Goal: Information Seeking & Learning: Learn about a topic

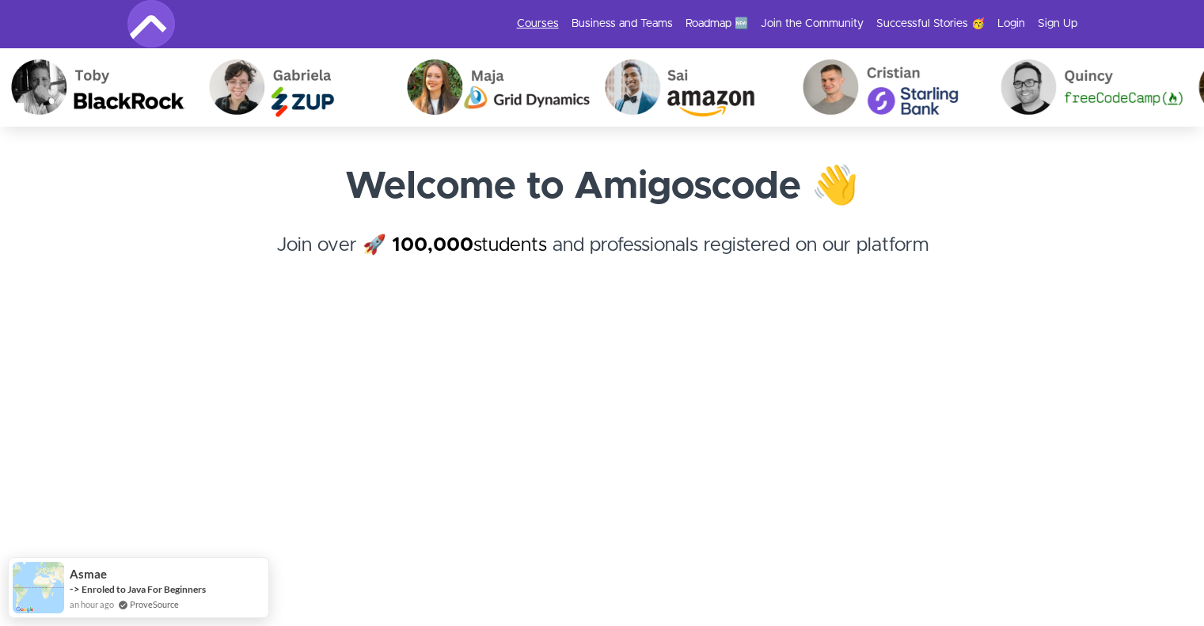
click at [549, 27] on link "Courses" at bounding box center [538, 24] width 42 height 16
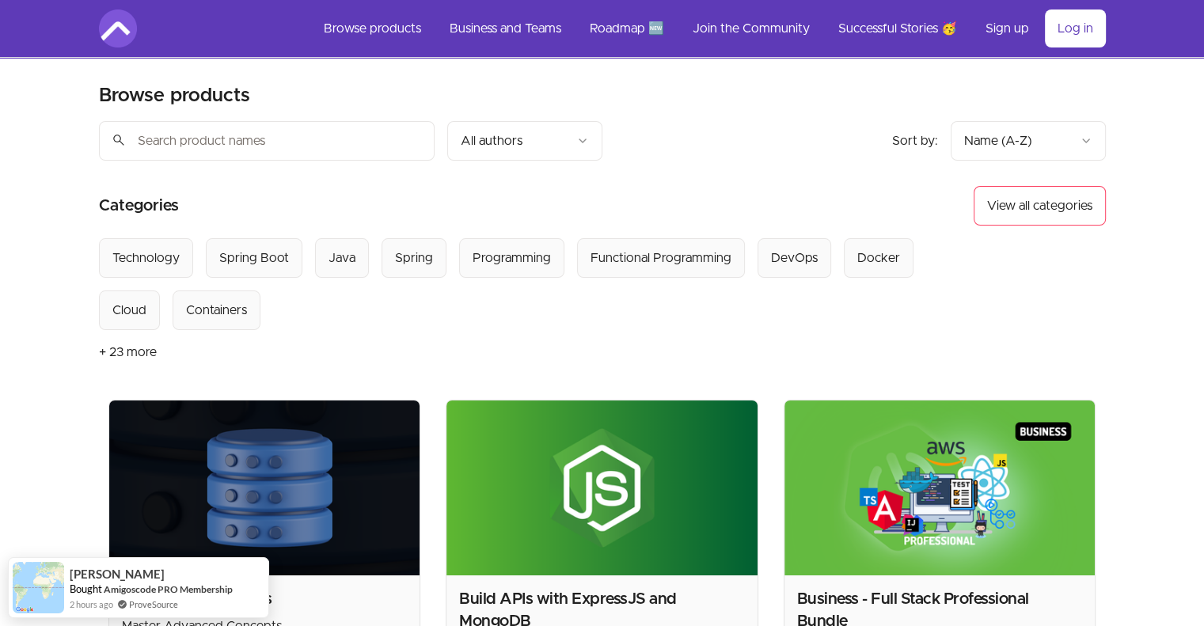
click at [231, 134] on input "search" at bounding box center [267, 141] width 336 height 40
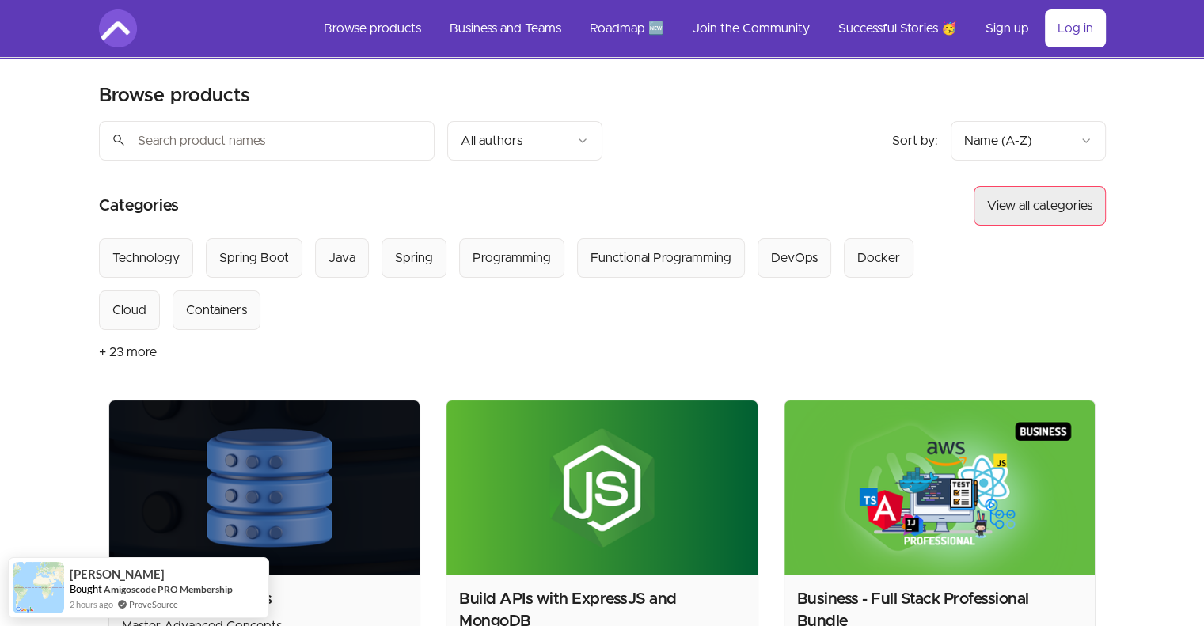
click at [1031, 211] on button "View all categories" at bounding box center [1040, 206] width 132 height 40
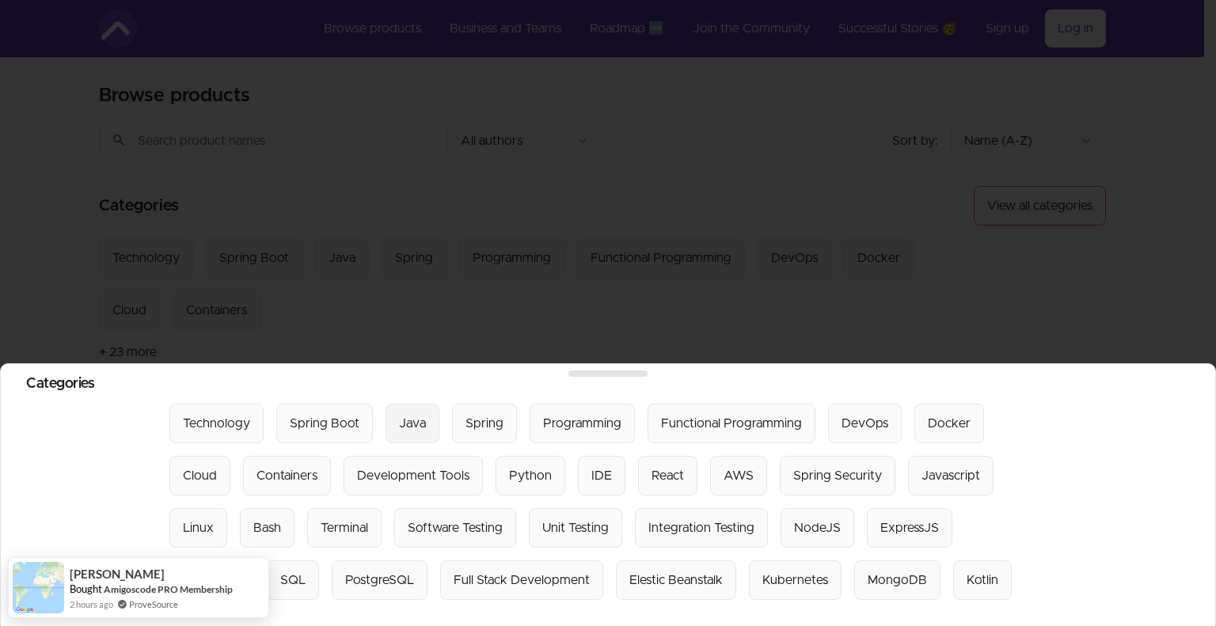
click at [423, 408] on button "Java" at bounding box center [413, 424] width 54 height 40
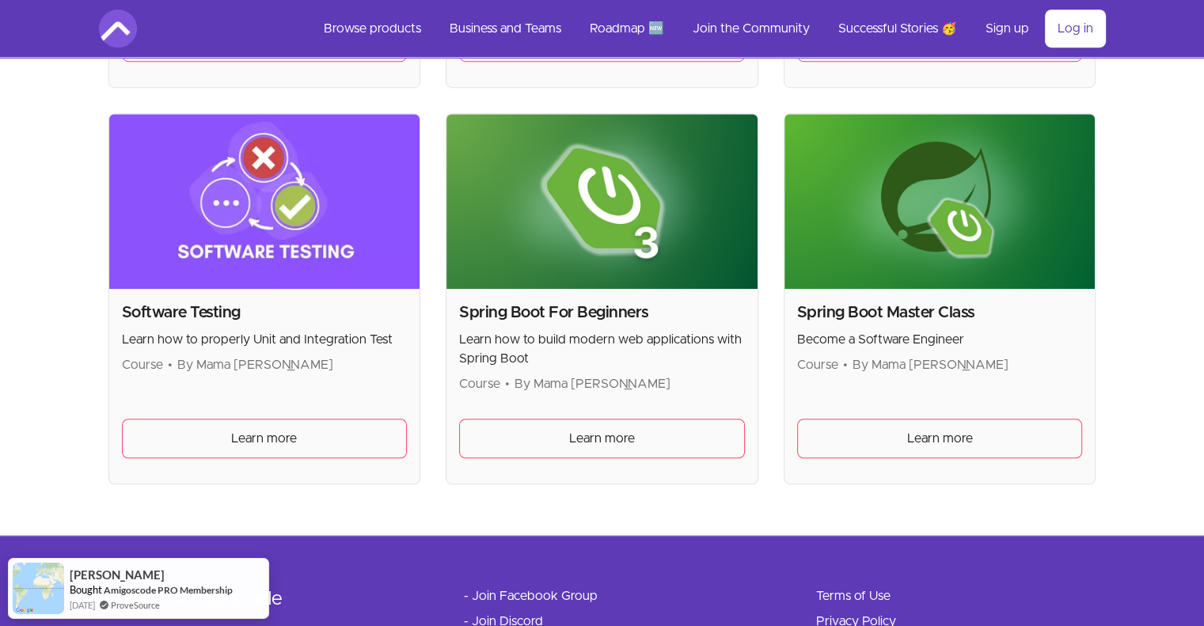
scroll to position [1179, 0]
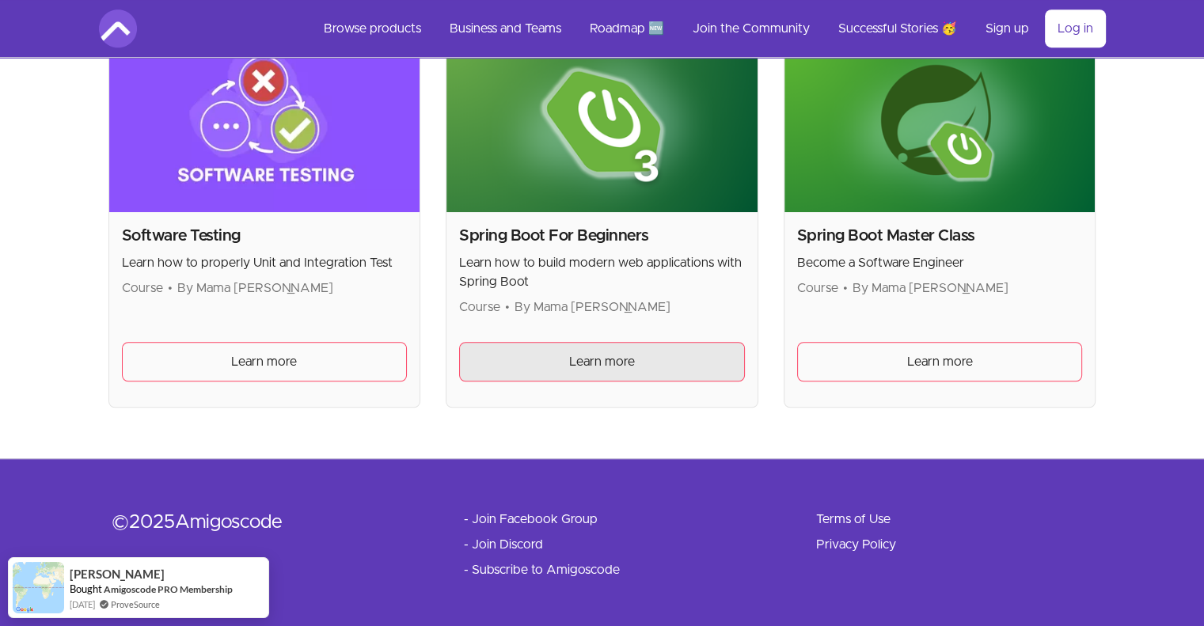
click at [580, 367] on span "Learn more" at bounding box center [602, 361] width 66 height 19
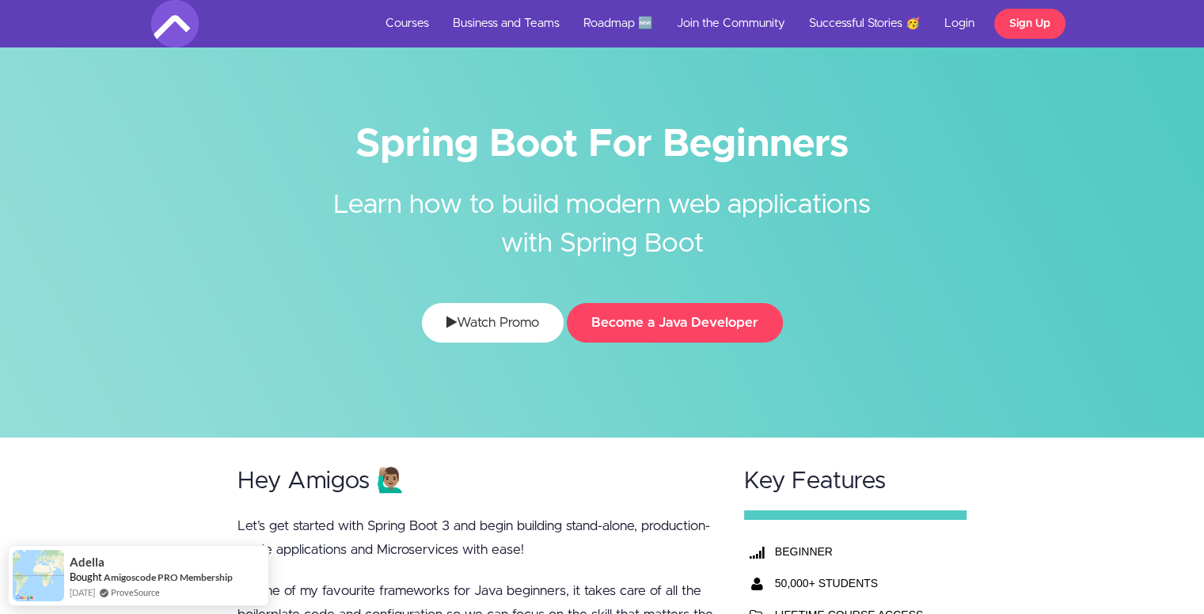
click at [554, 331] on link "Watch Promo" at bounding box center [493, 323] width 142 height 40
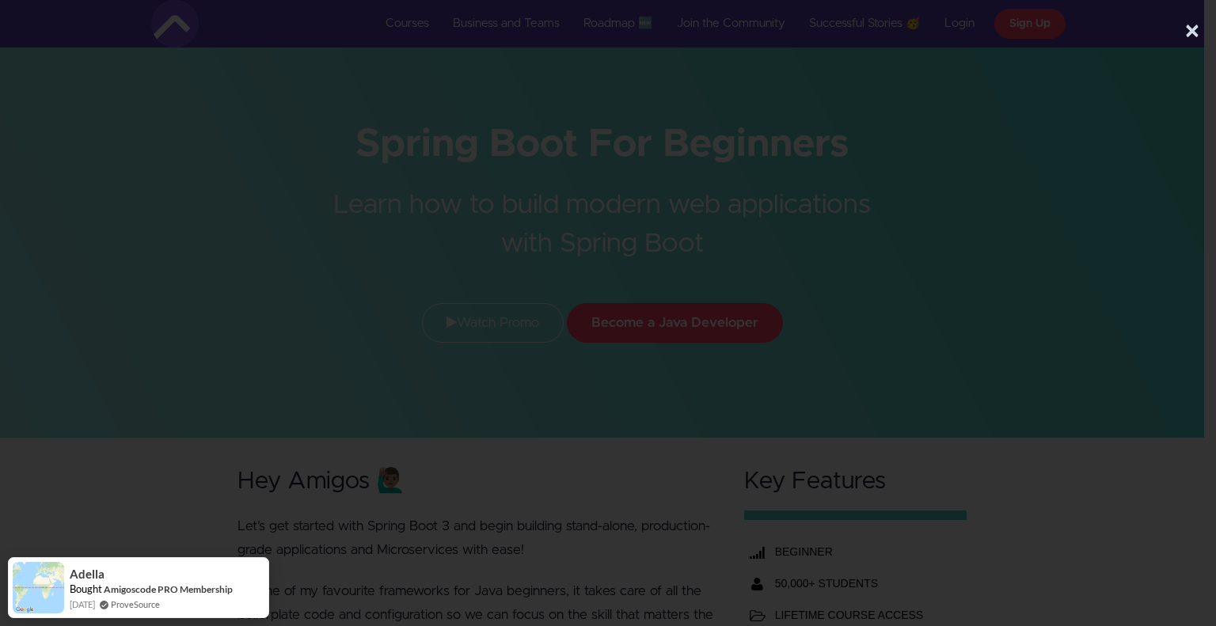
click at [1196, 25] on button "×" at bounding box center [1193, 32] width 16 height 32
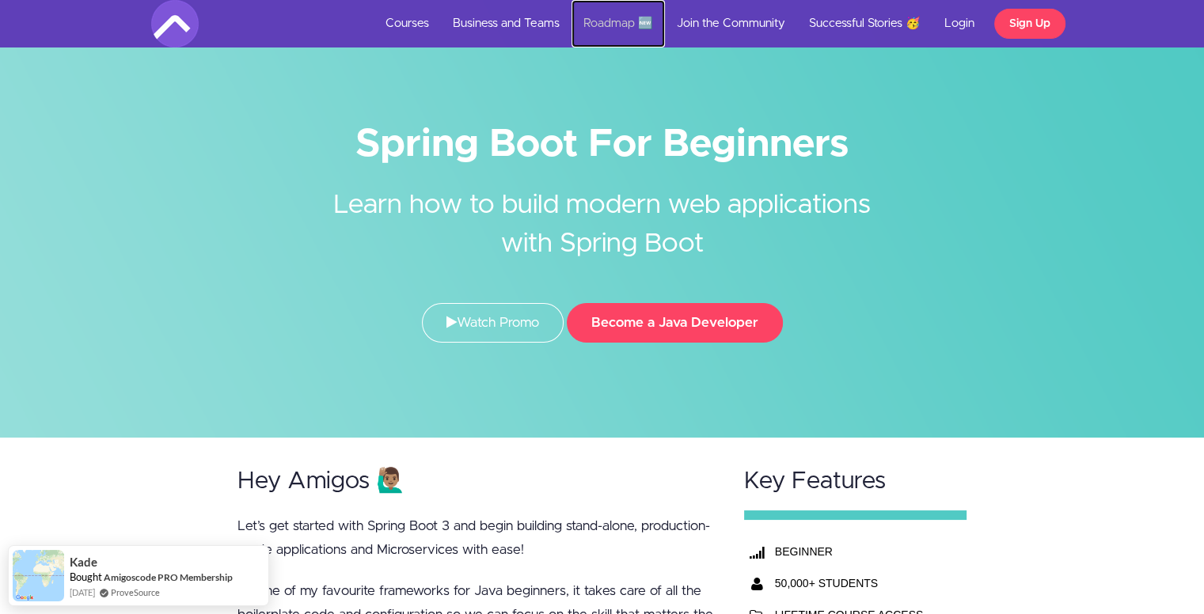
click at [628, 22] on link "Roadmap 🆕" at bounding box center [618, 24] width 93 height 48
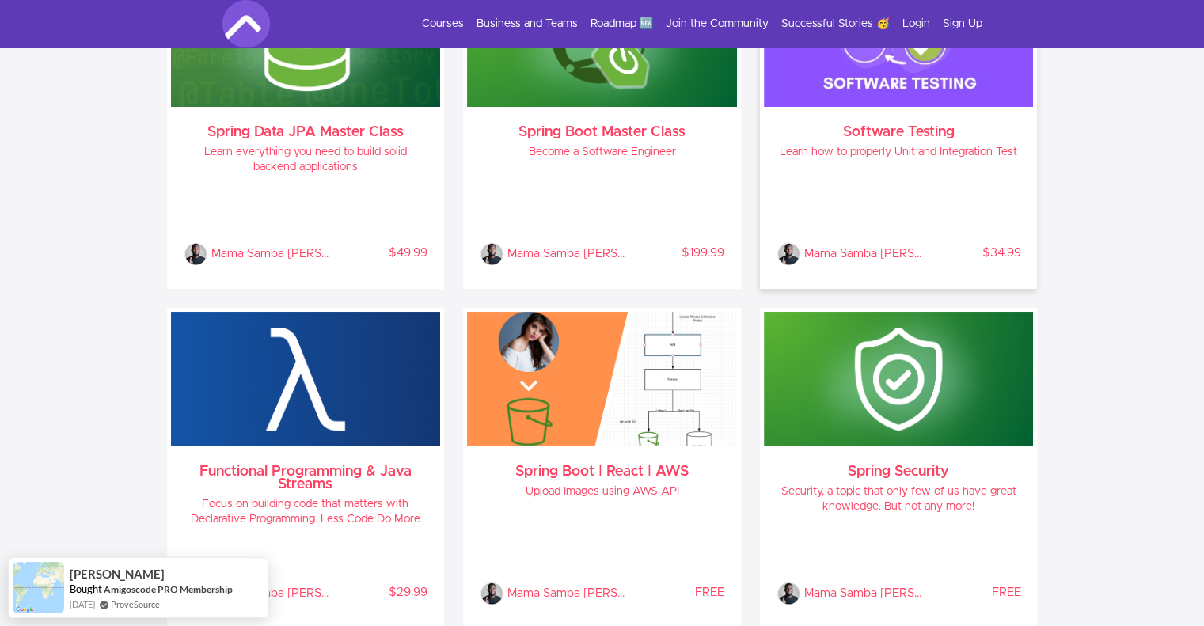
scroll to position [1577, 0]
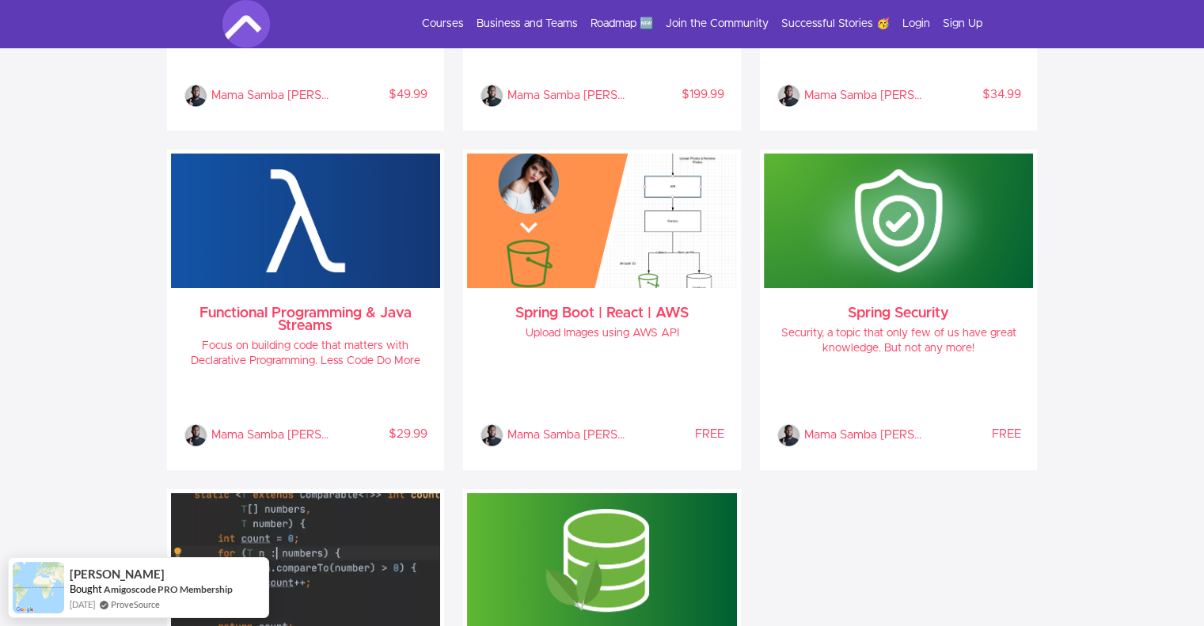
drag, startPoint x: 631, startPoint y: 314, endPoint x: 1059, endPoint y: 361, distance: 430.1
click at [1059, 361] on section "Backend Spring Data JPA Master Class Learn everything you need to build solid b…" at bounding box center [602, 289] width 1204 height 1143
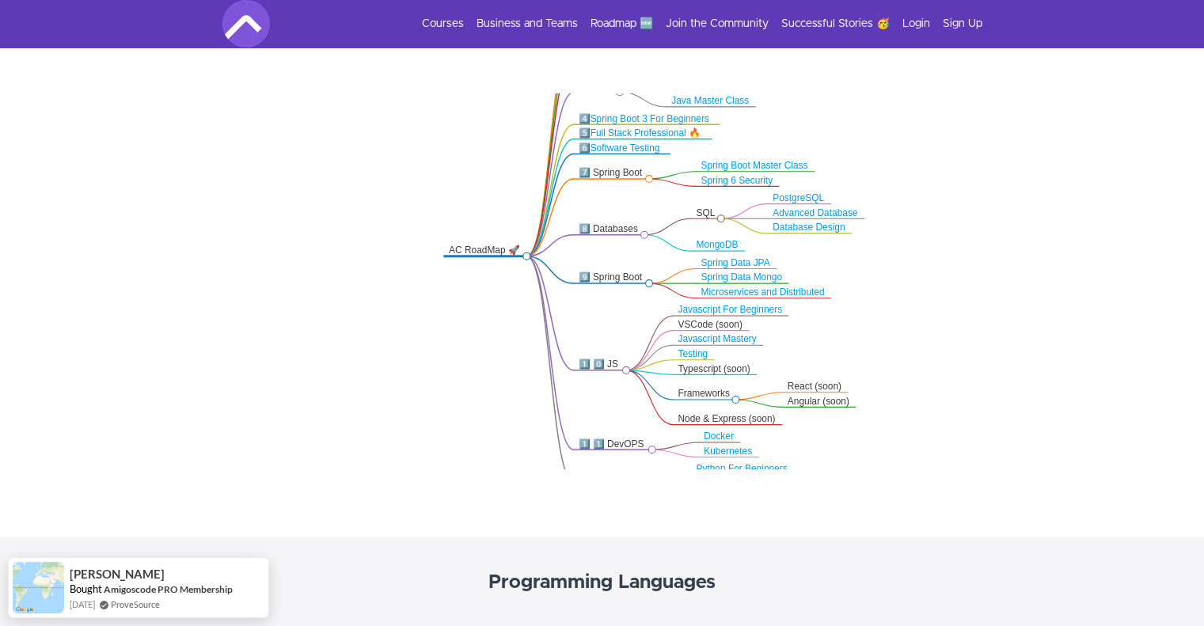
scroll to position [317, 0]
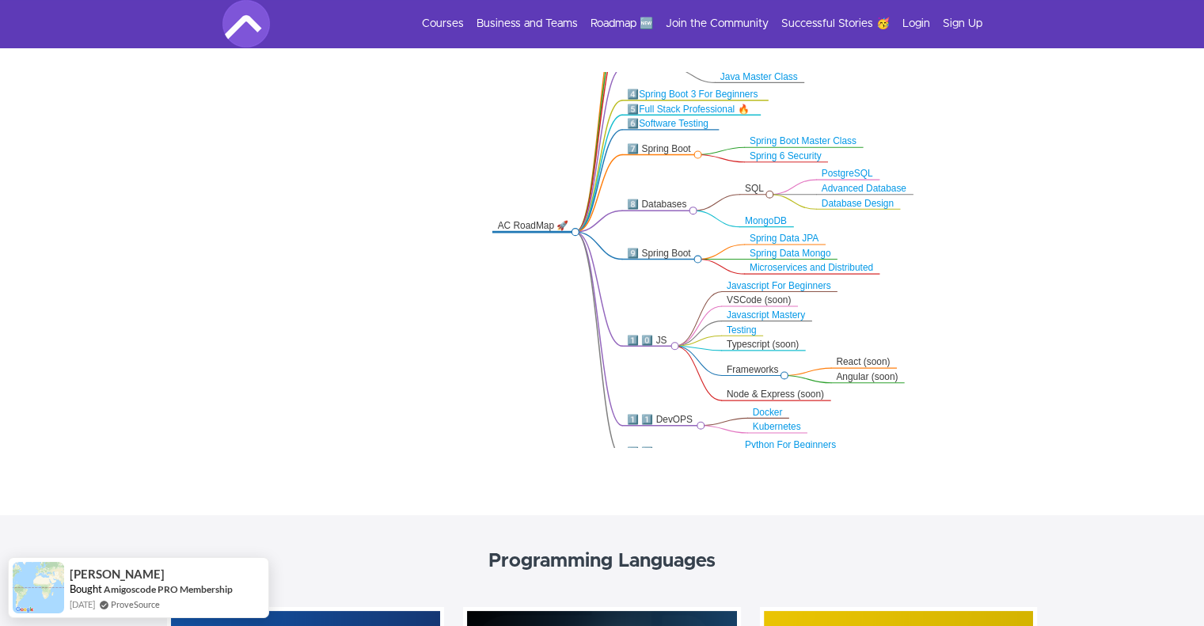
drag, startPoint x: 858, startPoint y: 361, endPoint x: 892, endPoint y: 357, distance: 35.1
click at [892, 357] on icon ".markmap{font:300 16px/20px sans-serif}.markmap-link{fill:none}.markmap-node>ci…" at bounding box center [602, 260] width 1204 height 376
click at [1055, 496] on div ".markmap{font:300 16px/20px sans-serif}.markmap-link{fill:none}.markmap-node>ci…" at bounding box center [602, 262] width 1204 height 507
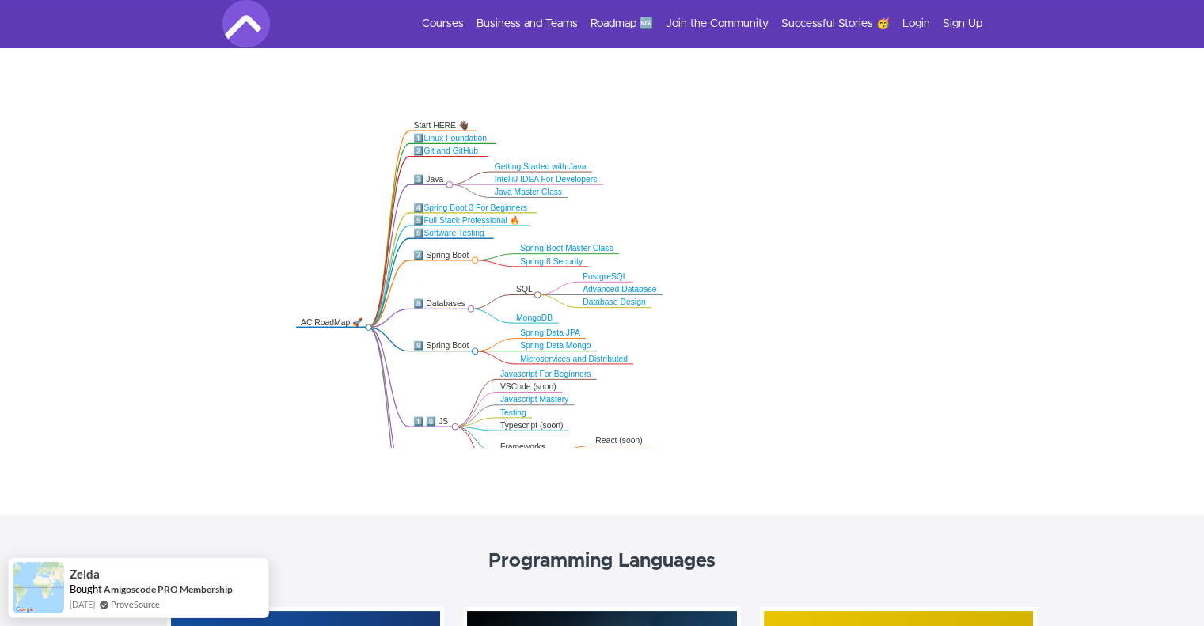
drag, startPoint x: 809, startPoint y: 304, endPoint x: 580, endPoint y: 408, distance: 252.0
click at [580, 408] on icon ".markmap{font:300 16px/20px sans-serif}.markmap-link{fill:none}.markmap-node>ci…" at bounding box center [602, 260] width 1204 height 376
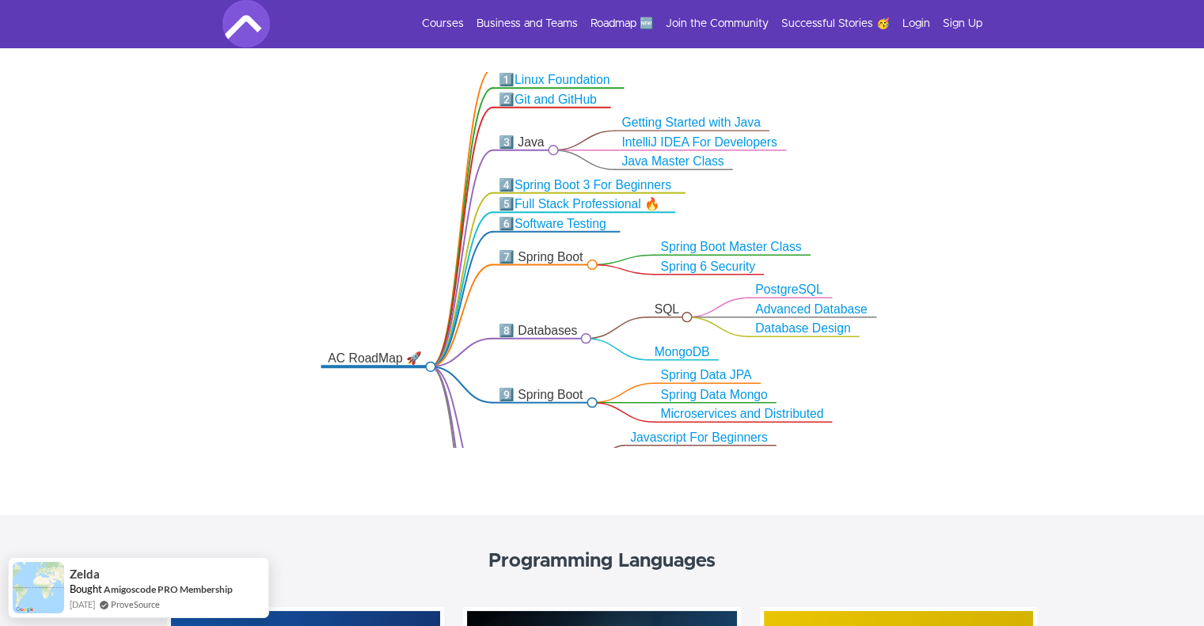
drag, startPoint x: 584, startPoint y: 207, endPoint x: 762, endPoint y: 234, distance: 179.3
click at [762, 234] on icon ".markmap{font:300 16px/20px sans-serif}.markmap-link{fill:none}.markmap-node>ci…" at bounding box center [602, 260] width 1204 height 376
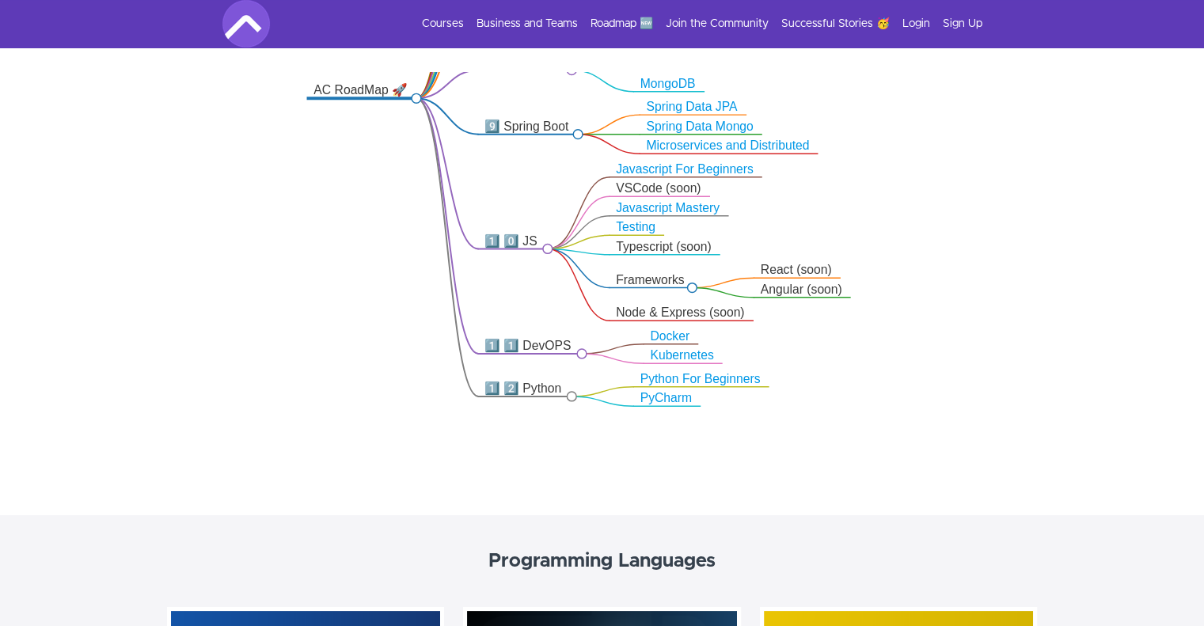
drag, startPoint x: 802, startPoint y: 348, endPoint x: 788, endPoint y: 80, distance: 268.0
click at [788, 80] on icon ".markmap{font:300 16px/20px sans-serif}.markmap-link{fill:none}.markmap-node>ci…" at bounding box center [602, 260] width 1204 height 376
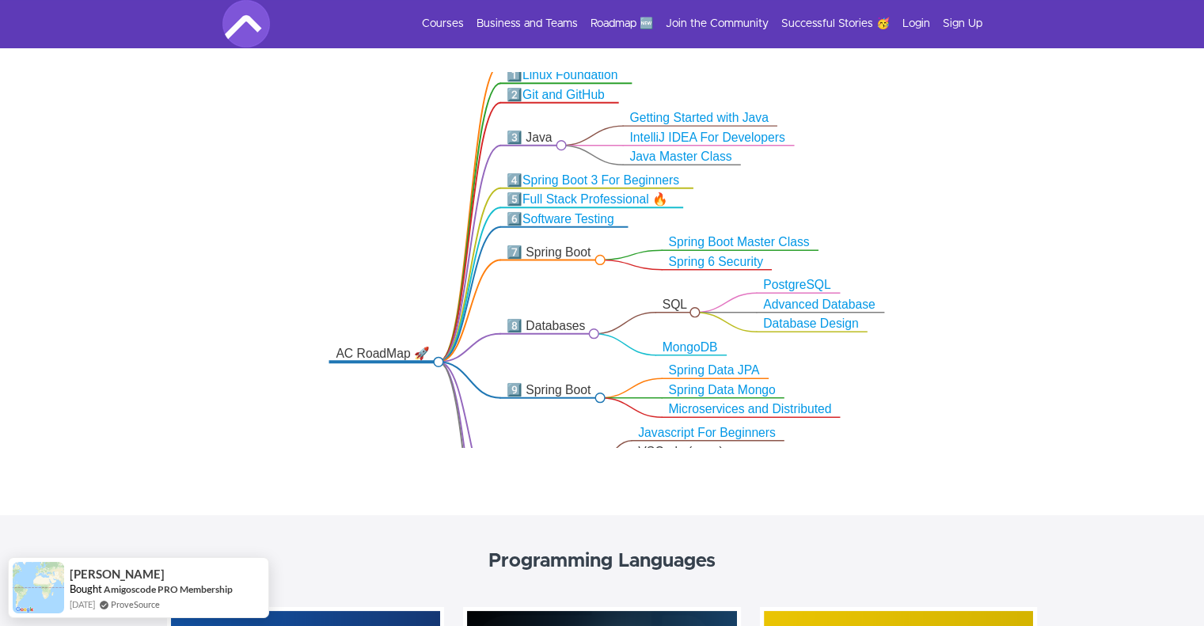
drag, startPoint x: 785, startPoint y: 140, endPoint x: 808, endPoint y: 361, distance: 222.0
click at [808, 361] on icon ".markmap{font:300 16px/20px sans-serif}.markmap-link{fill:none}.markmap-node>ci…" at bounding box center [602, 260] width 1204 height 376
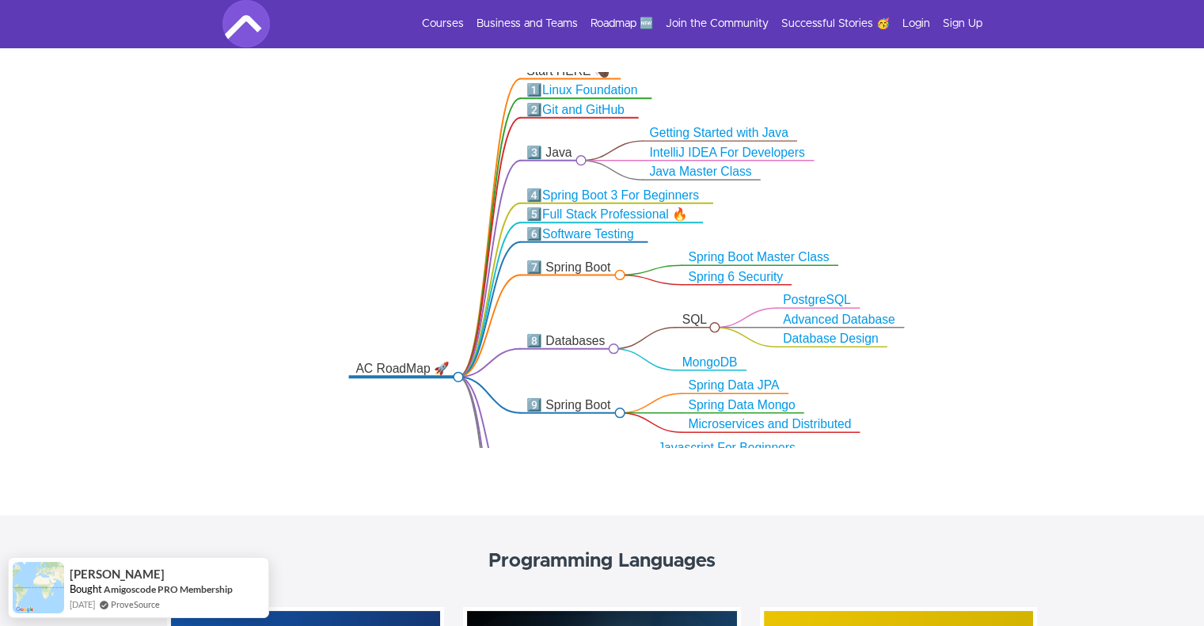
drag, startPoint x: 790, startPoint y: 354, endPoint x: 816, endPoint y: 393, distance: 46.8
click at [816, 393] on icon ".markmap{font:300 16px/20px sans-serif}.markmap-link{fill:none}.markmap-node>ci…" at bounding box center [602, 260] width 1204 height 376
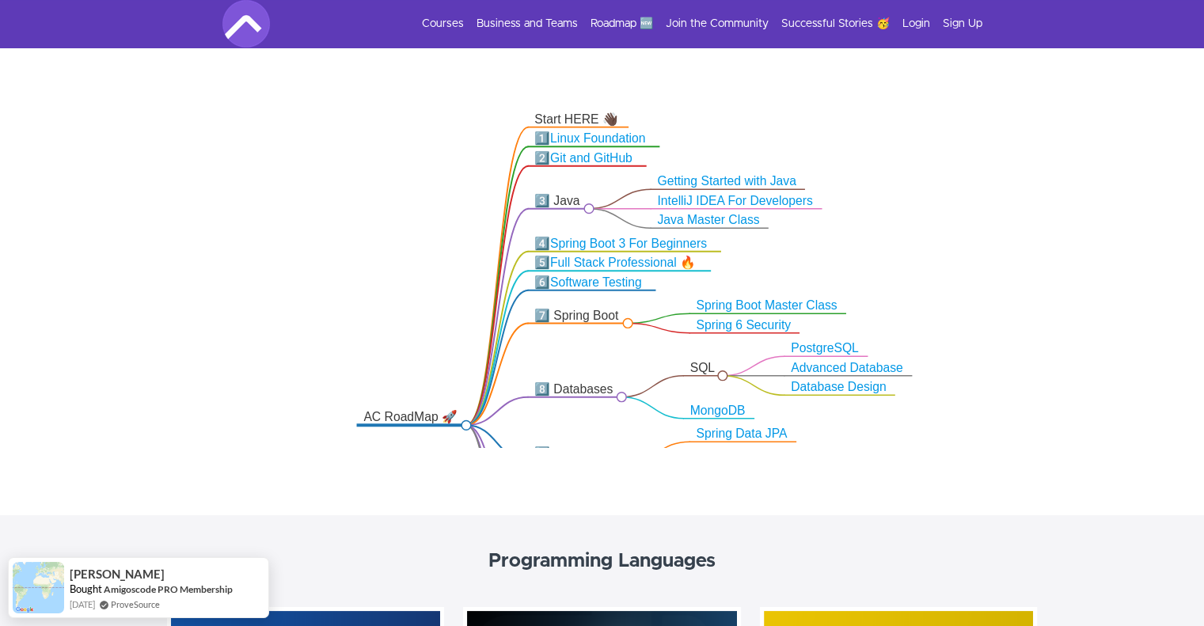
drag, startPoint x: 793, startPoint y: 258, endPoint x: 736, endPoint y: 294, distance: 66.6
click at [797, 301] on icon ".markmap{font:300 16px/20px sans-serif}.markmap-link{fill:none}.markmap-node>ci…" at bounding box center [602, 260] width 1204 height 376
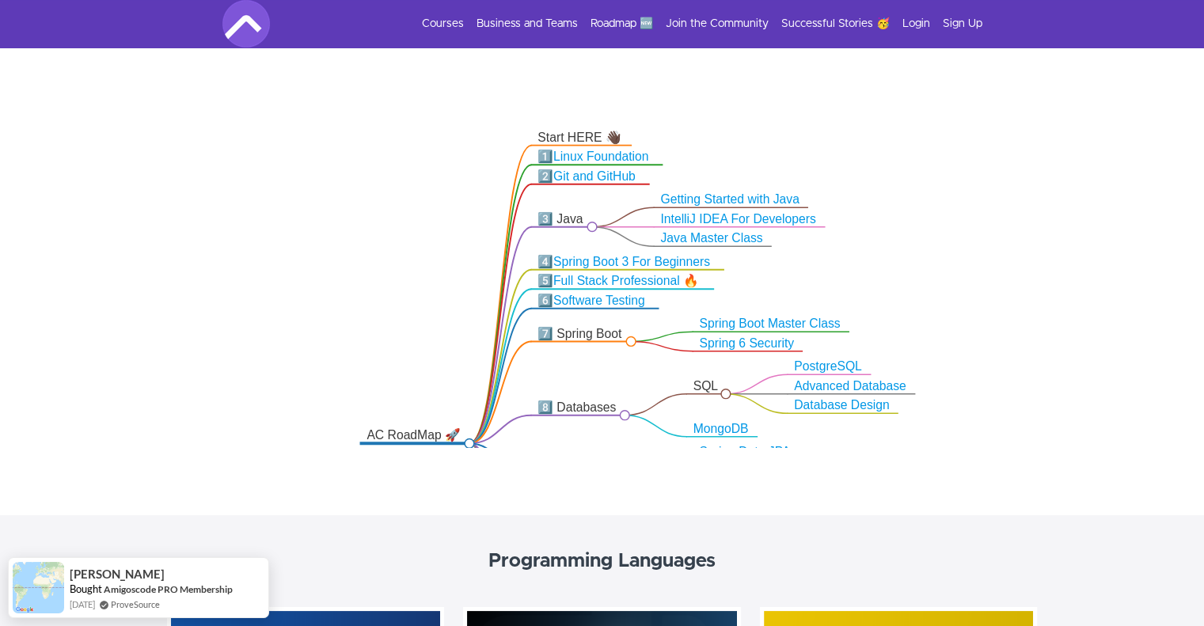
click at [724, 234] on link "Java Master Class" at bounding box center [711, 238] width 102 height 13
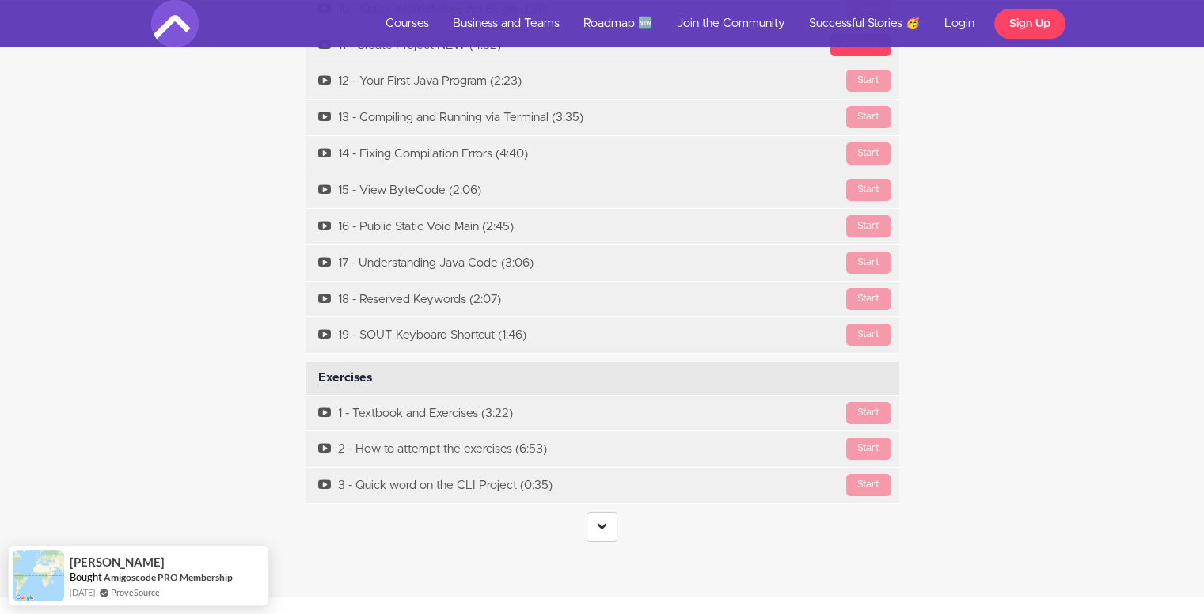
scroll to position [6176, 0]
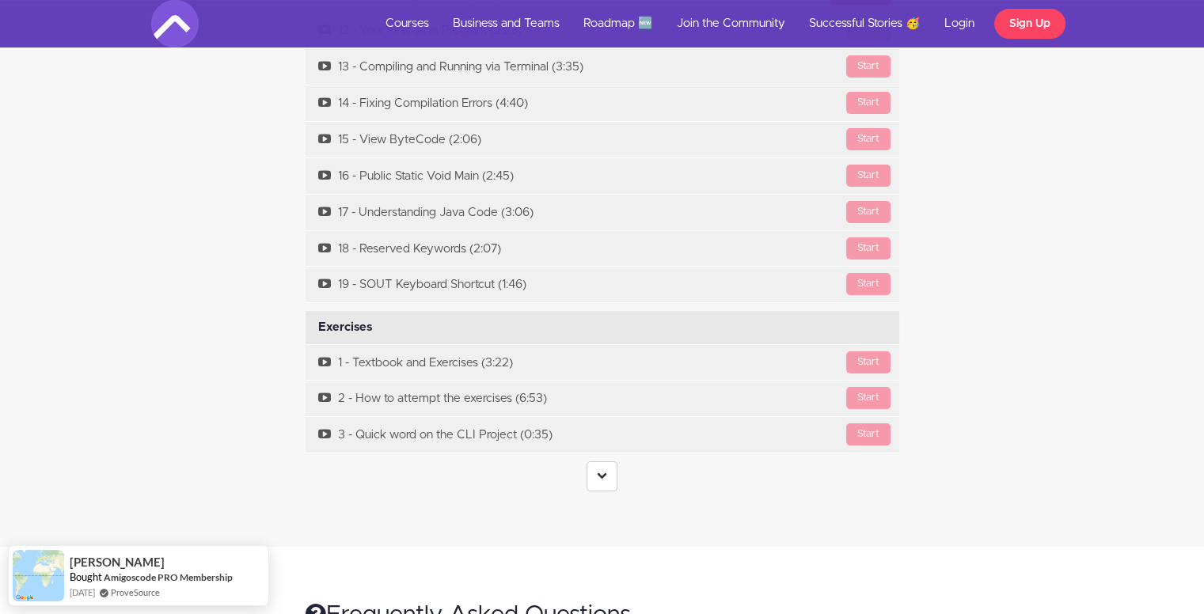
click at [580, 462] on center at bounding box center [603, 477] width 594 height 30
click at [599, 470] on icon at bounding box center [602, 475] width 10 height 10
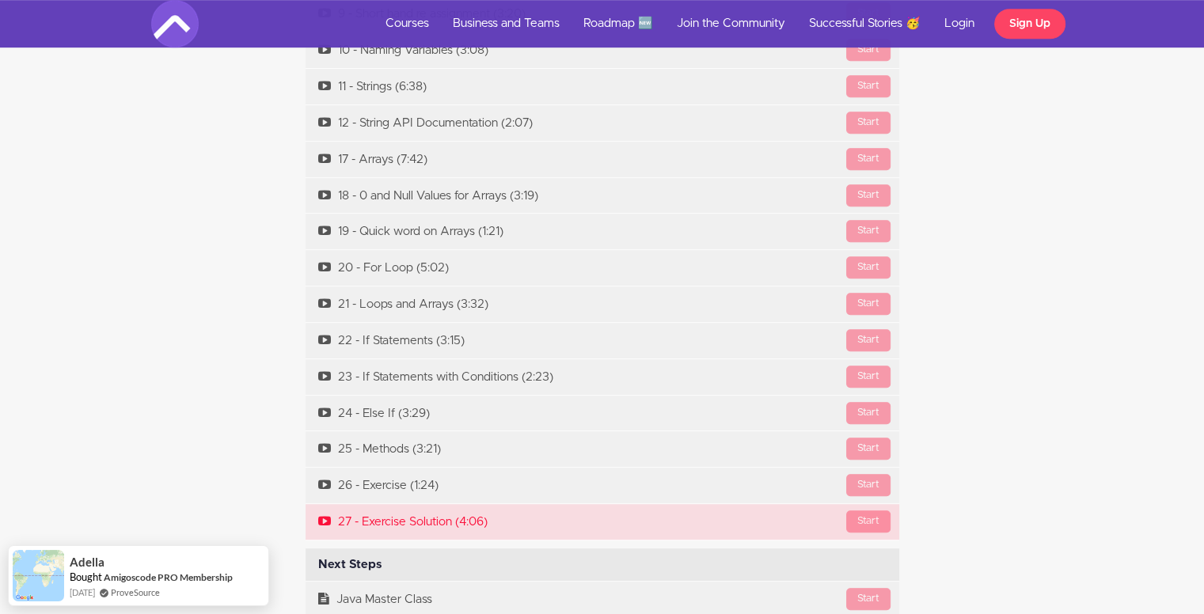
scroll to position [6968, 0]
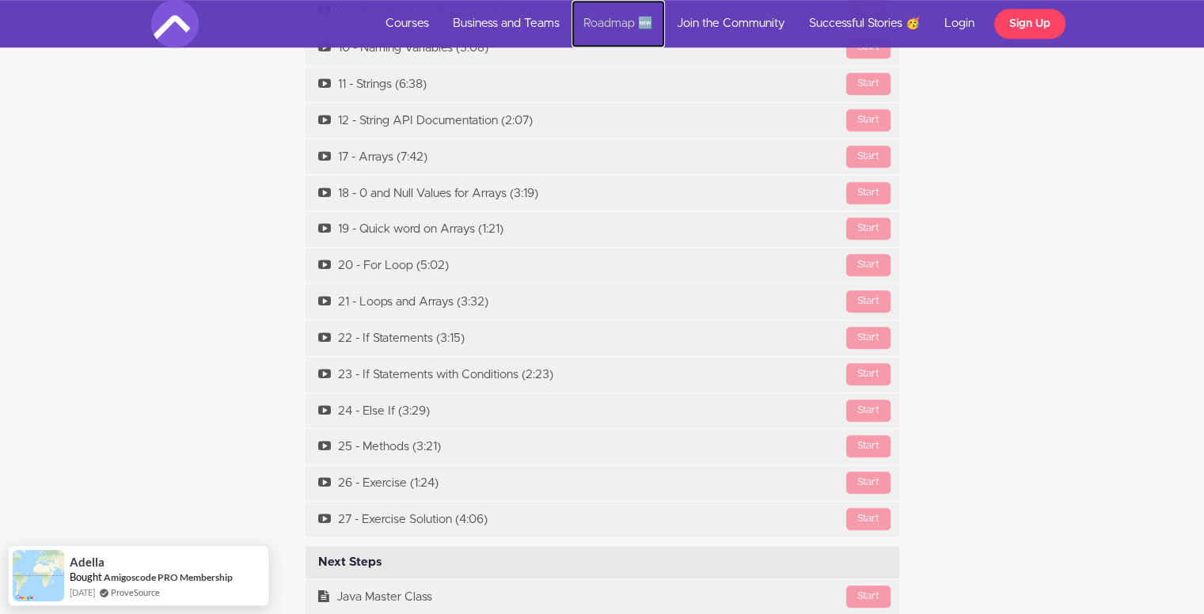
click at [592, 23] on link "Roadmap 🆕" at bounding box center [618, 24] width 93 height 48
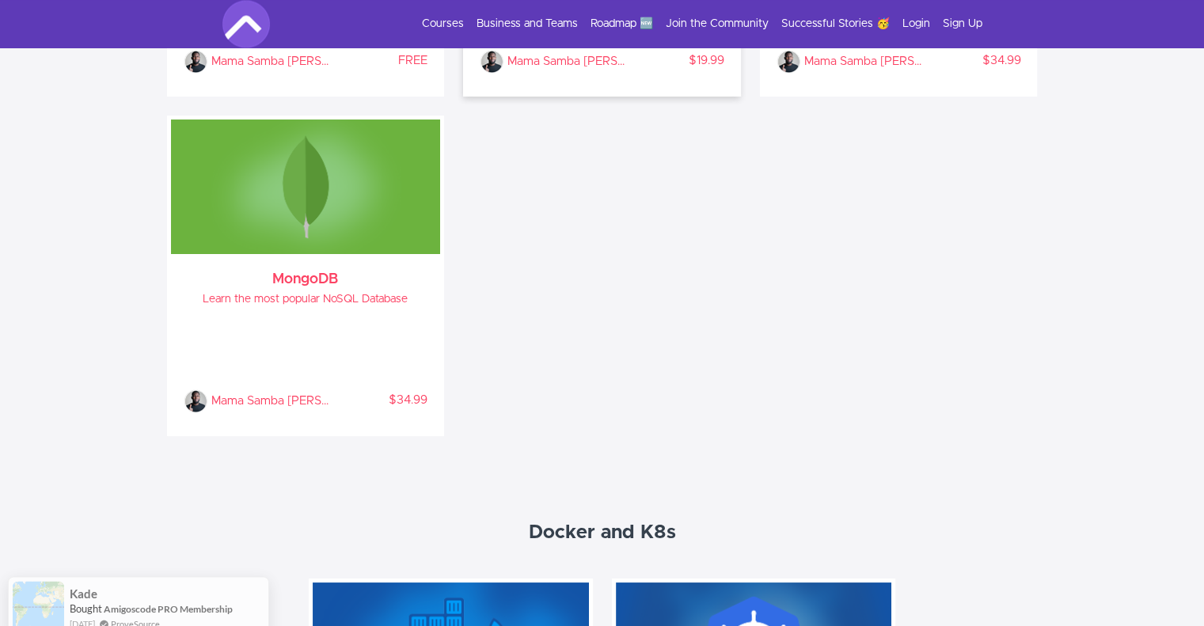
scroll to position [2534, 0]
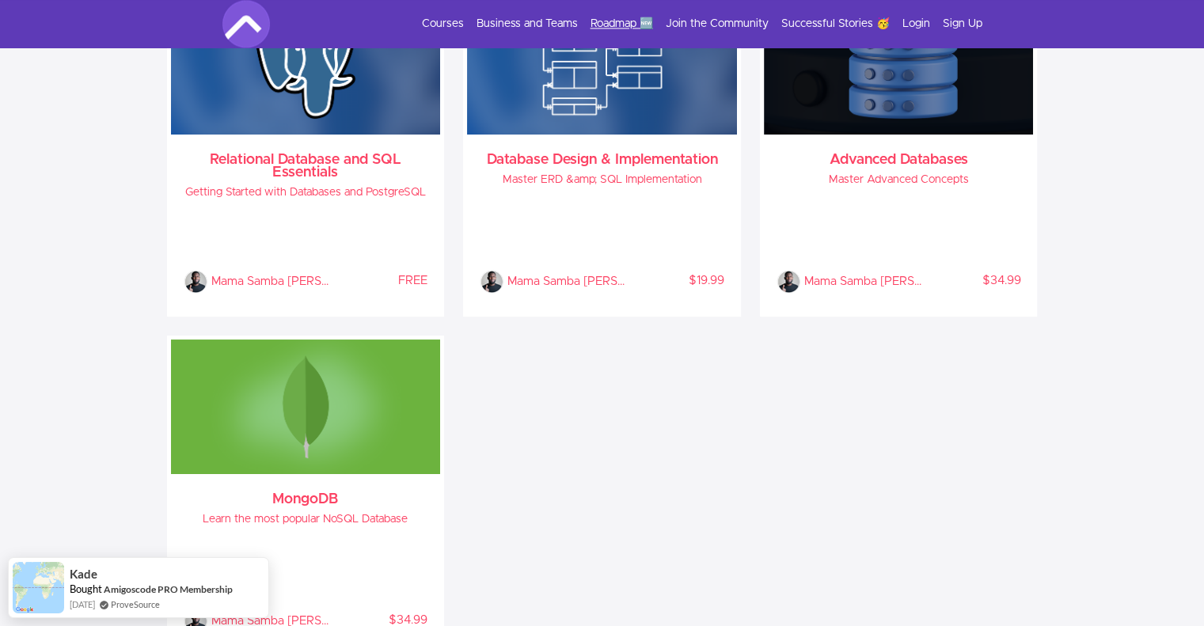
click at [621, 21] on link "Roadmap 🆕" at bounding box center [622, 24] width 63 height 16
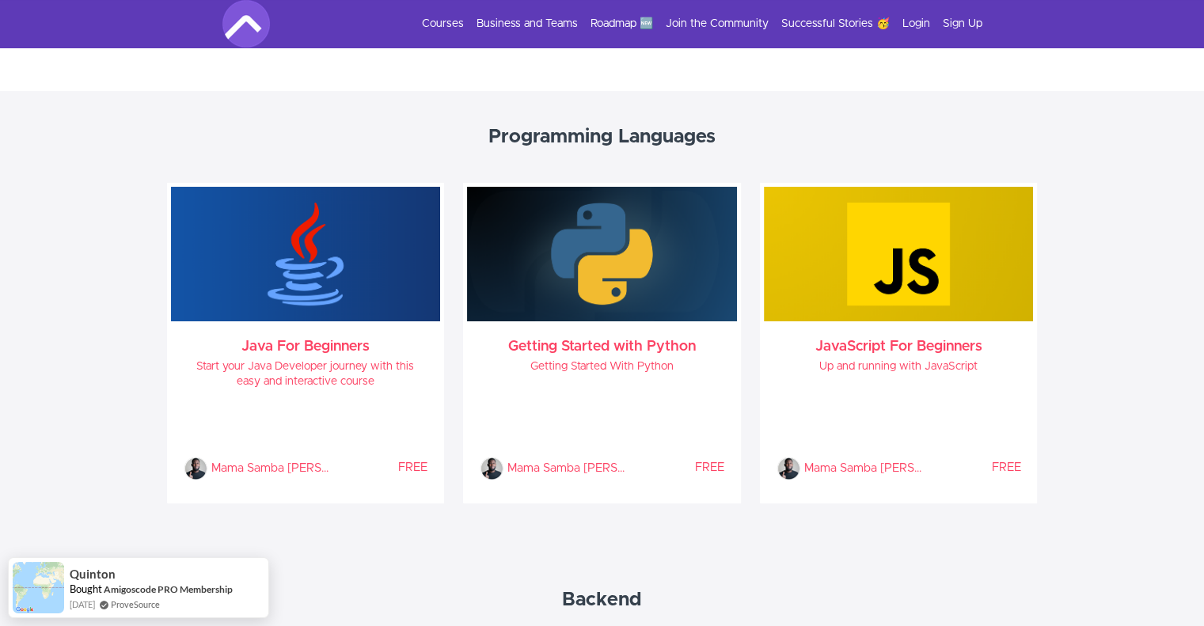
scroll to position [871, 0]
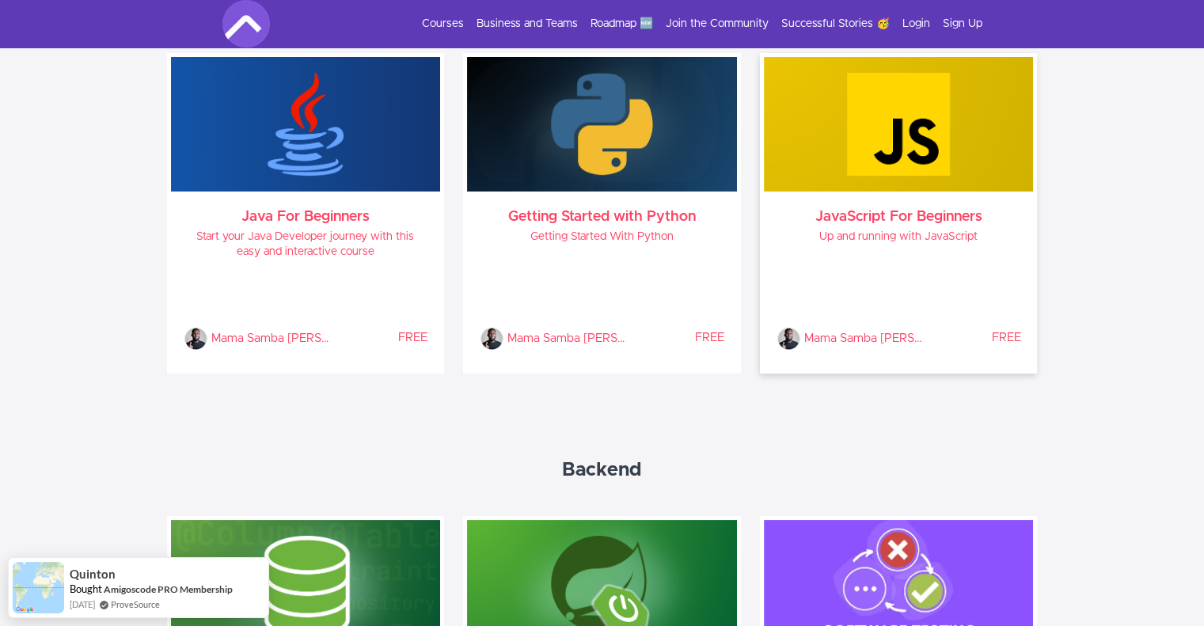
click at [919, 214] on h3 "JavaScript For Beginners" at bounding box center [899, 217] width 245 height 13
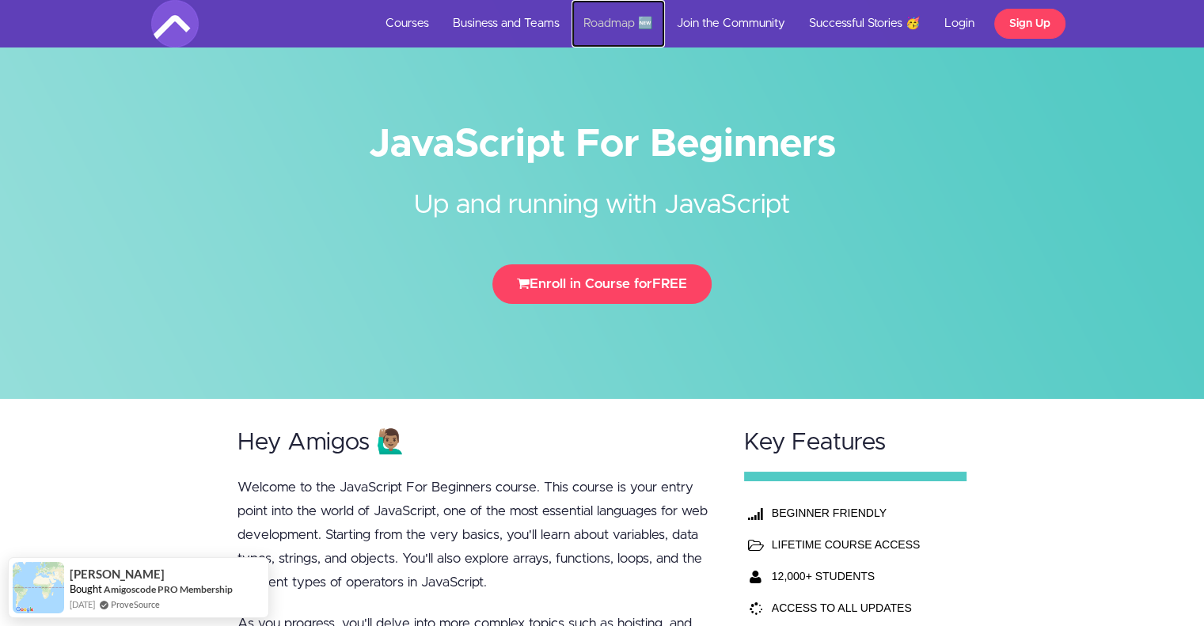
click at [616, 26] on link "Roadmap 🆕" at bounding box center [618, 24] width 93 height 48
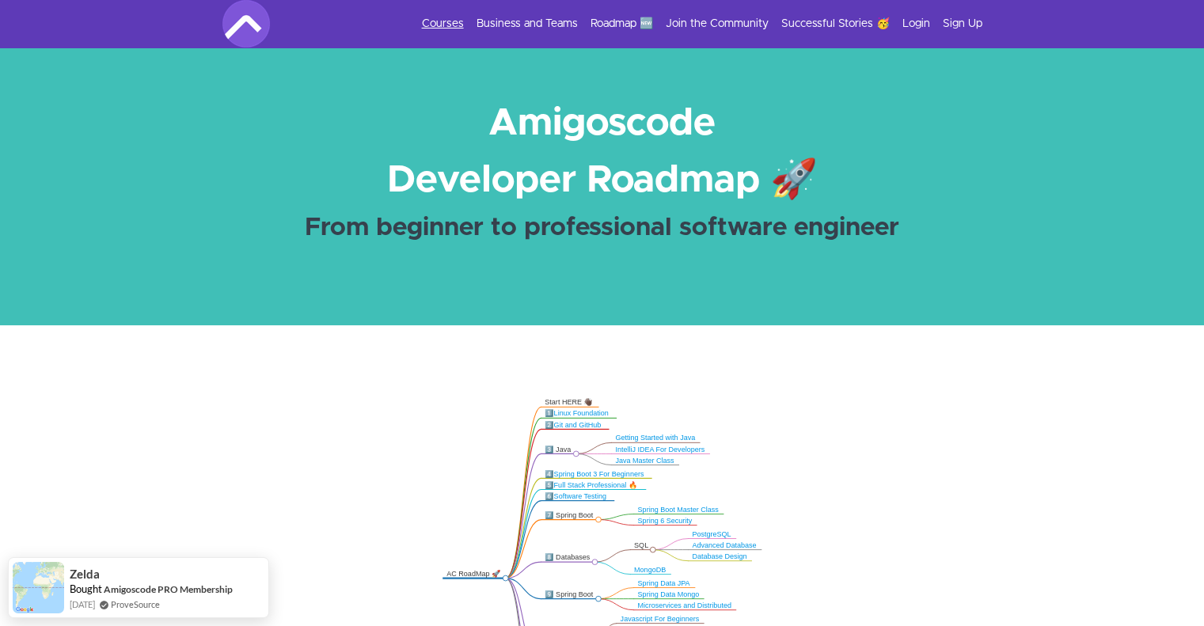
click at [453, 24] on link "Courses" at bounding box center [443, 24] width 42 height 16
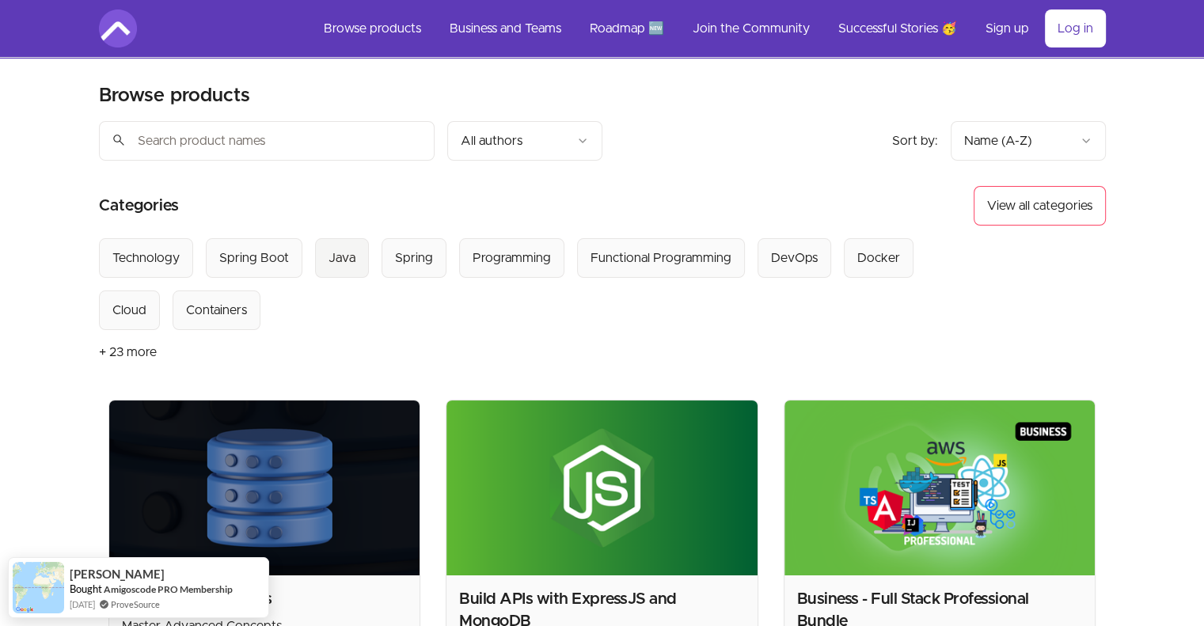
click at [341, 265] on div "Java" at bounding box center [342, 258] width 27 height 19
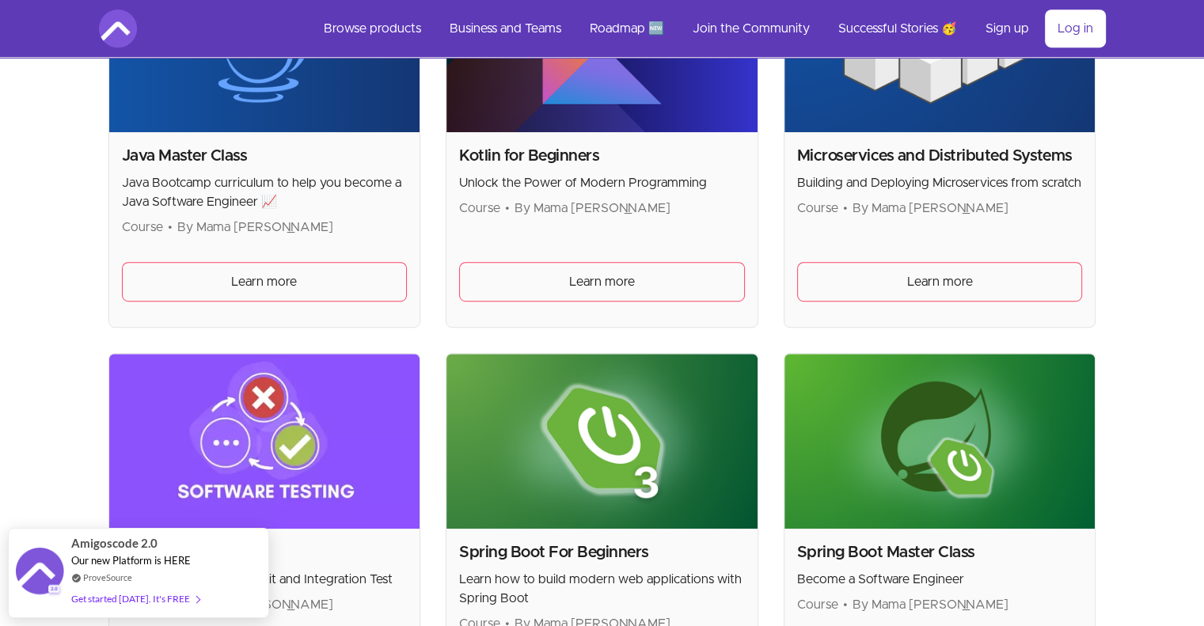
scroll to position [1179, 0]
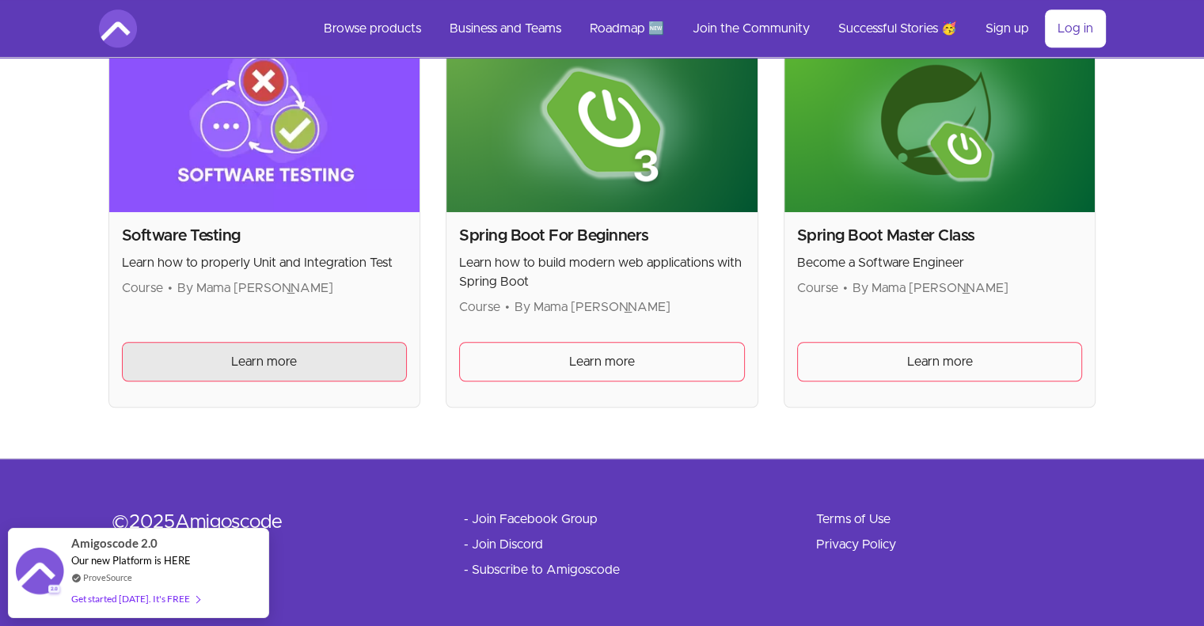
click at [301, 363] on link "Learn more" at bounding box center [265, 362] width 286 height 40
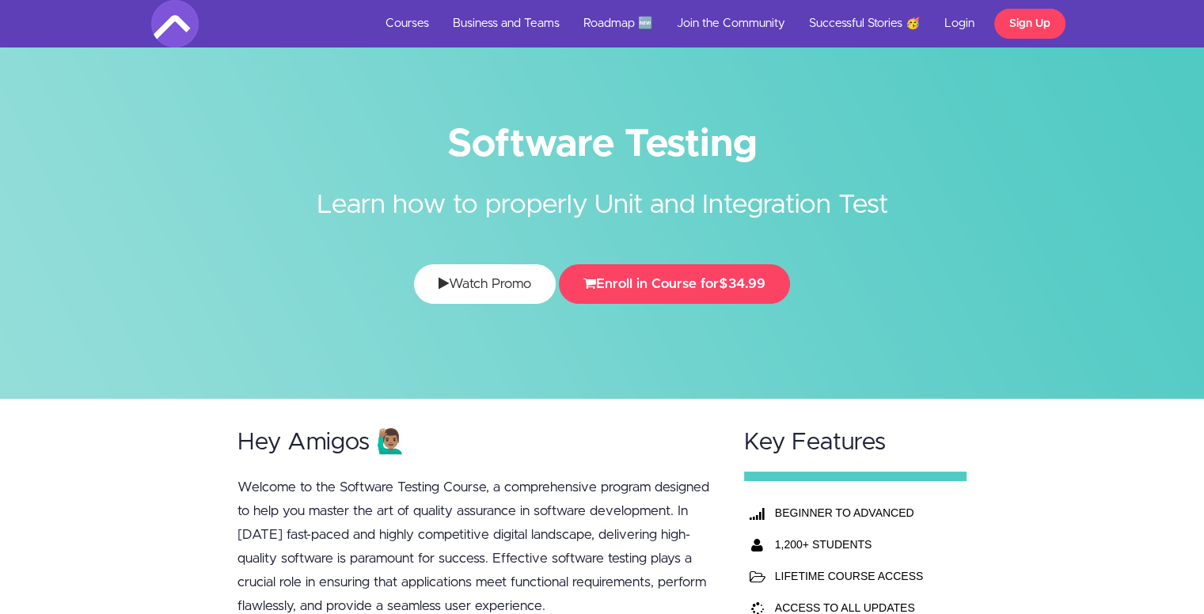
click at [526, 280] on link "Watch Promo" at bounding box center [485, 284] width 142 height 40
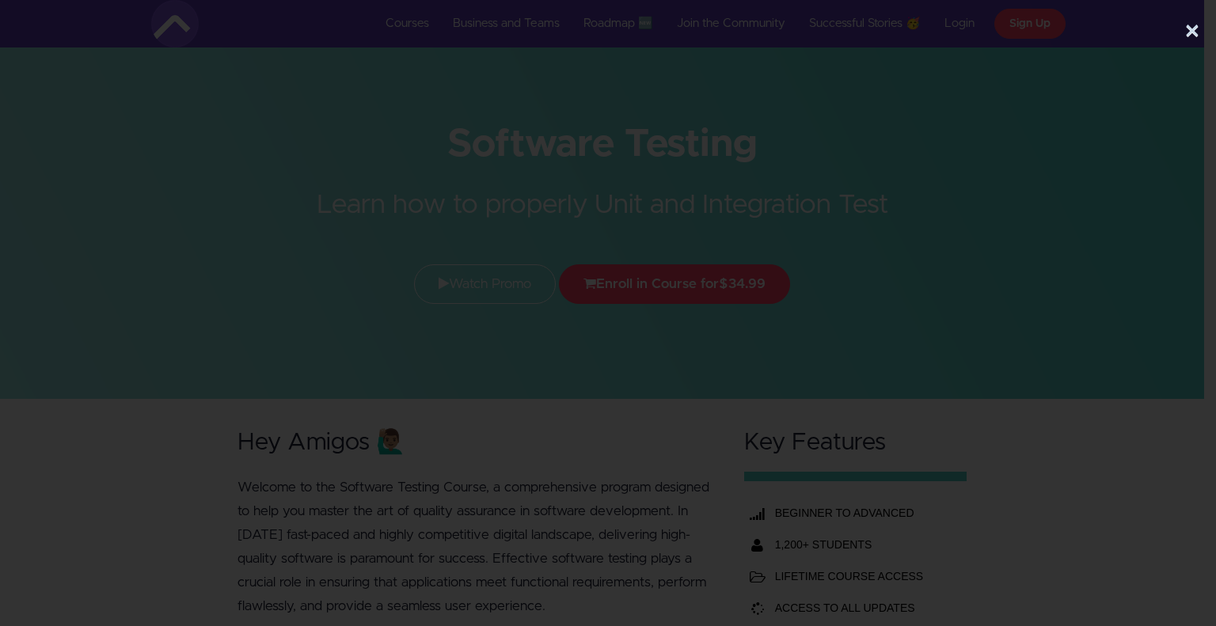
click at [1193, 32] on button "×" at bounding box center [1193, 32] width 16 height 32
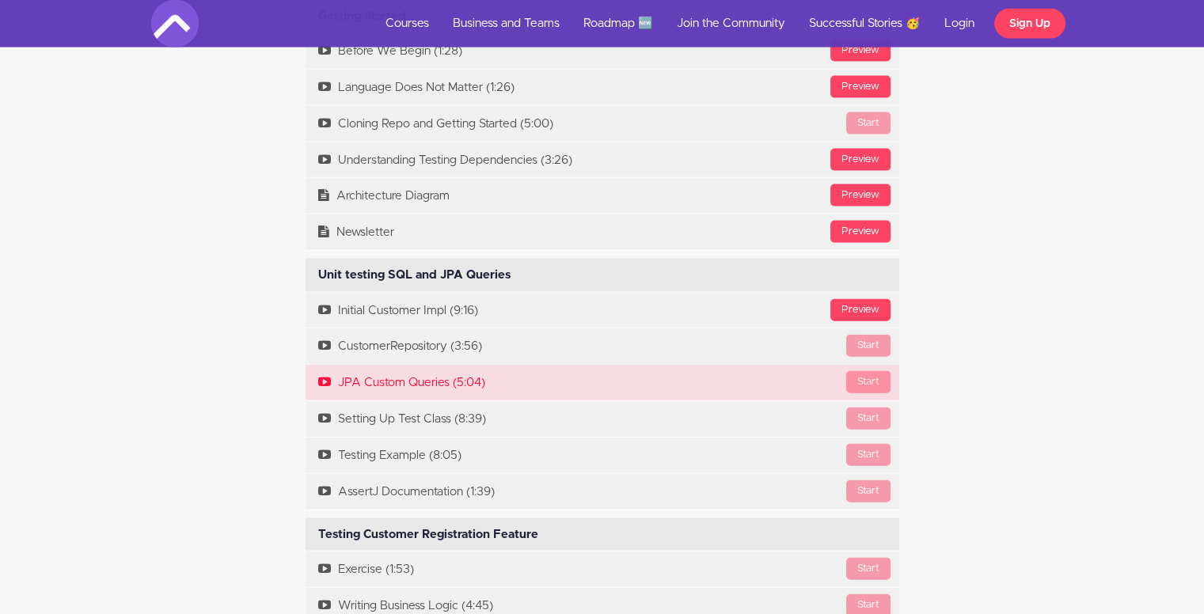
scroll to position [3484, 0]
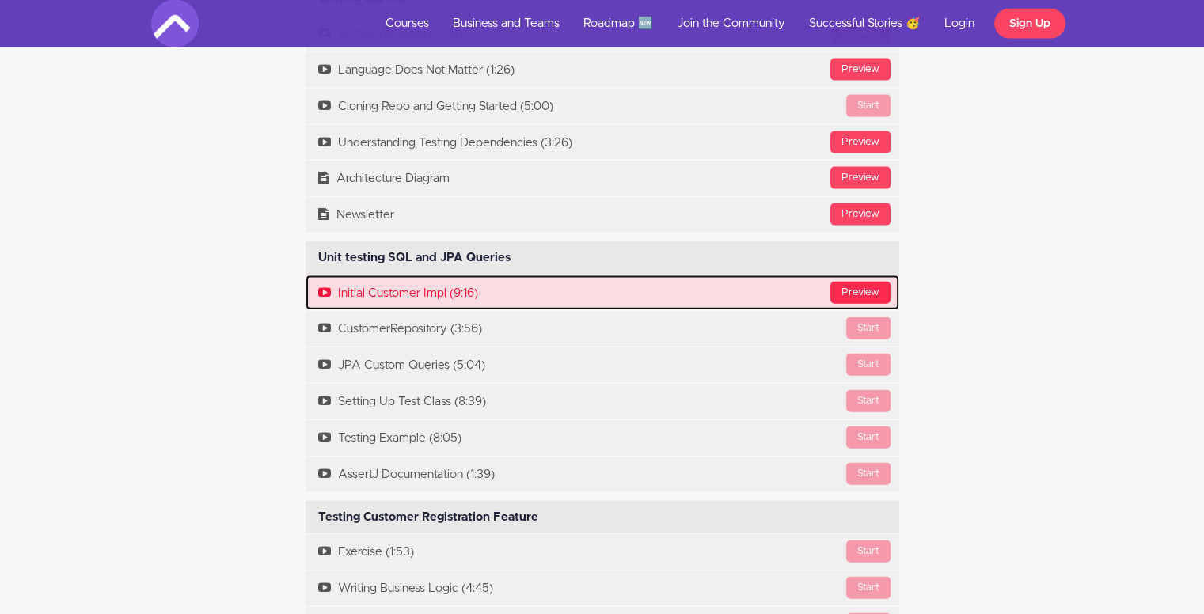
click at [843, 284] on div "Preview" at bounding box center [861, 293] width 60 height 22
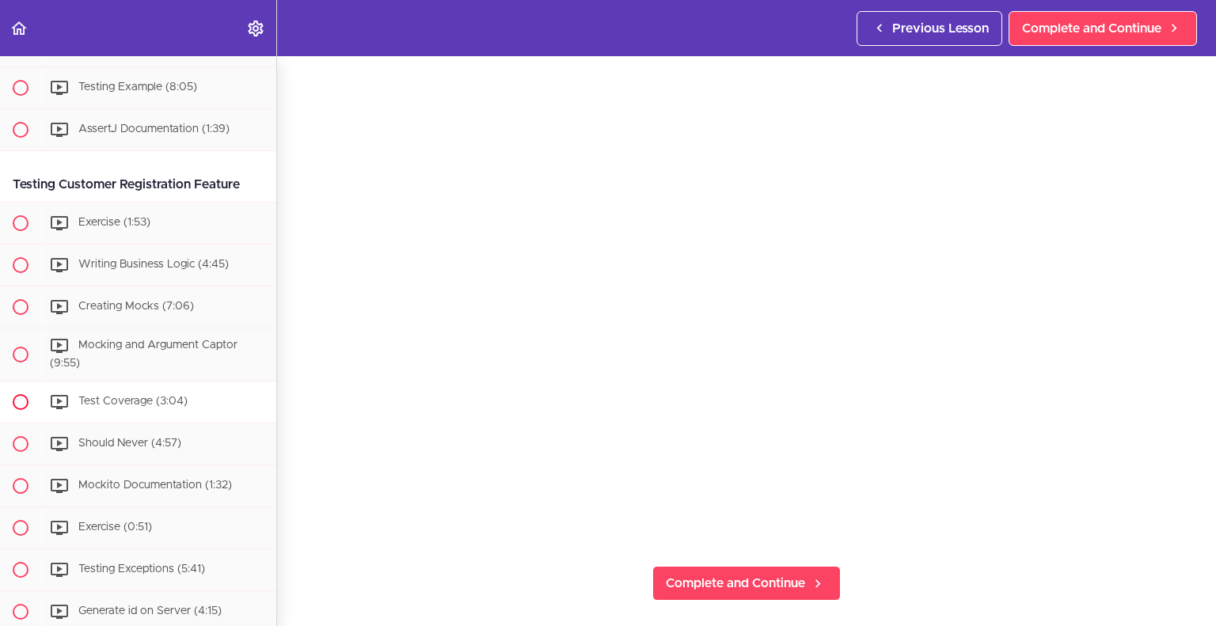
scroll to position [570, 0]
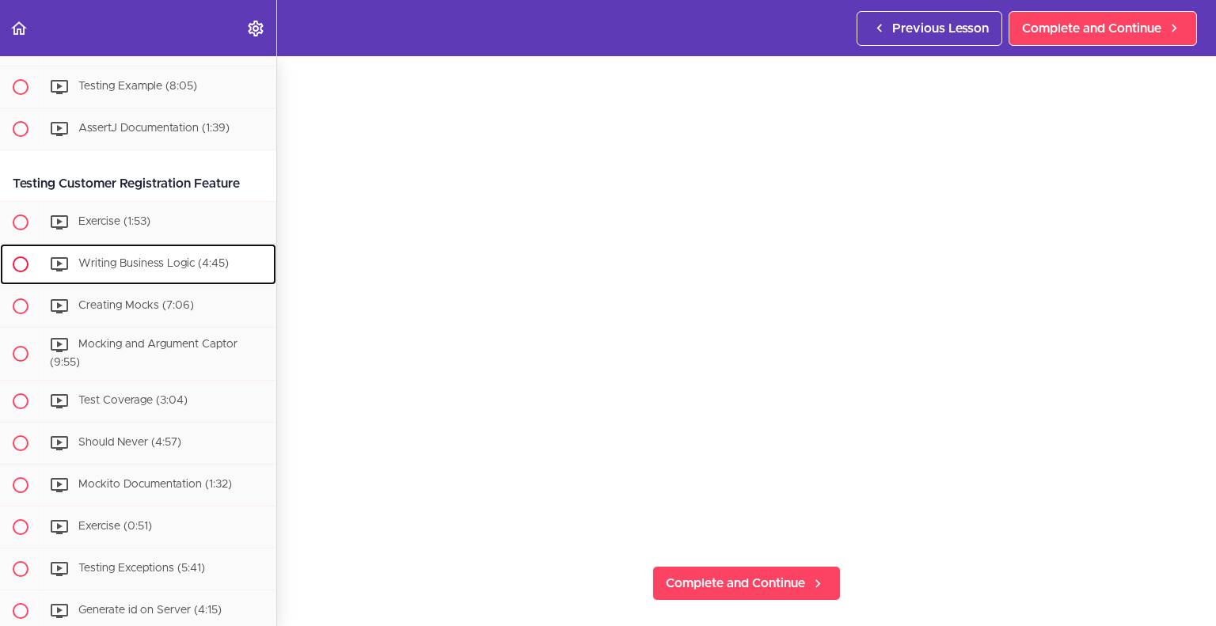
click at [201, 275] on div "Writing Business Logic (4:45)" at bounding box center [158, 264] width 235 height 35
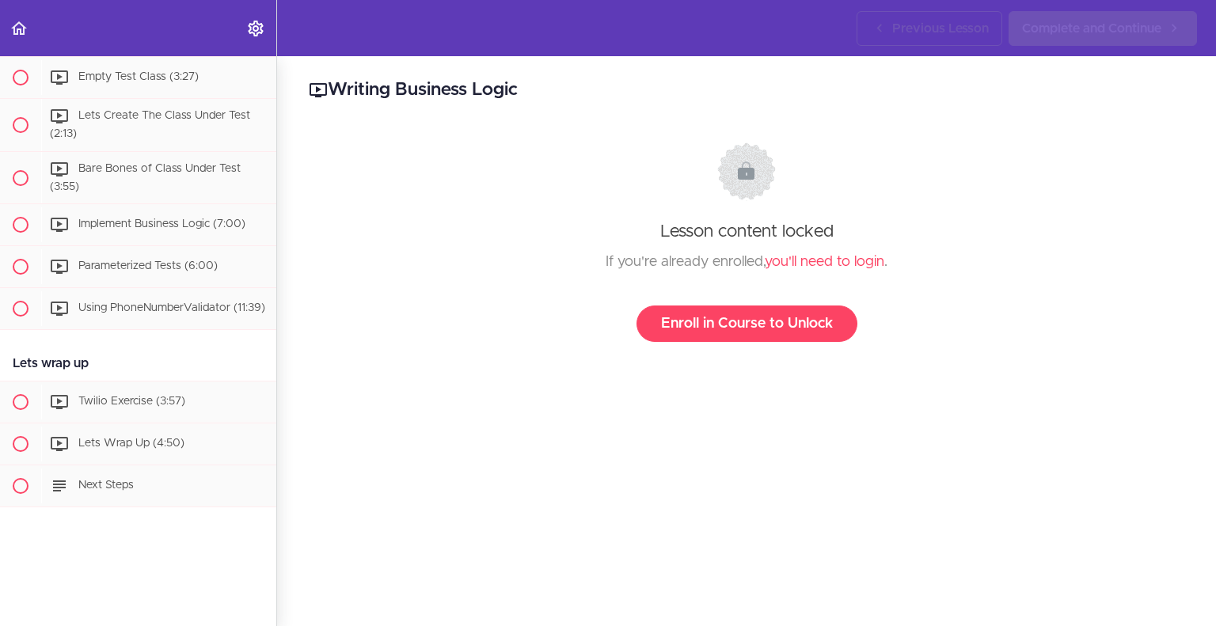
scroll to position [2476, 0]
click at [164, 439] on span "Lets Wrap Up (4:50)" at bounding box center [131, 444] width 106 height 11
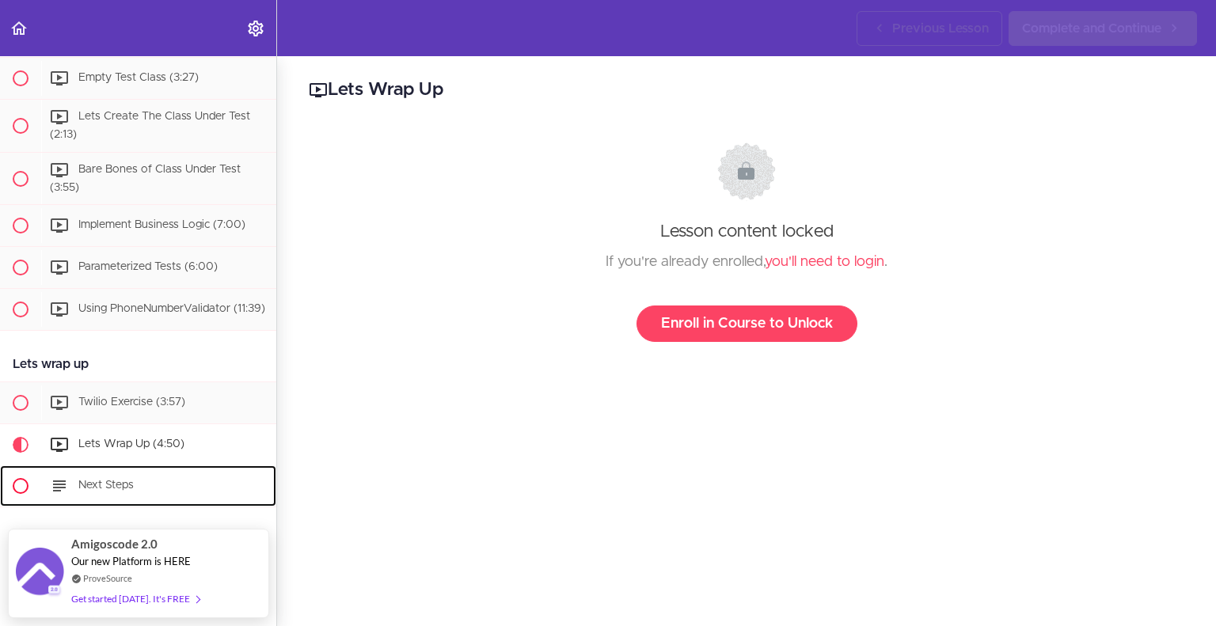
click at [137, 487] on div "Next Steps" at bounding box center [158, 486] width 235 height 35
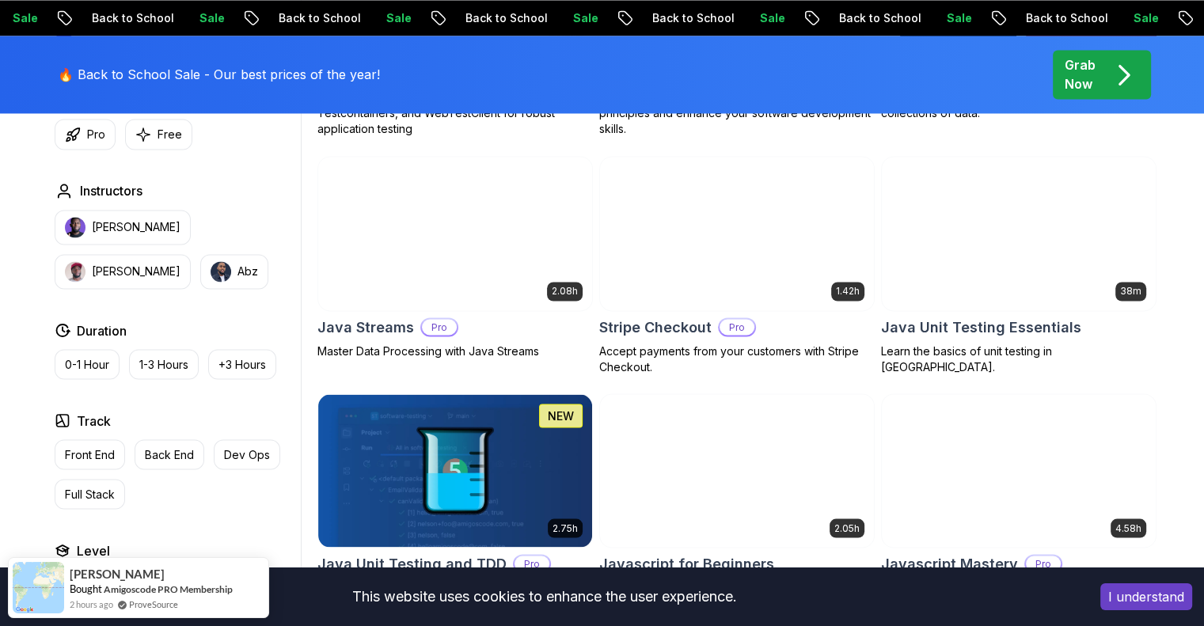
scroll to position [2692, 0]
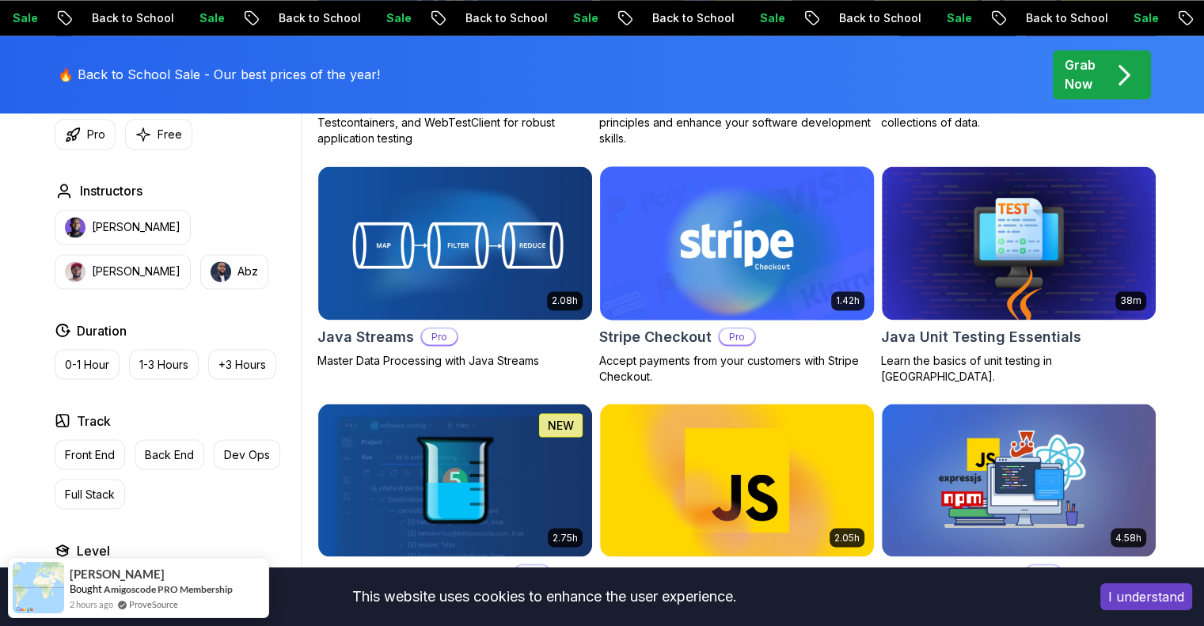
click at [823, 171] on body "Sale Back to School Sale Back to School Sale Back to School Sale Back to School…" at bounding box center [602, 172] width 1204 height 5728
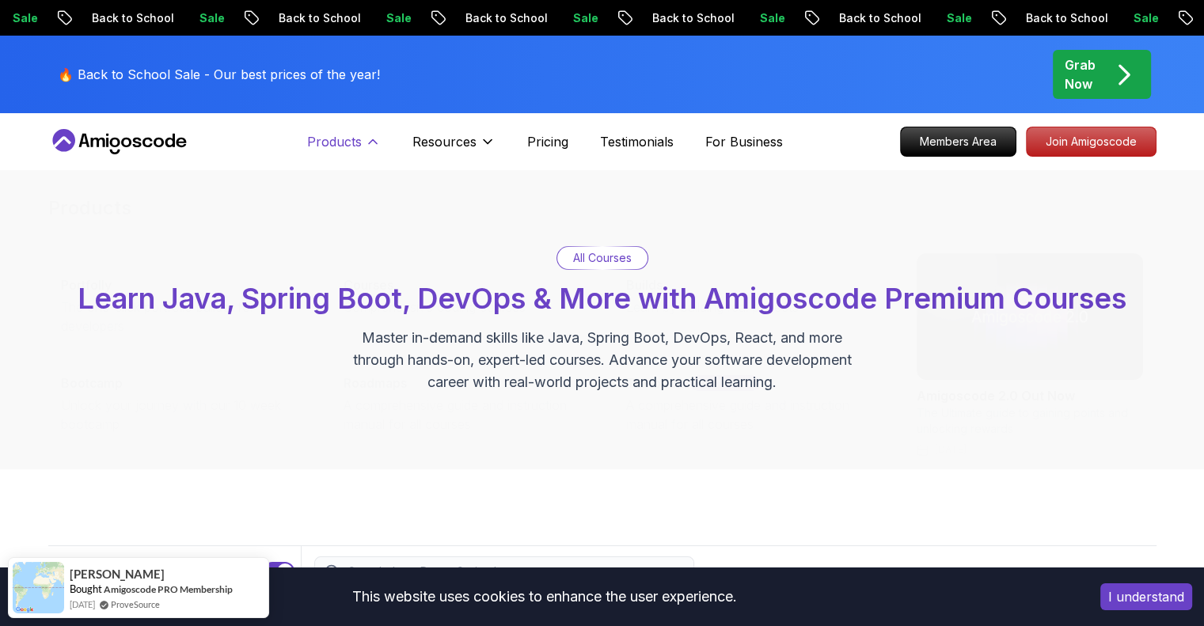
click at [365, 142] on icon at bounding box center [373, 142] width 16 height 16
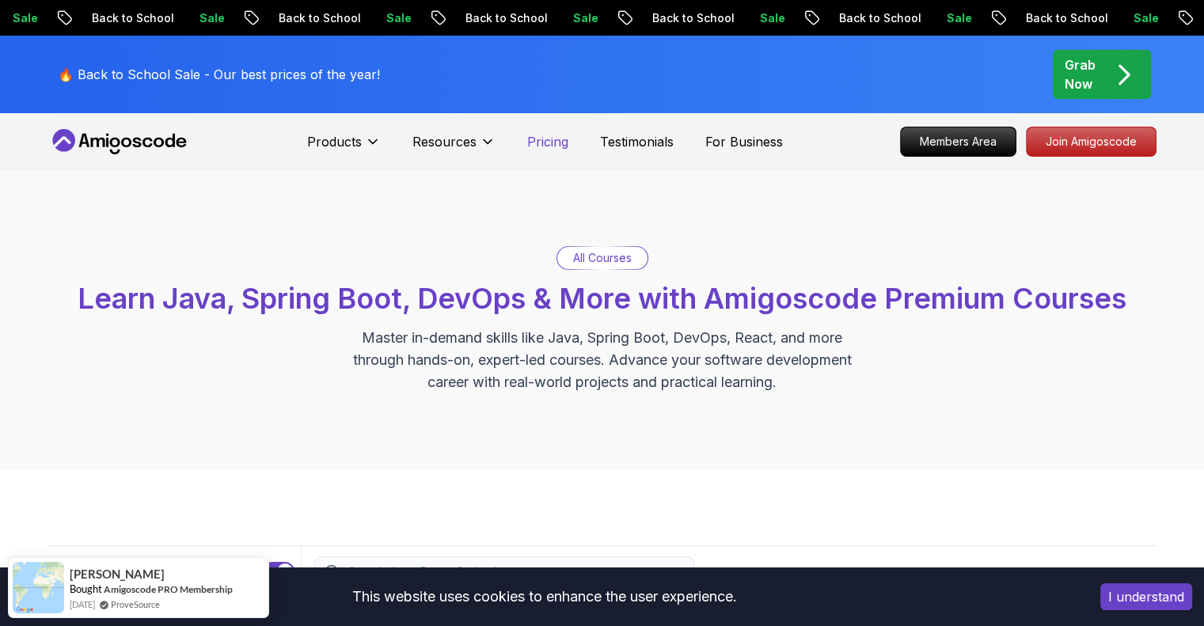
click at [534, 135] on p "Pricing" at bounding box center [547, 141] width 41 height 19
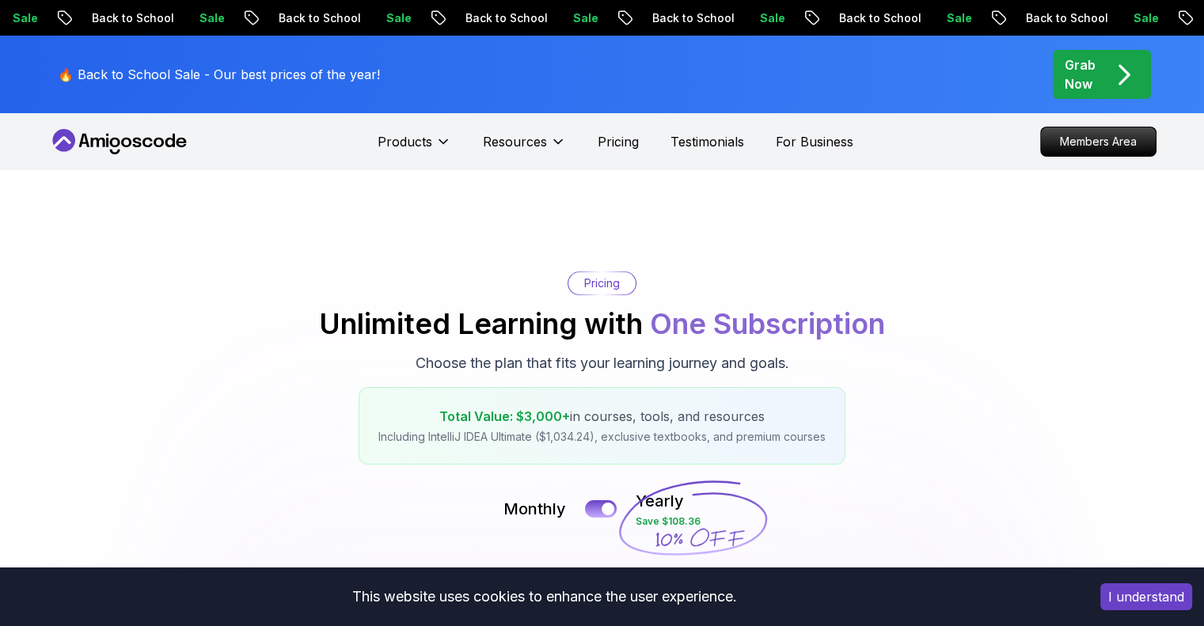
click at [115, 144] on icon at bounding box center [119, 141] width 143 height 25
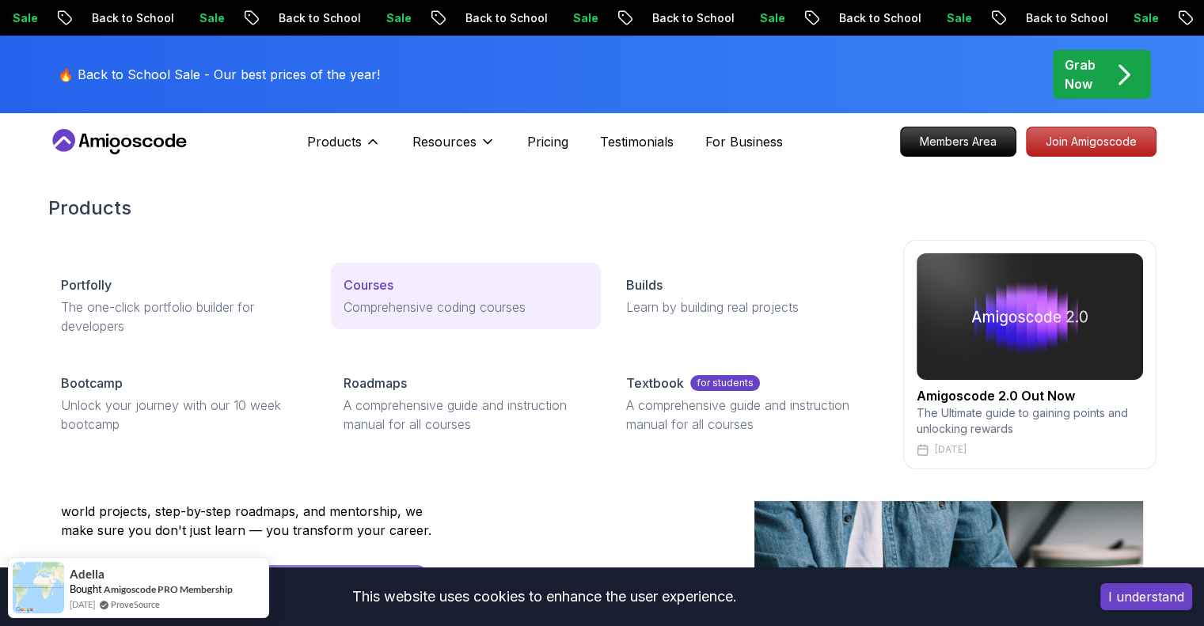
click at [371, 287] on p "Courses" at bounding box center [369, 285] width 50 height 19
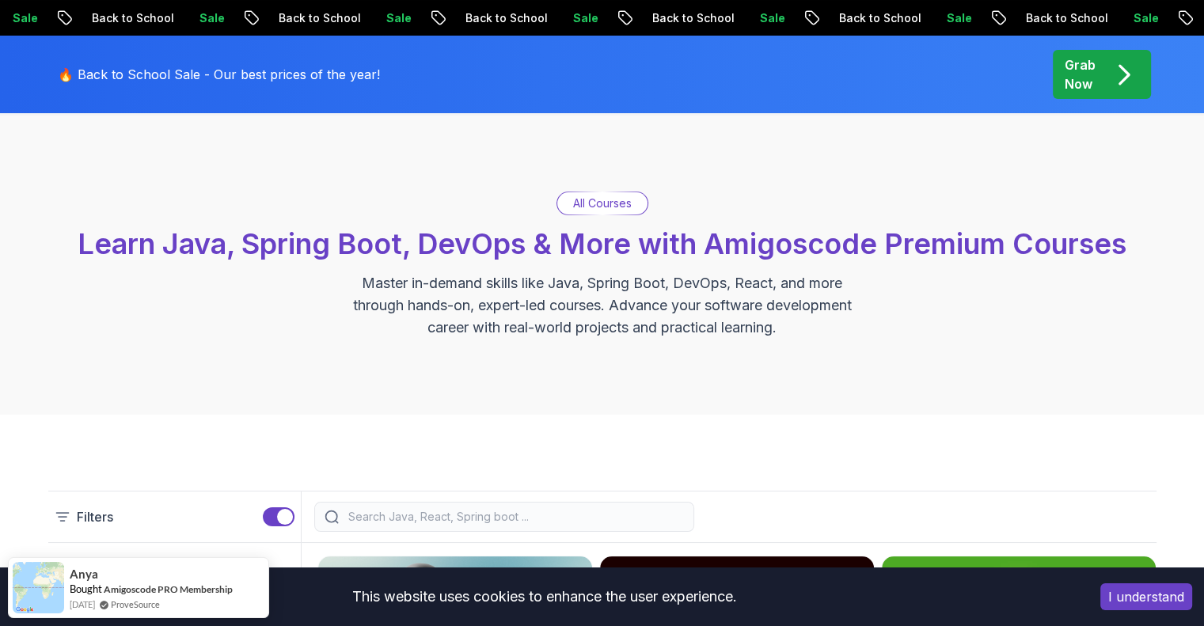
scroll to position [396, 0]
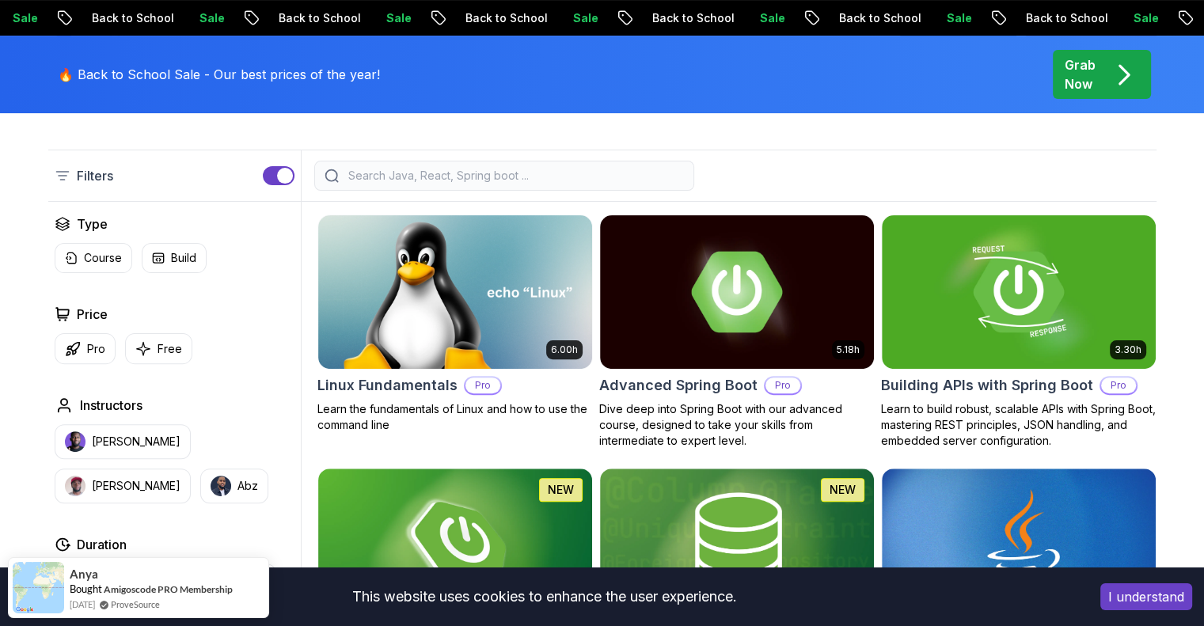
click at [514, 172] on input "search" at bounding box center [514, 176] width 339 height 16
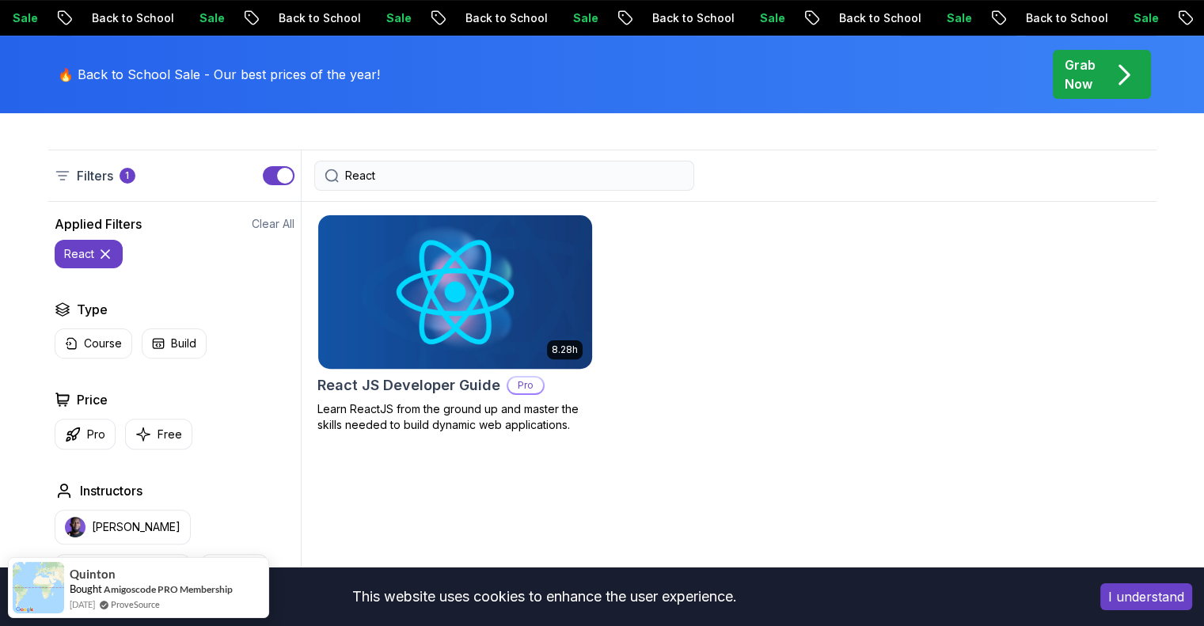
type input "React"
click at [531, 337] on img at bounding box center [454, 291] width 287 height 161
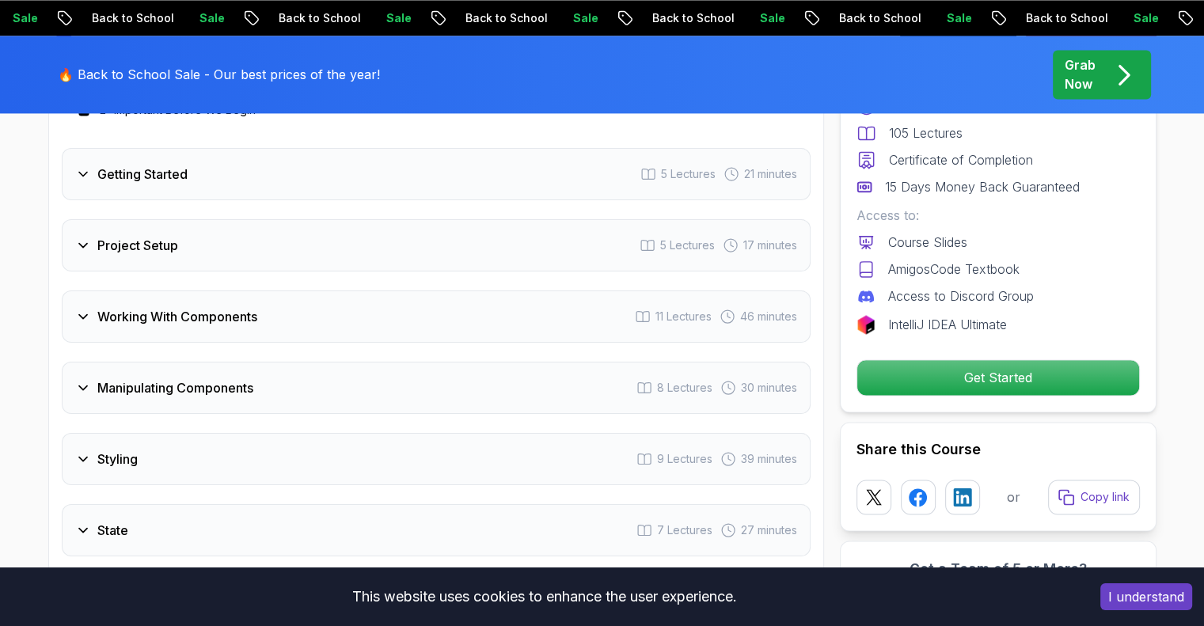
scroll to position [2448, 0]
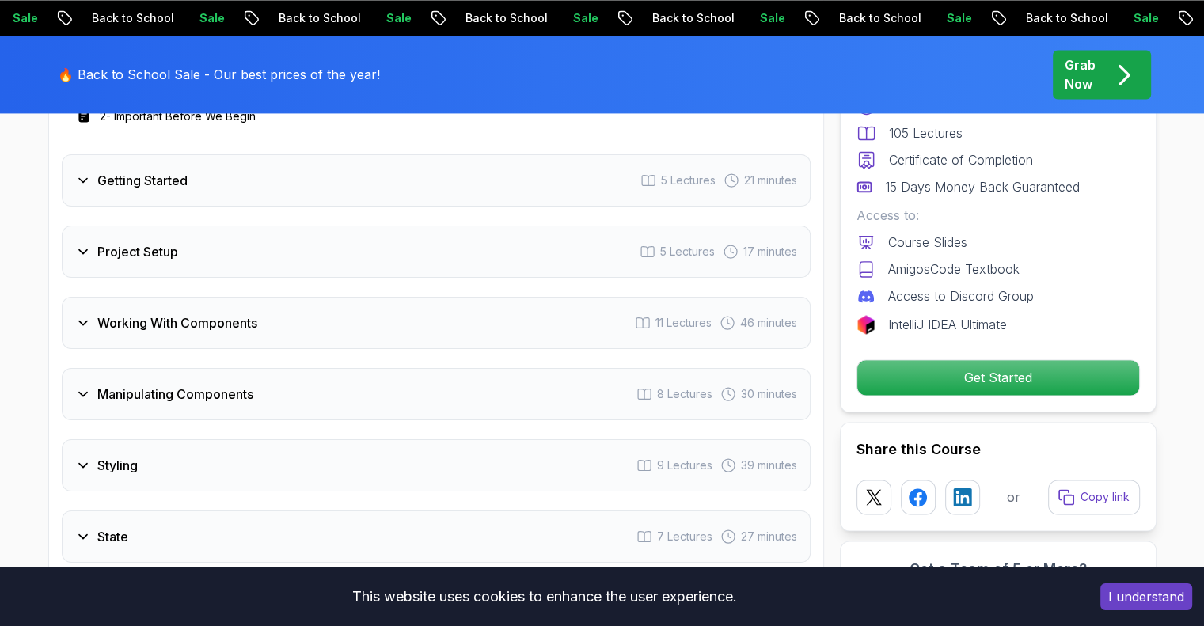
click at [1137, 609] on button "I understand" at bounding box center [1147, 597] width 92 height 27
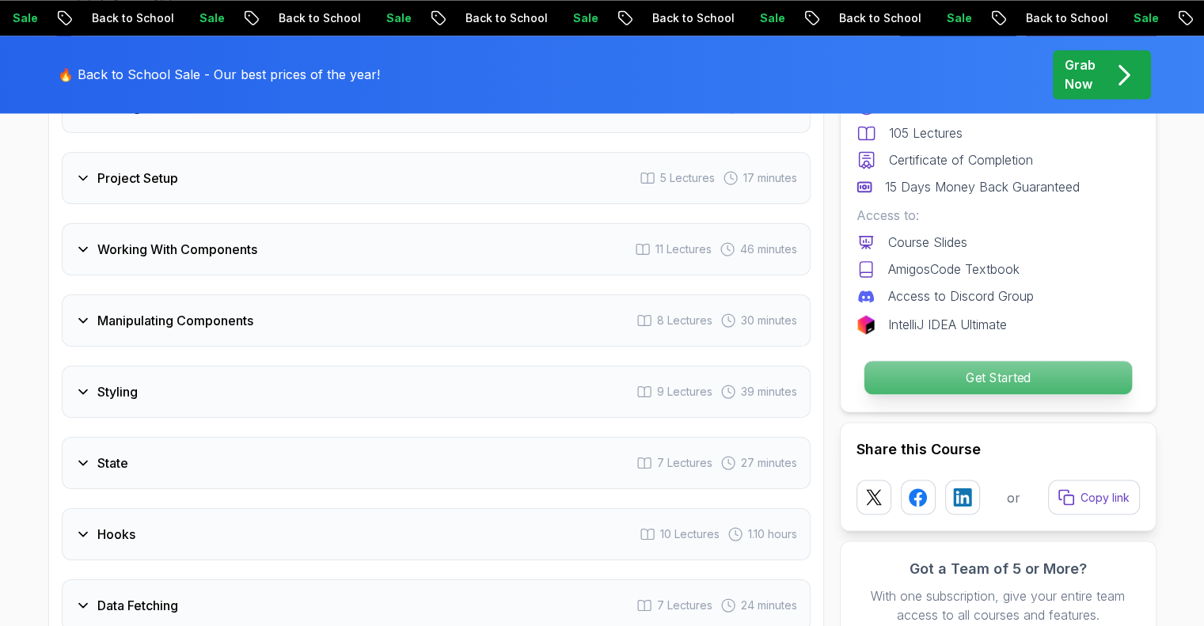
scroll to position [2543, 0]
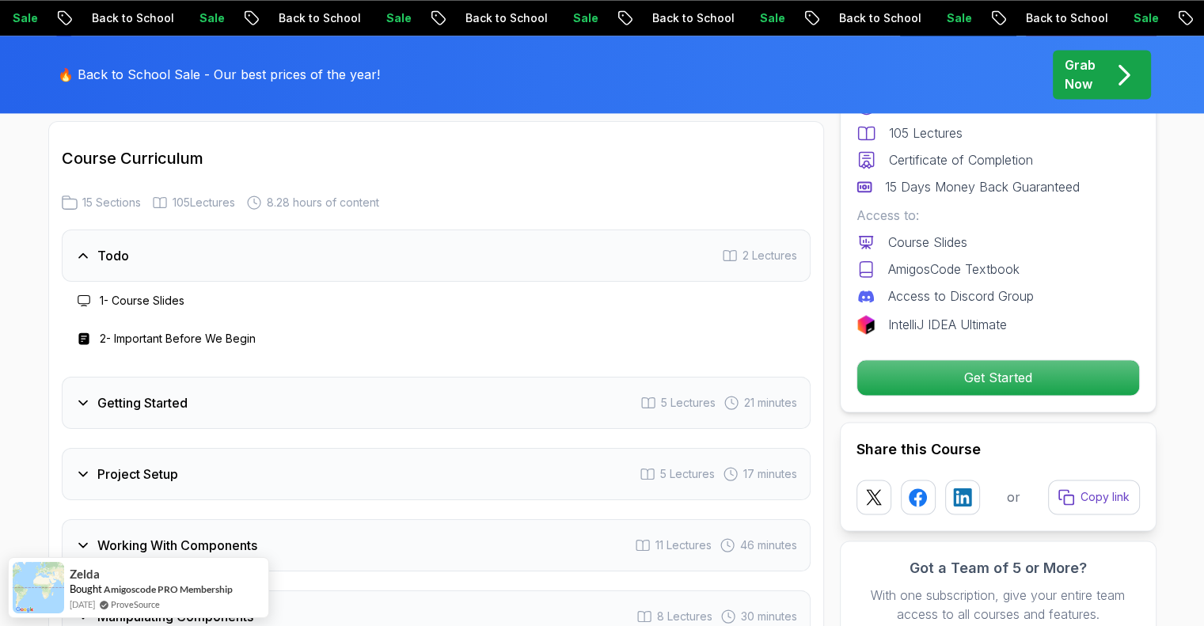
click at [124, 265] on h3 "Todo" at bounding box center [113, 255] width 32 height 19
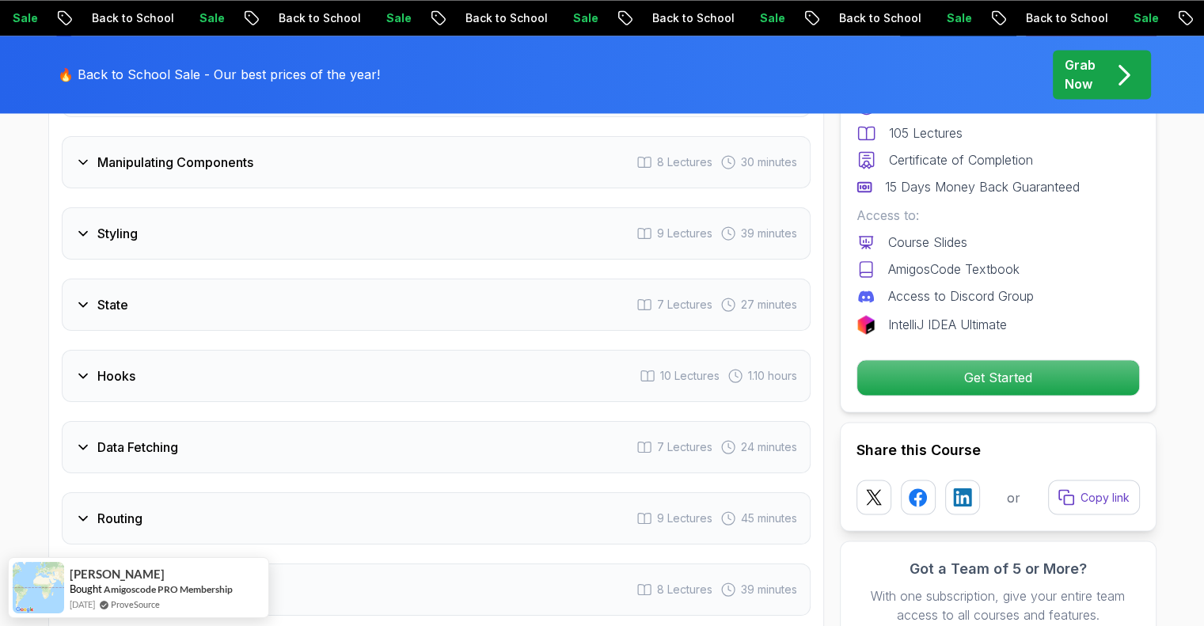
scroll to position [2701, 0]
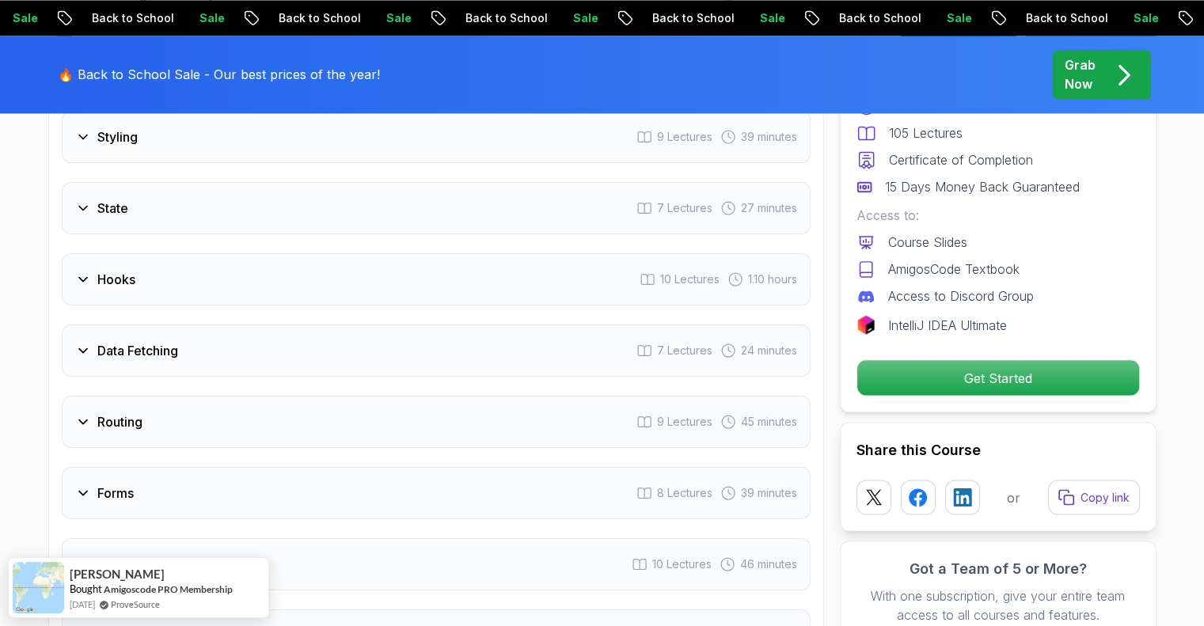
click at [184, 377] on div "Data Fetching 7 Lectures 24 minutes" at bounding box center [436, 351] width 749 height 52
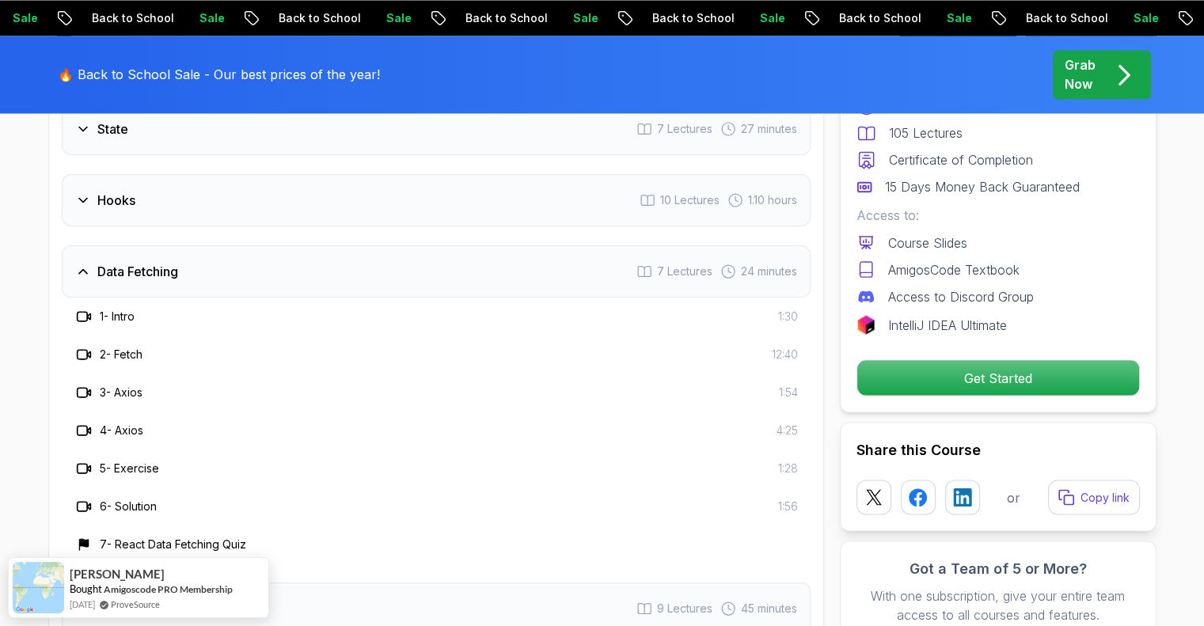
scroll to position [2938, 0]
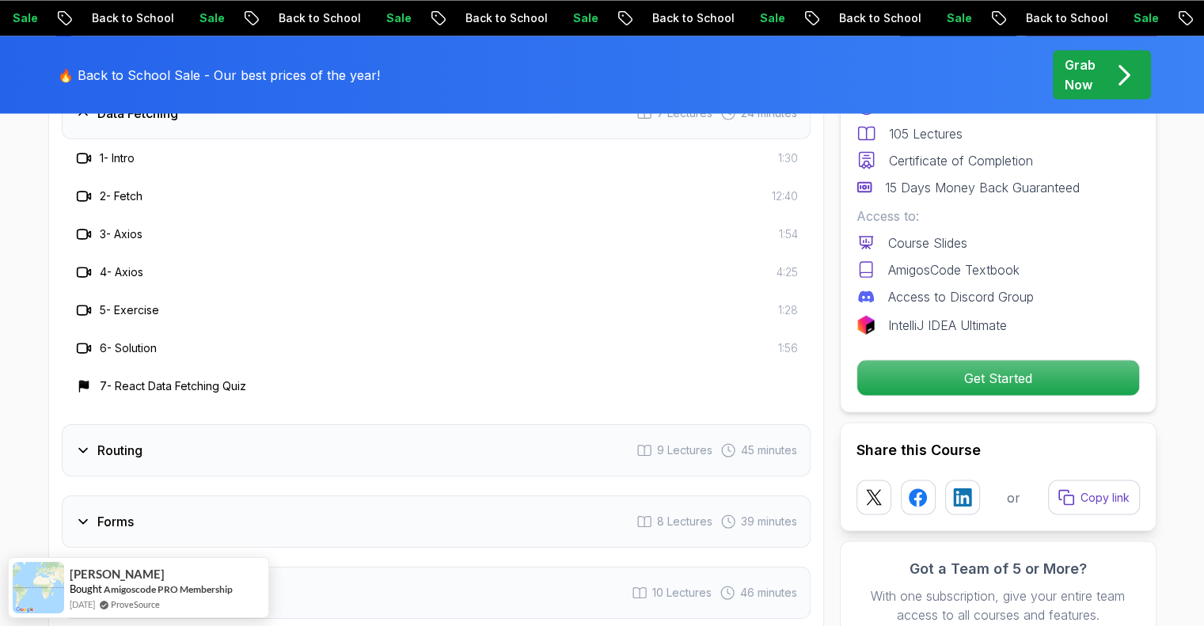
click at [224, 139] on div "Data Fetching 7 Lectures 24 minutes" at bounding box center [436, 113] width 749 height 52
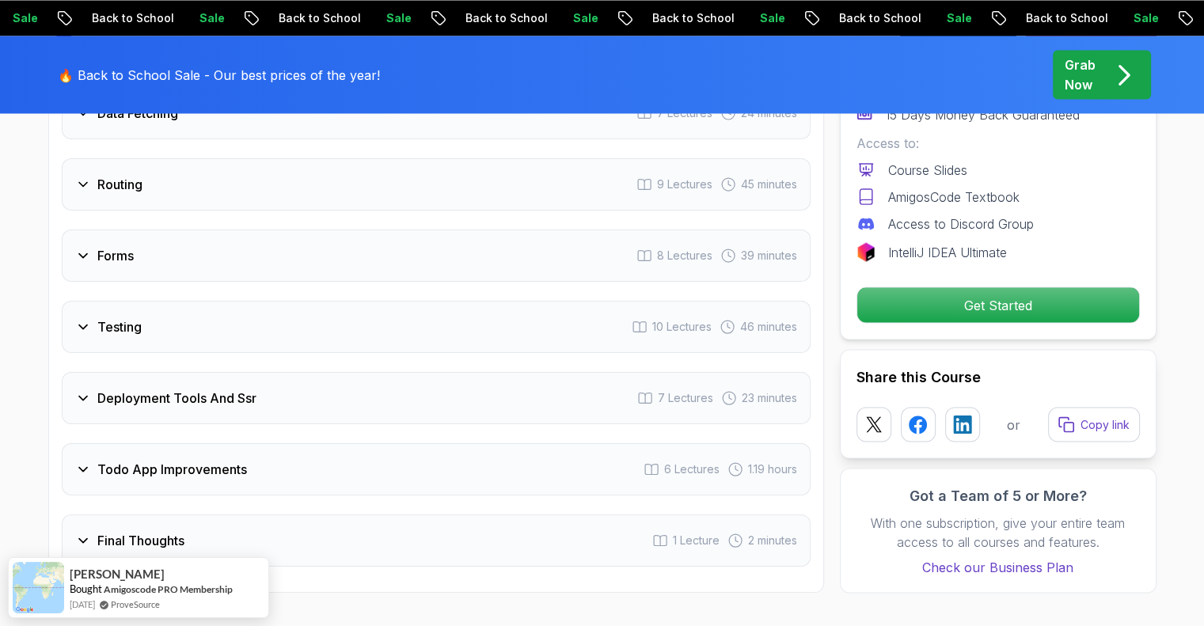
click at [219, 211] on div "Routing 9 Lectures 45 minutes" at bounding box center [436, 184] width 749 height 52
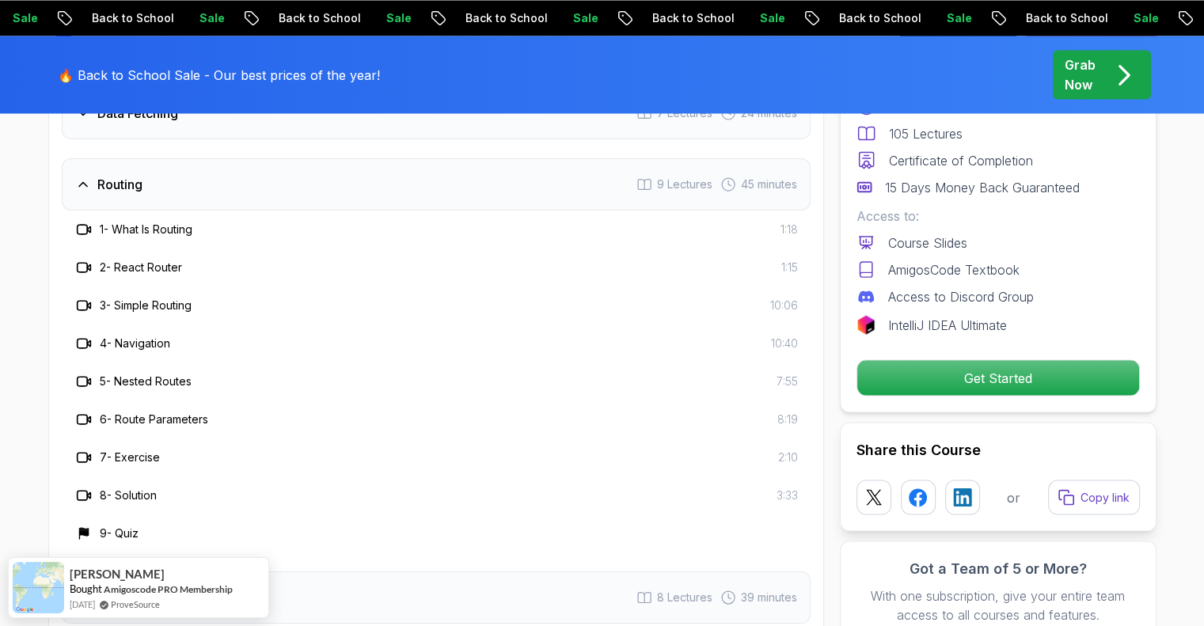
click at [219, 211] on div "Routing 9 Lectures 45 minutes" at bounding box center [436, 184] width 749 height 52
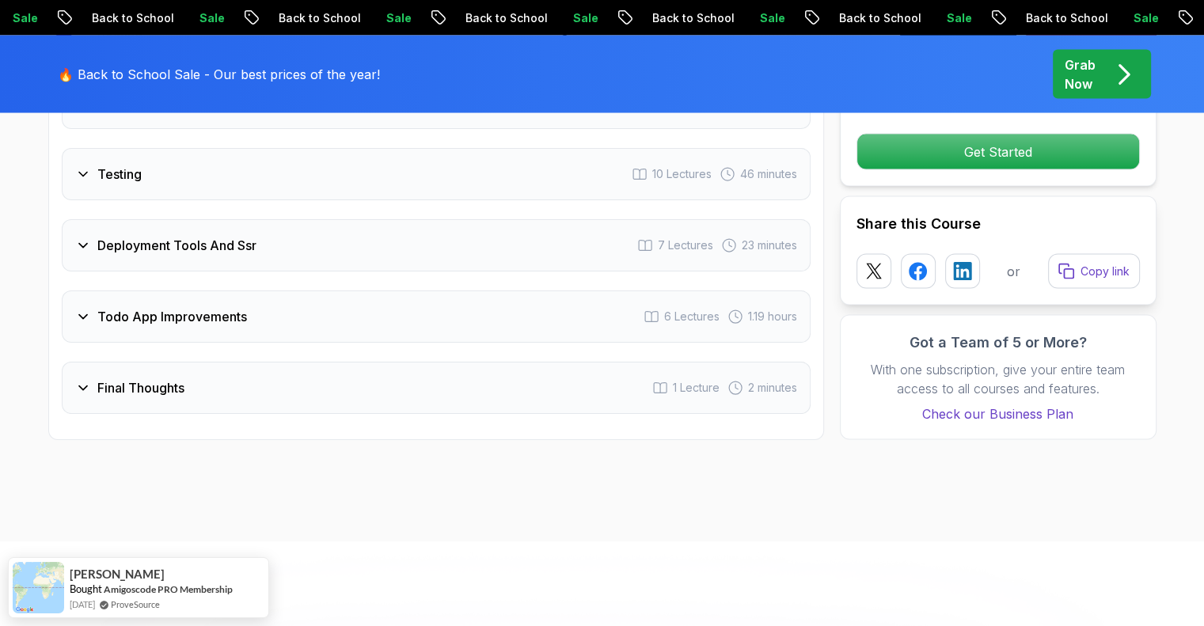
scroll to position [3097, 0]
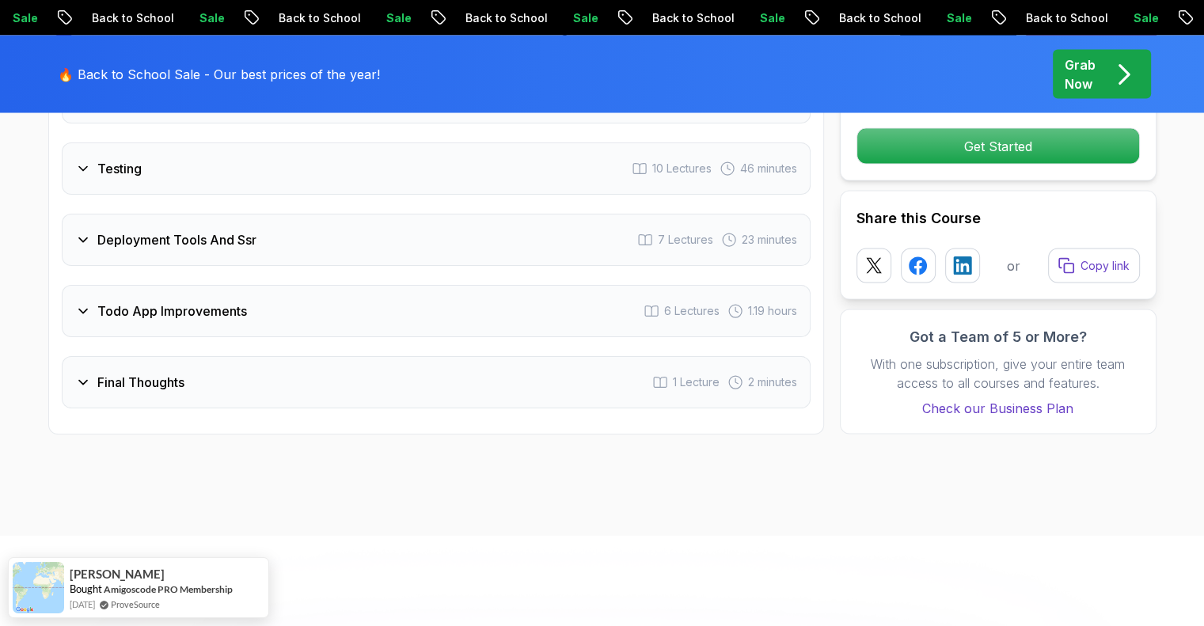
click at [253, 183] on div "Testing 10 Lectures 46 minutes" at bounding box center [436, 169] width 749 height 52
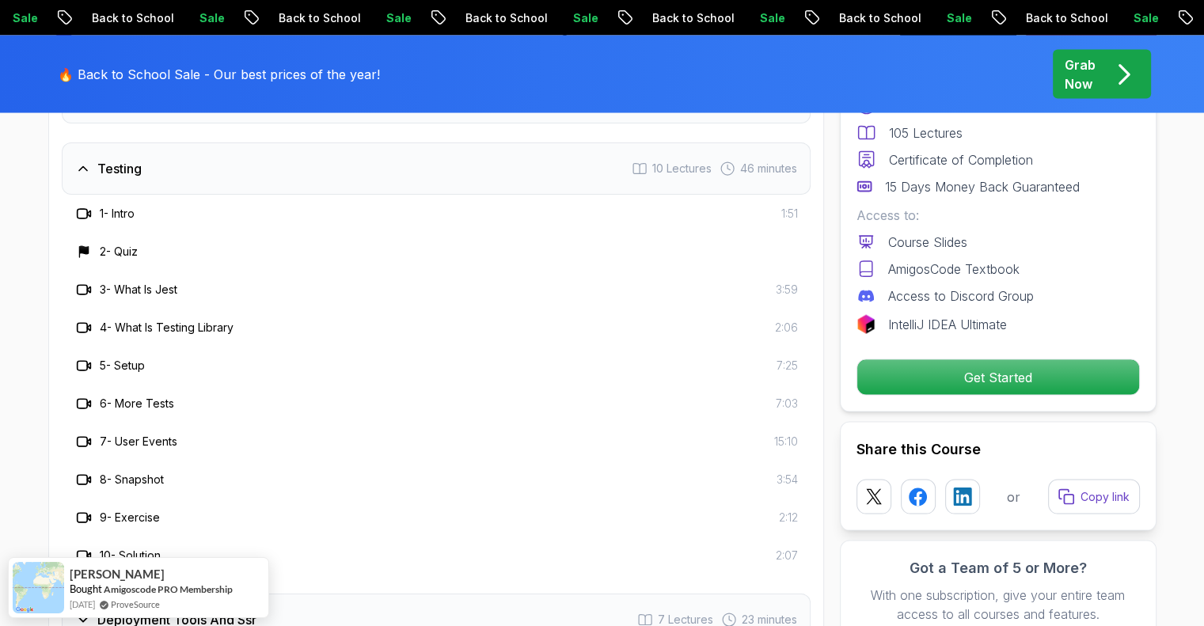
click at [282, 195] on div "Testing 10 Lectures 46 minutes" at bounding box center [436, 169] width 749 height 52
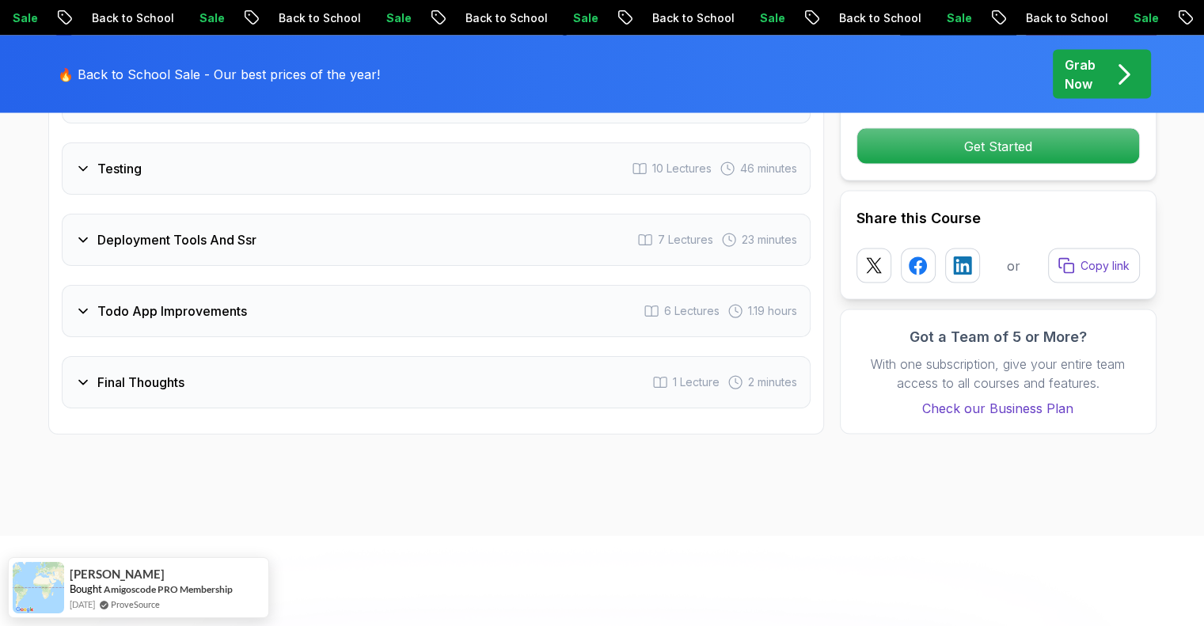
click at [291, 266] on div "Deployment Tools And Ssr 7 Lectures 23 minutes" at bounding box center [436, 240] width 749 height 52
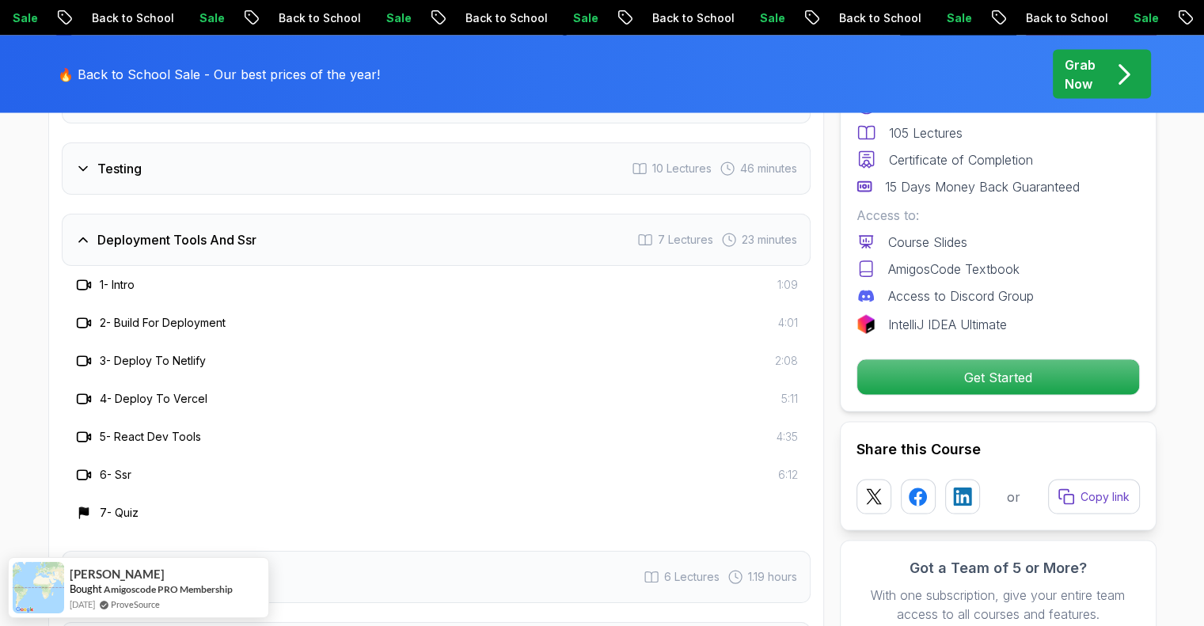
click at [277, 266] on div "Deployment Tools And Ssr 7 Lectures 23 minutes" at bounding box center [436, 240] width 749 height 52
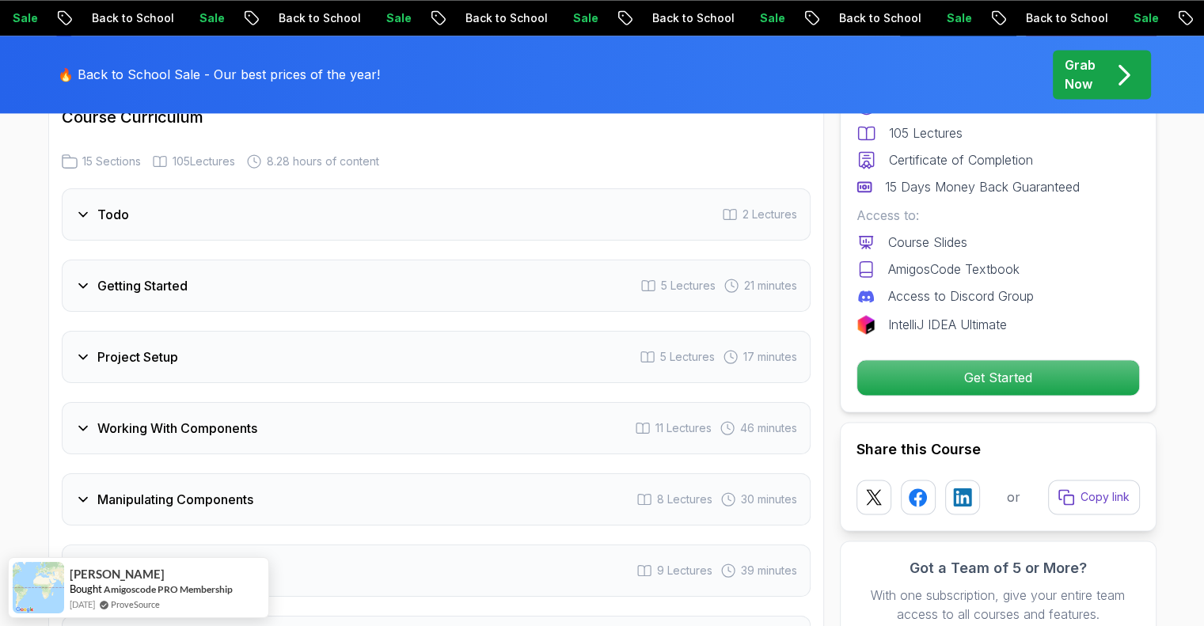
scroll to position [2067, 0]
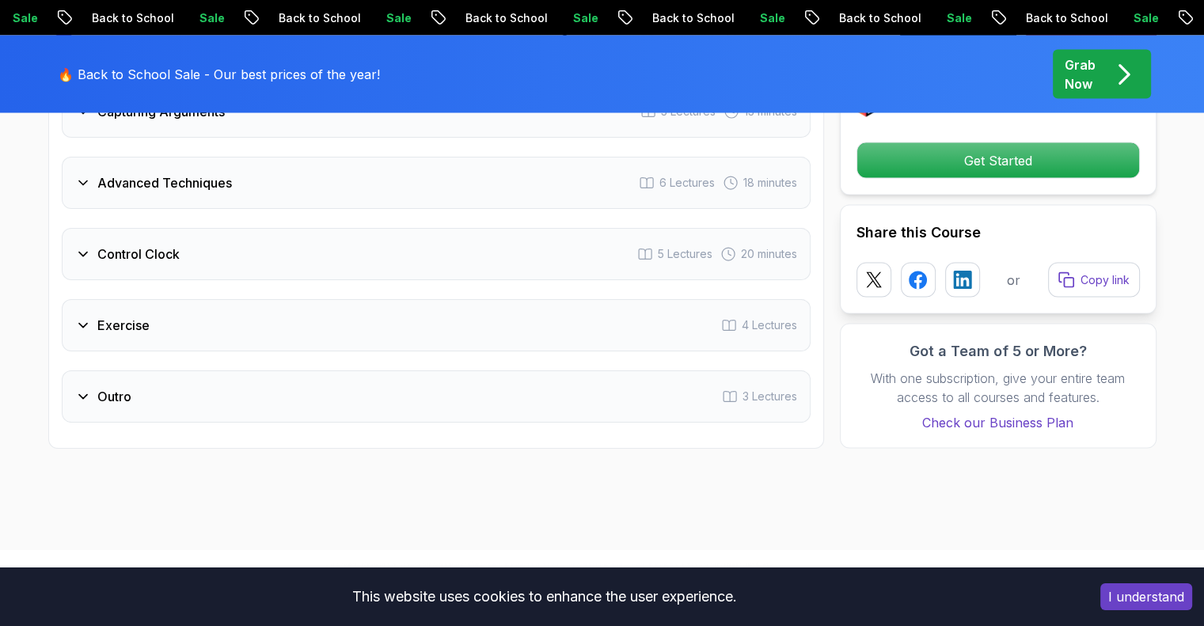
scroll to position [3088, 0]
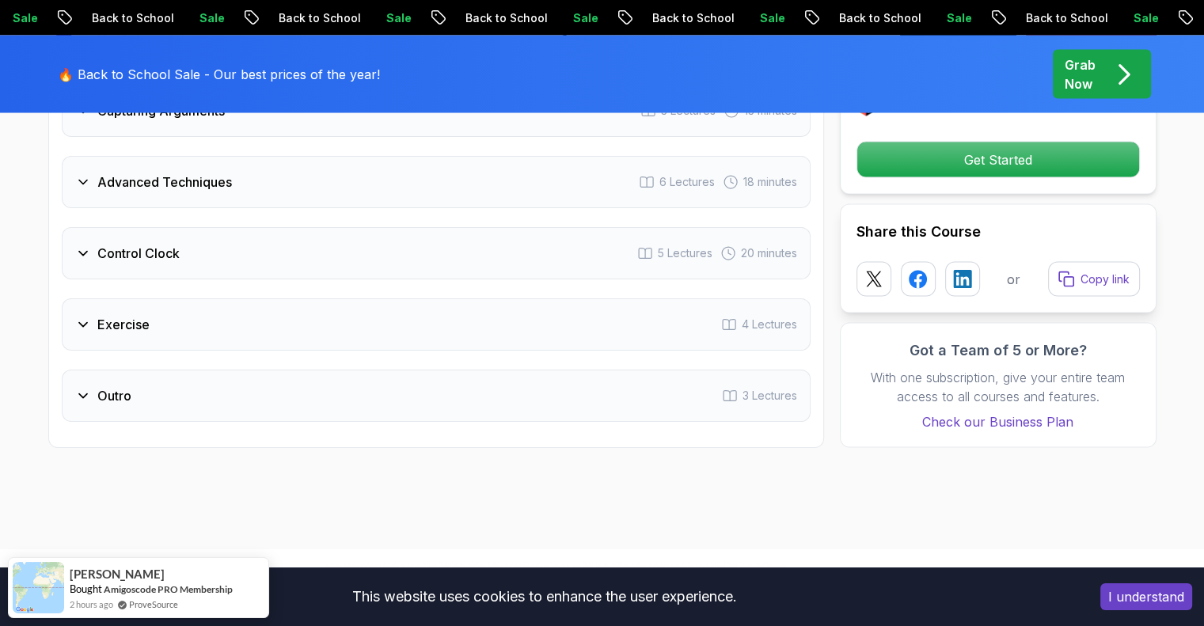
click at [519, 281] on div "Intro Free Preview 2 Lectures 4 minutes 1 - Recommended Courses Free Preview 2 …" at bounding box center [436, 69] width 749 height 706
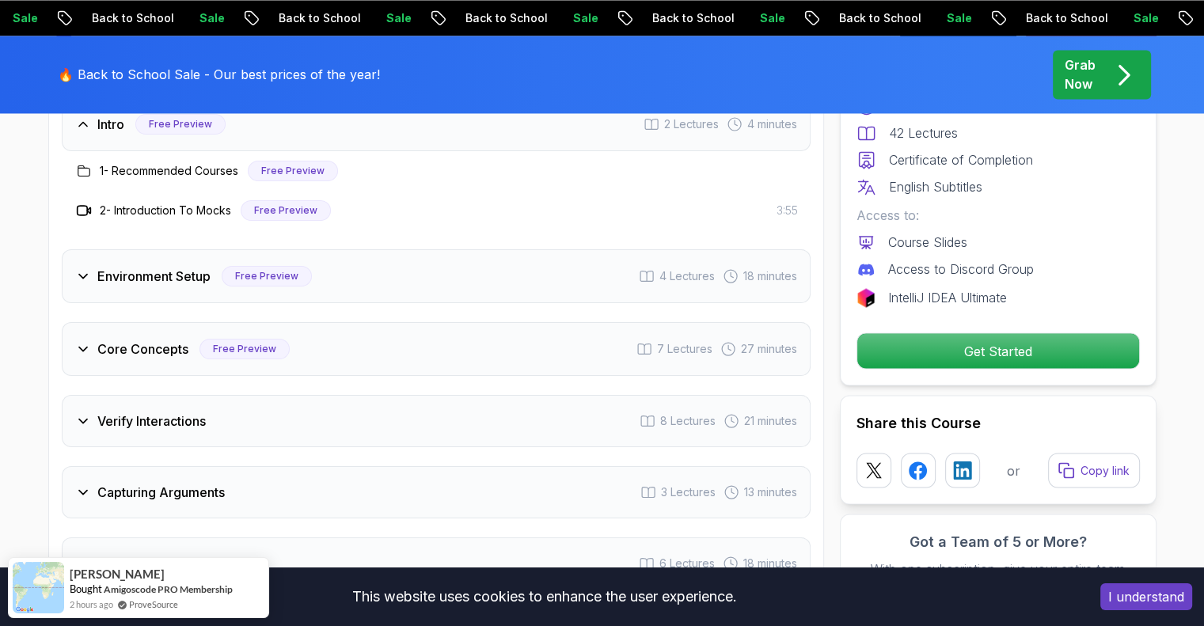
scroll to position [2613, 0]
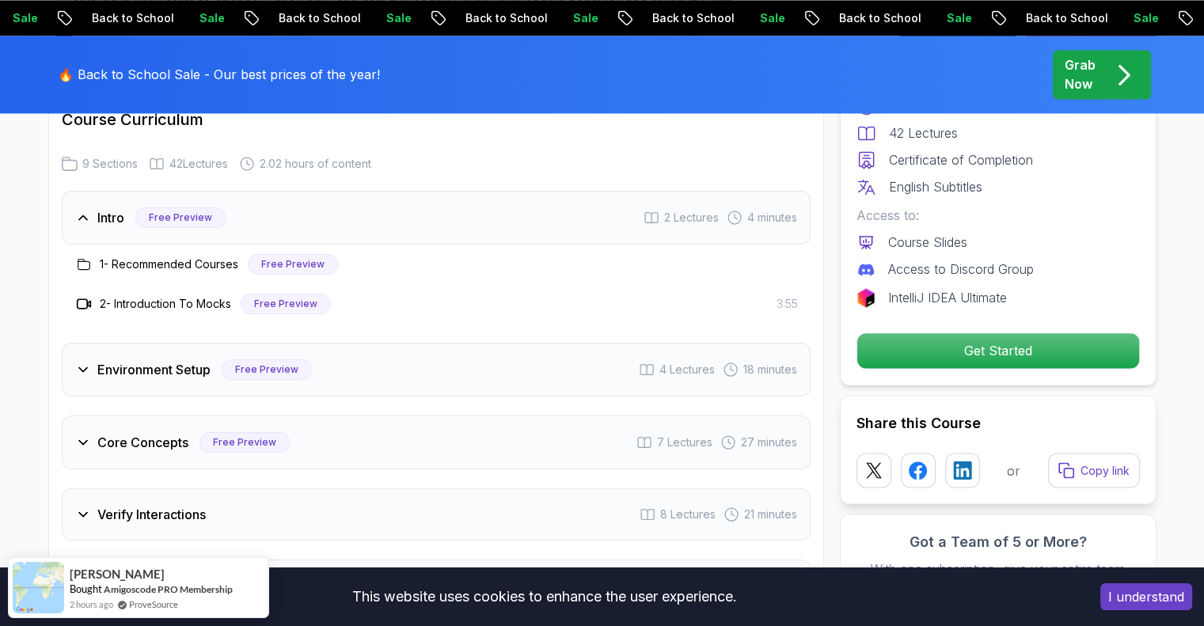
click at [127, 369] on h3 "Environment Setup" at bounding box center [153, 369] width 113 height 19
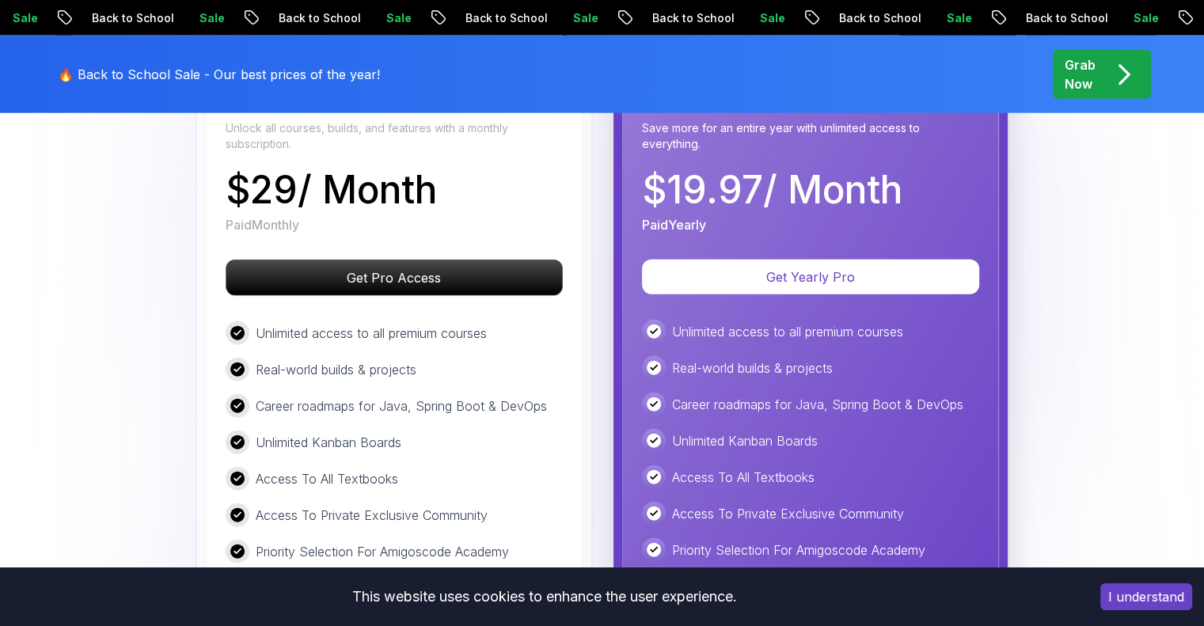
scroll to position [3873, 0]
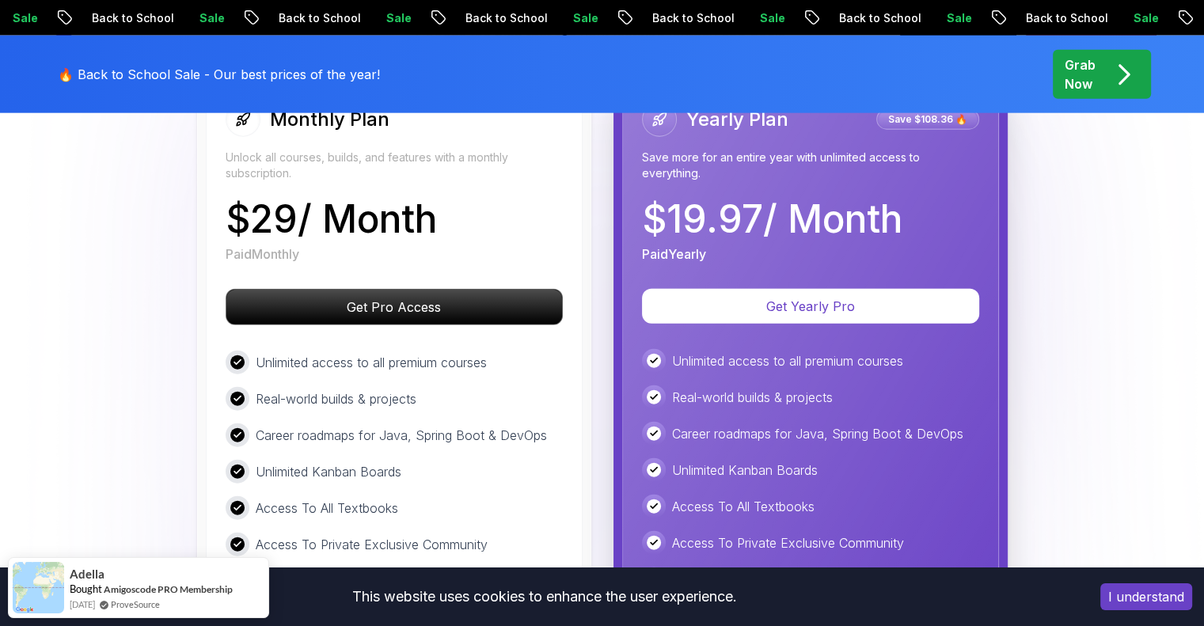
click at [1176, 601] on button "I understand" at bounding box center [1147, 597] width 92 height 27
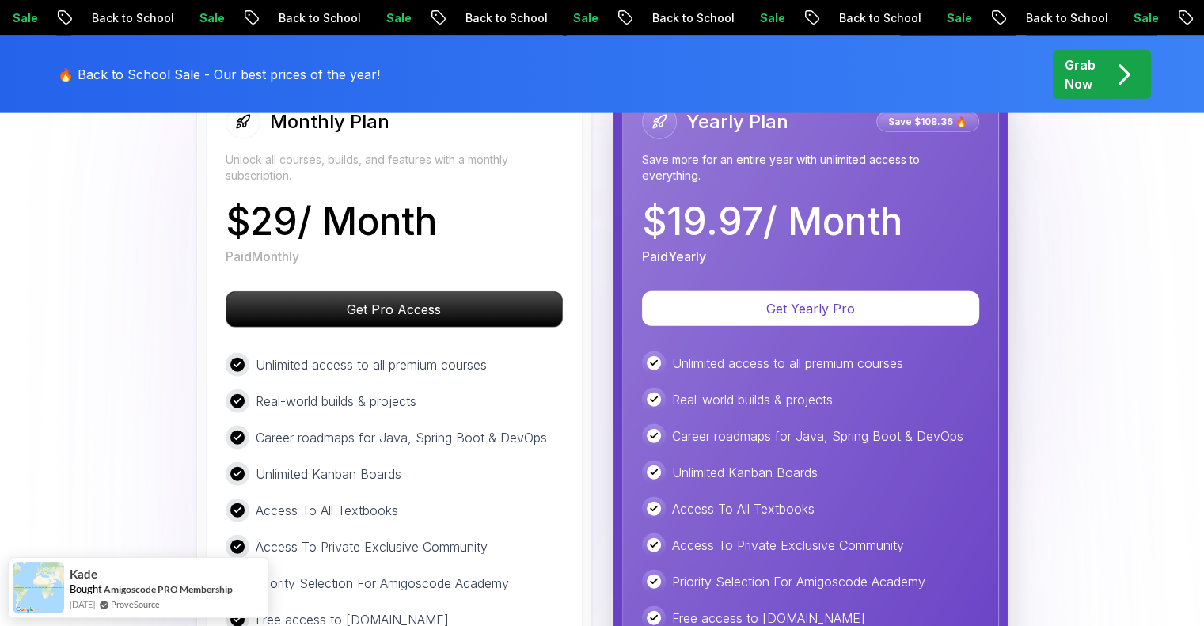
scroll to position [3714, 0]
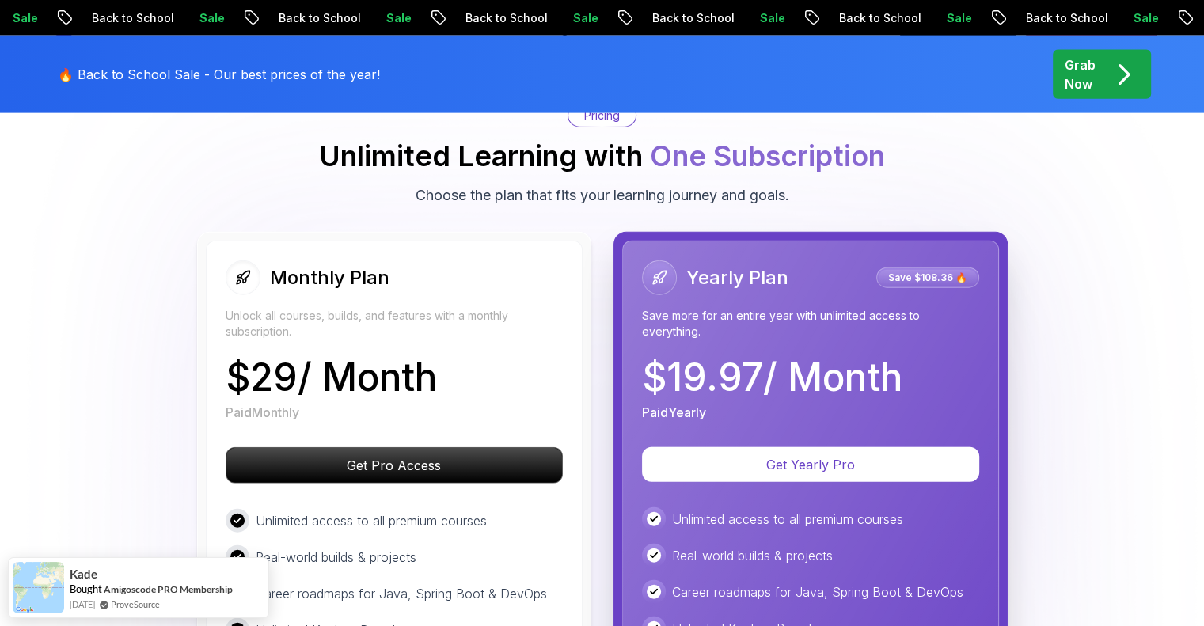
drag, startPoint x: 842, startPoint y: 385, endPoint x: 1071, endPoint y: 385, distance: 229.6
click at [1051, 385] on div "Monthly Plan Unlock all courses, builds, and features with a monthly subscripti…" at bounding box center [602, 560] width 1109 height 657
click at [1117, 385] on div "Monthly Plan Unlock all courses, builds, and features with a monthly subscripti…" at bounding box center [602, 560] width 1109 height 657
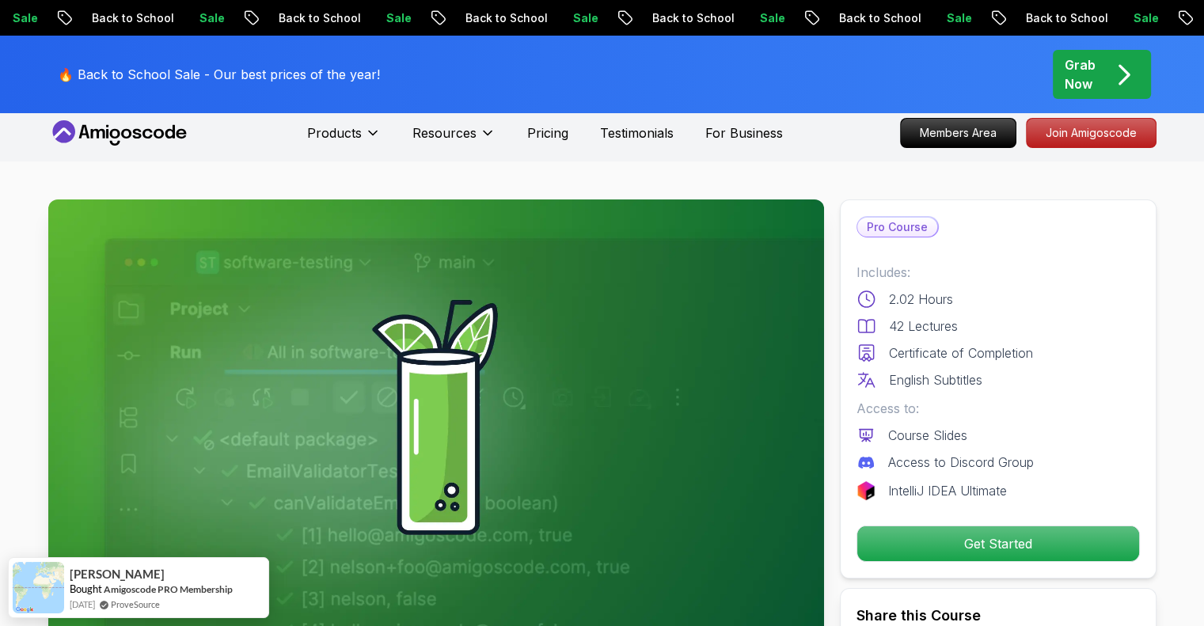
scroll to position [0, 0]
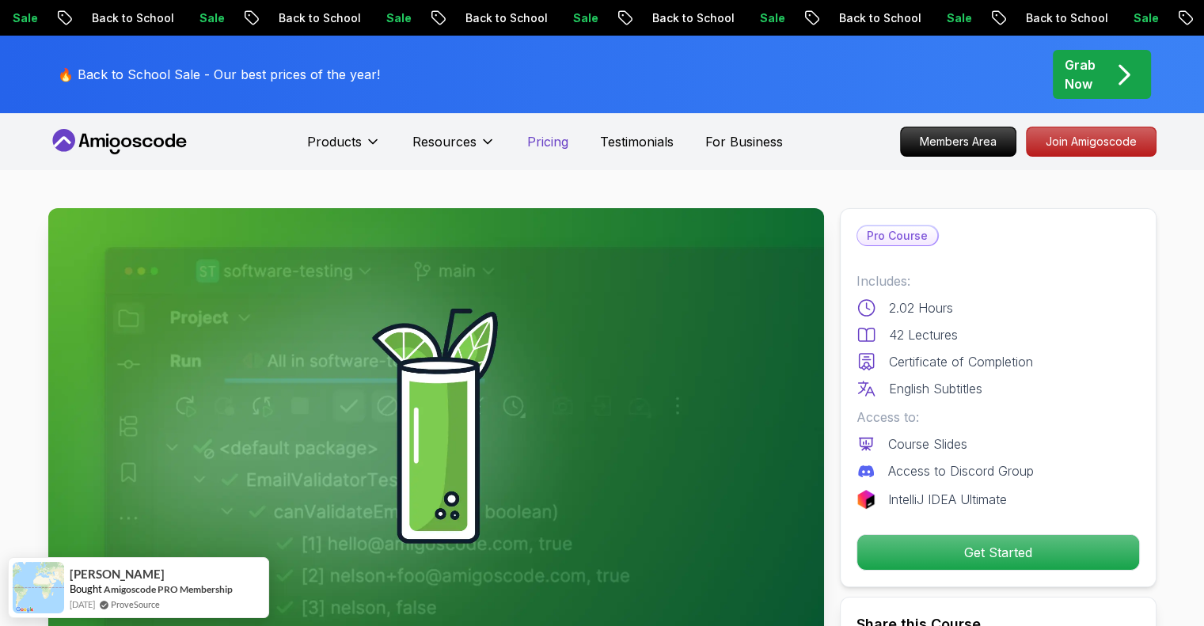
click at [551, 138] on p "Pricing" at bounding box center [547, 141] width 41 height 19
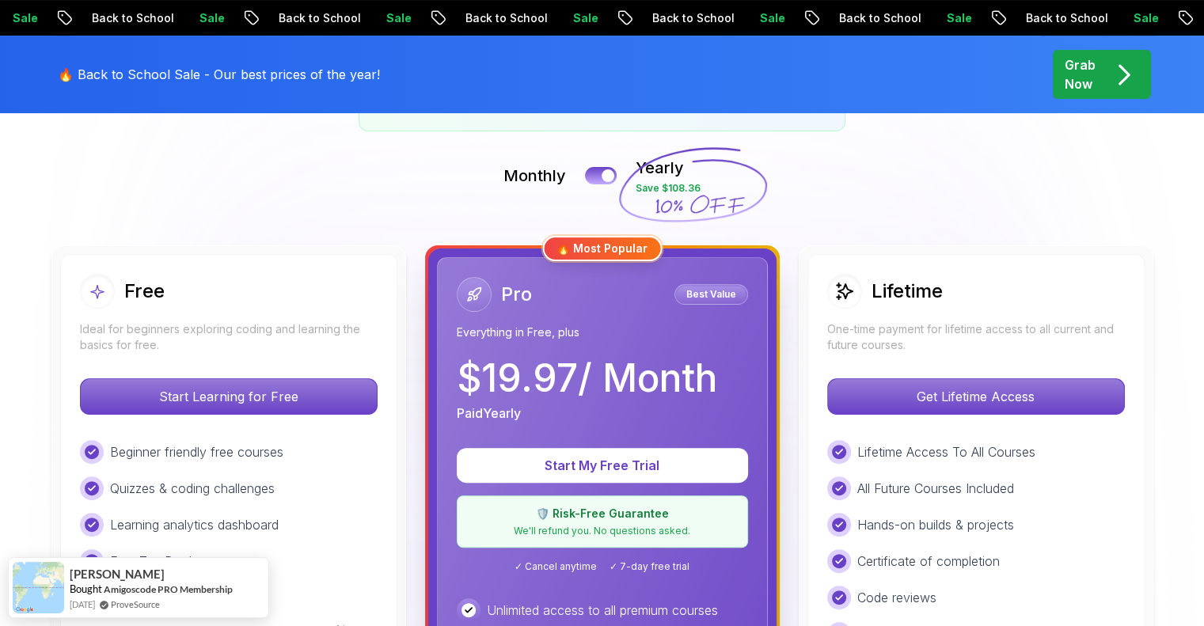
scroll to position [317, 0]
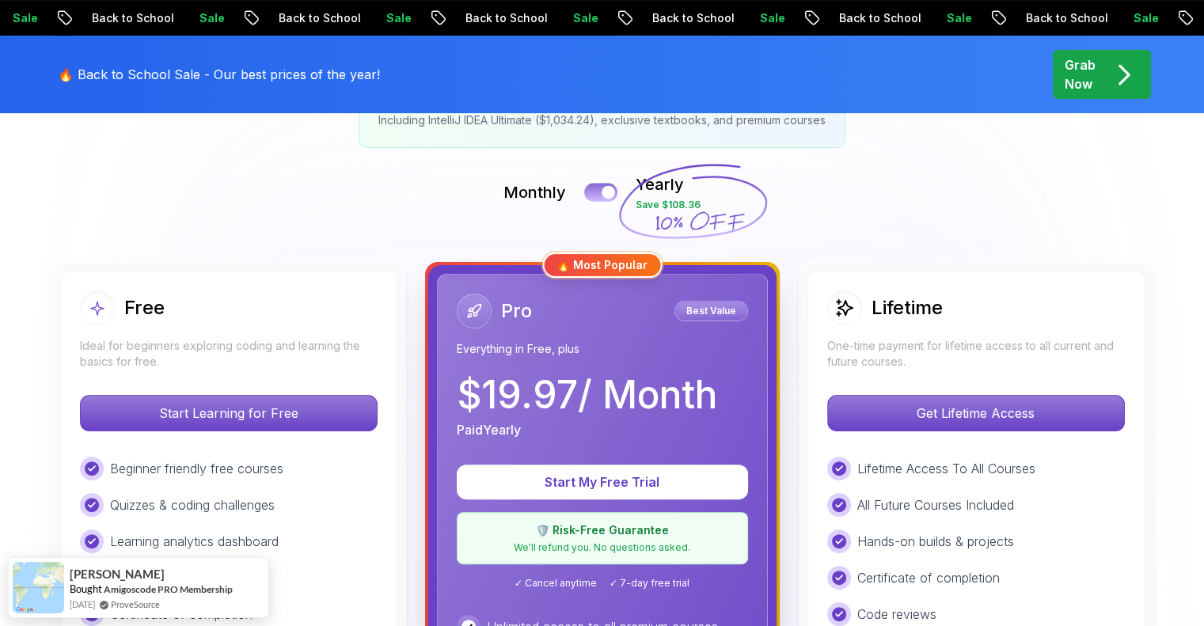
click at [595, 183] on button at bounding box center [600, 192] width 33 height 18
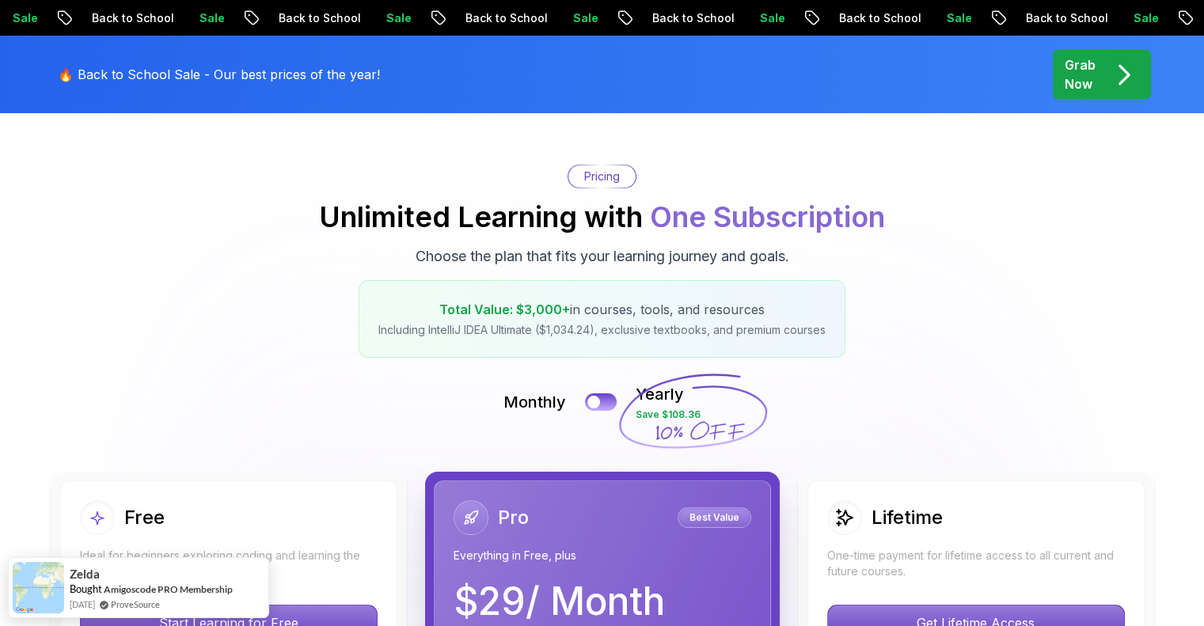
scroll to position [79, 0]
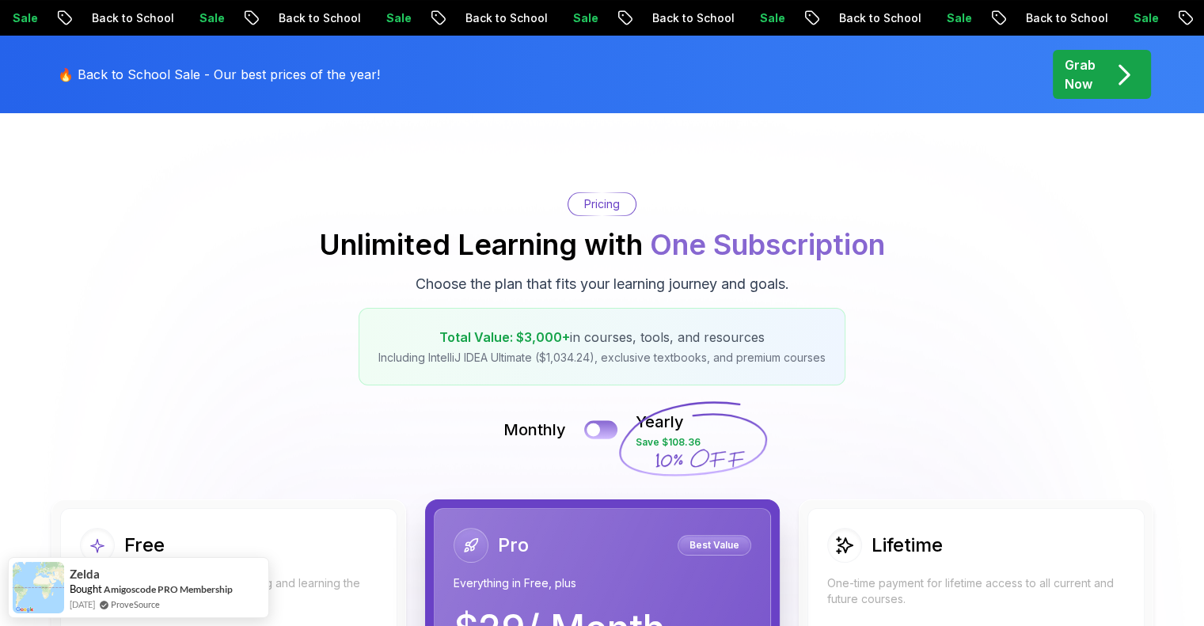
click at [605, 424] on button at bounding box center [600, 429] width 33 height 18
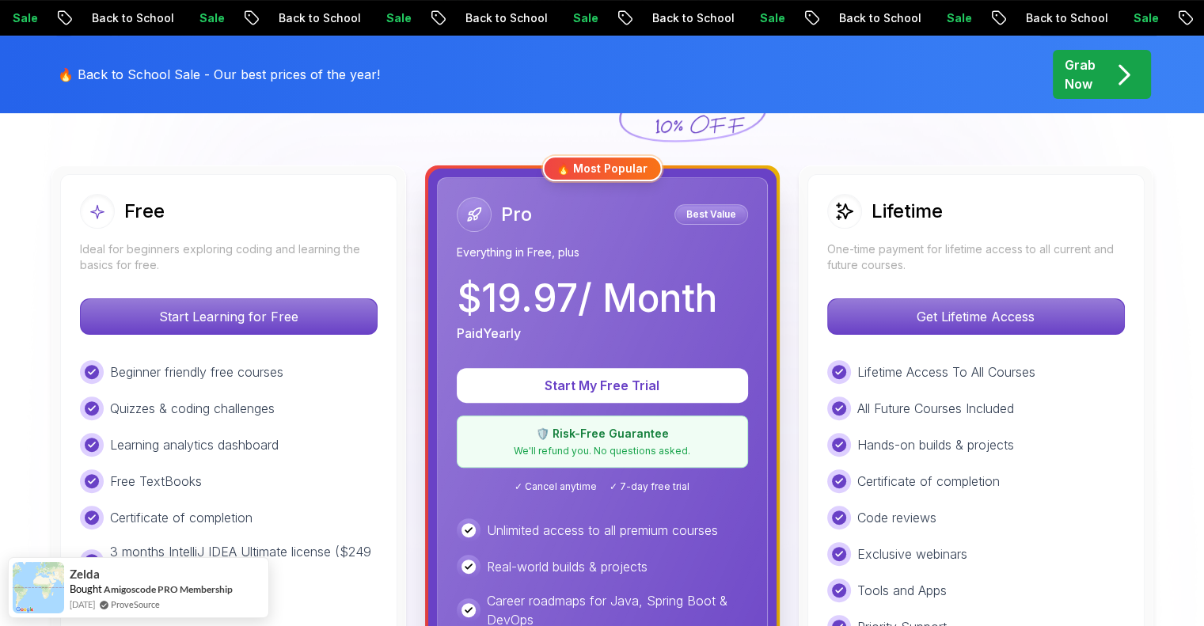
scroll to position [396, 0]
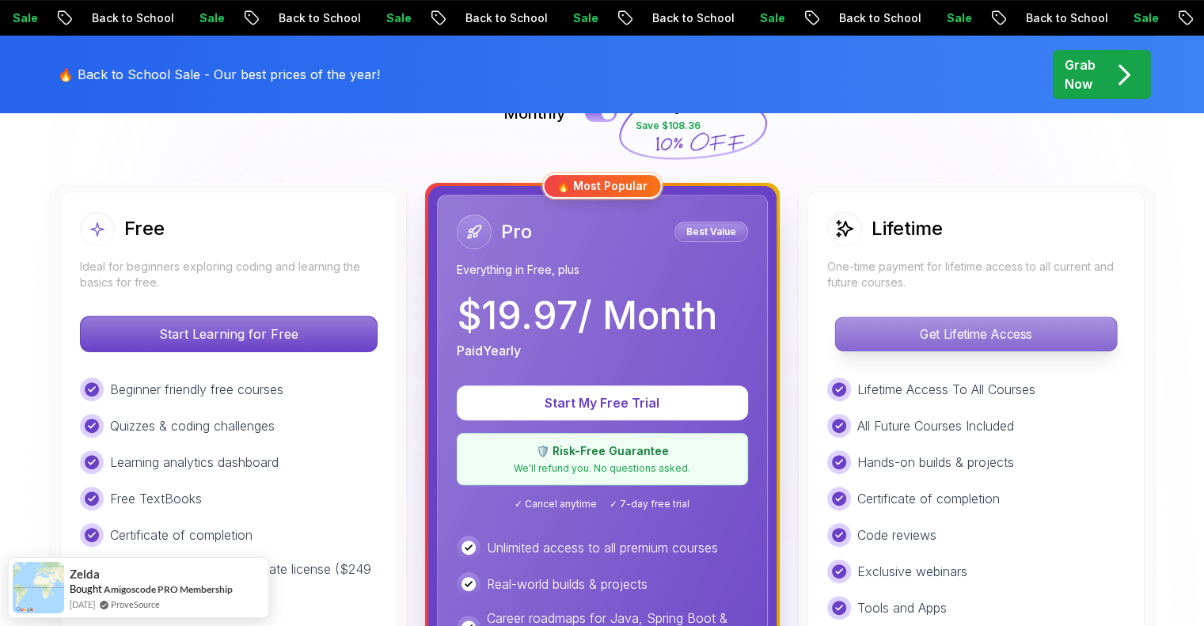
click at [1045, 343] on p "Get Lifetime Access" at bounding box center [975, 334] width 281 height 33
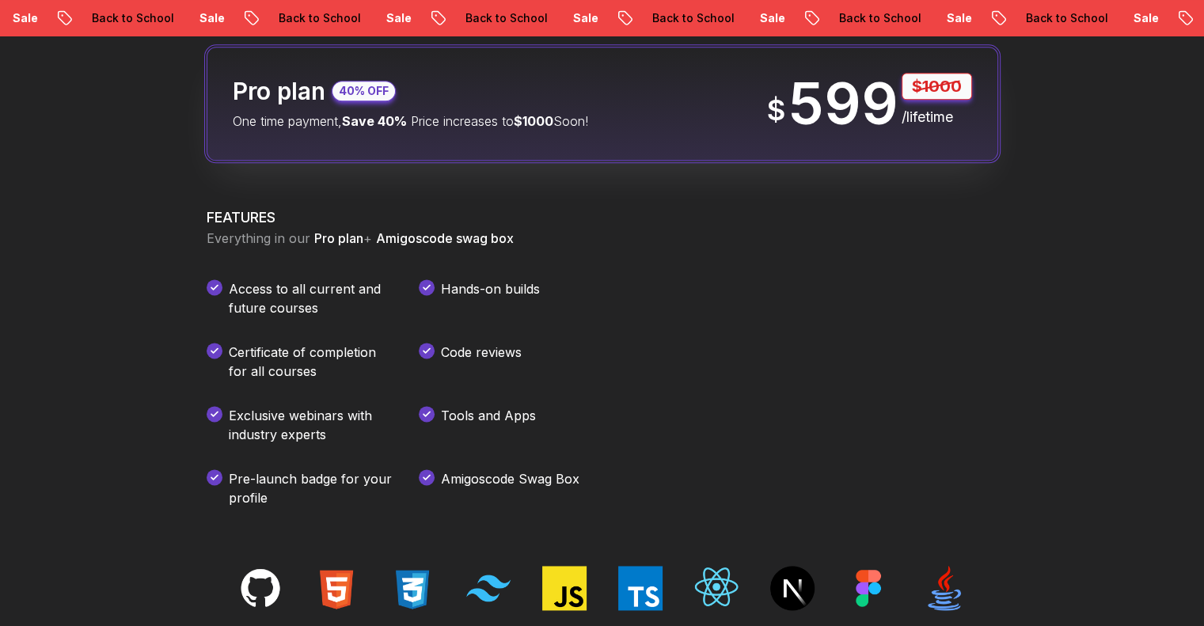
scroll to position [2059, 0]
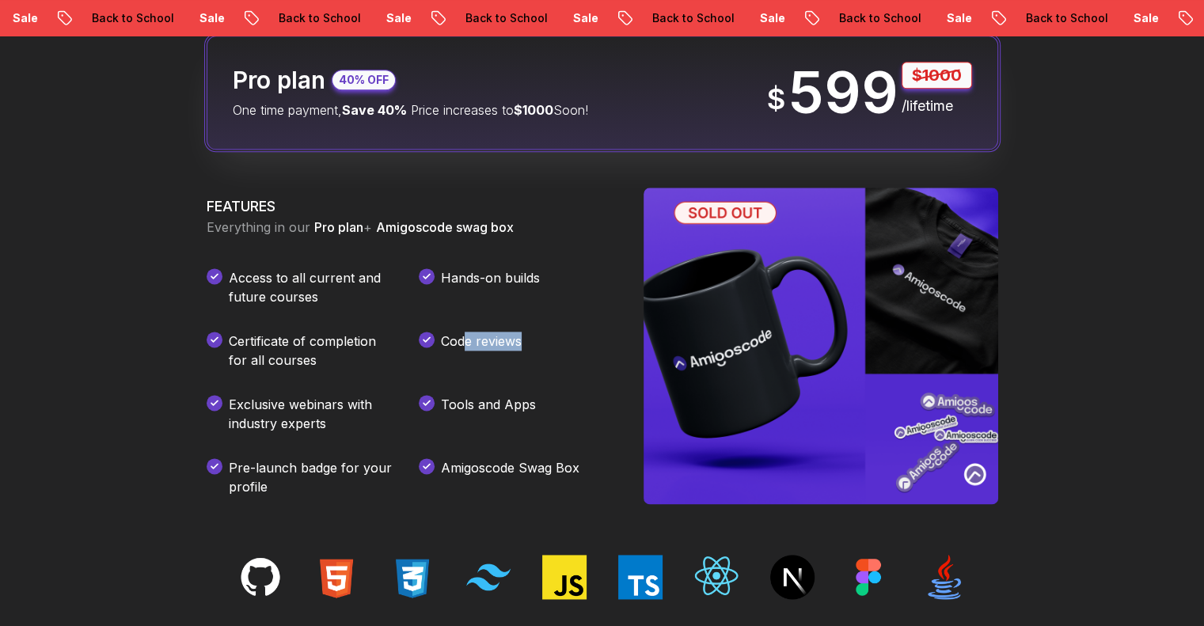
drag, startPoint x: 466, startPoint y: 348, endPoint x: 567, endPoint y: 399, distance: 112.6
click at [569, 339] on div "Code reviews" at bounding box center [512, 351] width 187 height 38
drag, startPoint x: 550, startPoint y: 437, endPoint x: 519, endPoint y: 433, distance: 31.1
click at [549, 438] on div "Access to all current and future courses Hands-on builds Certificate of complet…" at bounding box center [406, 382] width 399 height 228
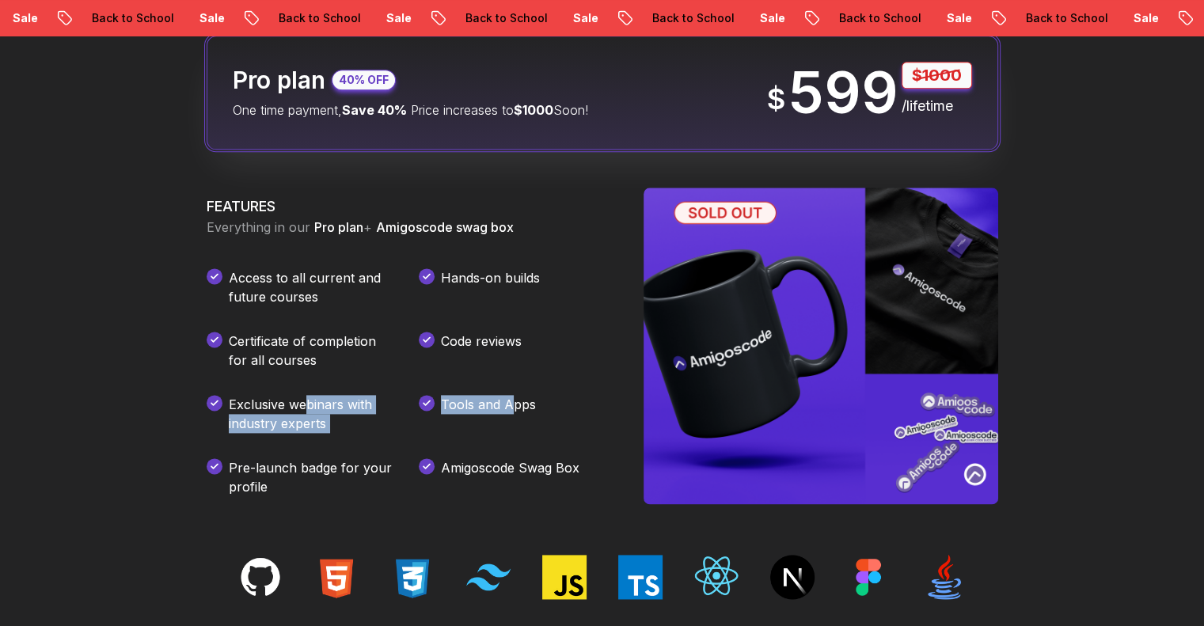
drag, startPoint x: 302, startPoint y: 406, endPoint x: 516, endPoint y: 408, distance: 213.8
click at [516, 408] on div "Access to all current and future courses Hands-on builds Certificate of complet…" at bounding box center [406, 382] width 399 height 228
click at [544, 417] on div "Tools and Apps" at bounding box center [512, 414] width 187 height 38
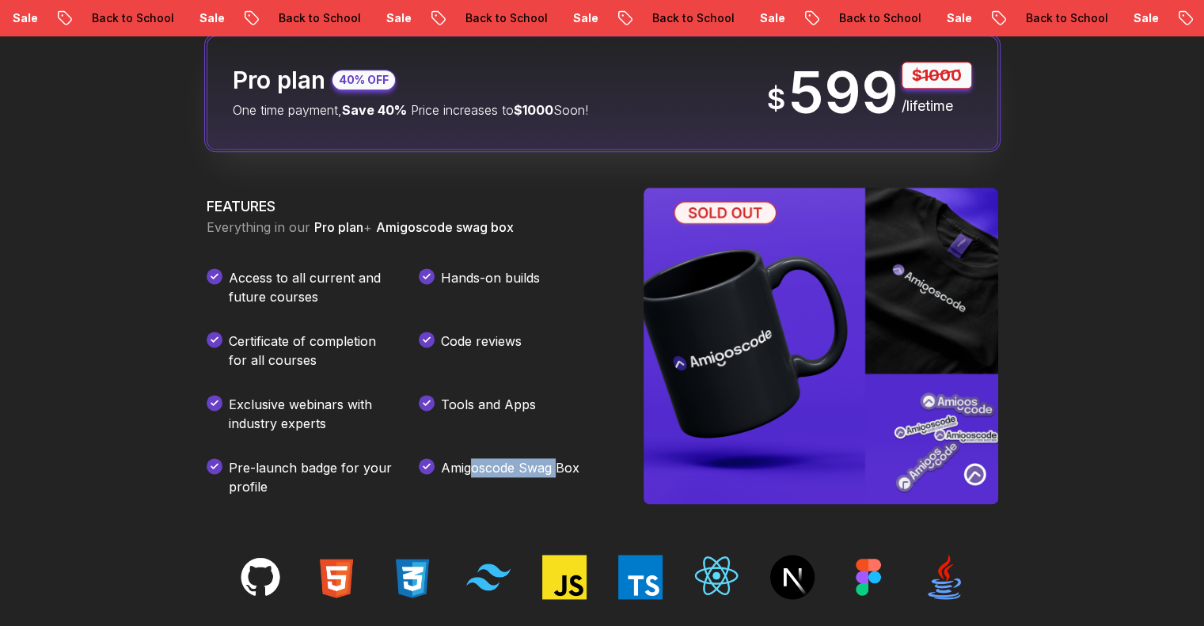
drag, startPoint x: 474, startPoint y: 452, endPoint x: 607, endPoint y: 468, distance: 133.2
click at [602, 463] on div "Access to all current and future courses Hands-on builds Certificate of complet…" at bounding box center [406, 382] width 399 height 228
click at [607, 468] on div "FEATURES Everything in our Pro plan + Amigoscode swag box Access to all current…" at bounding box center [603, 346] width 792 height 317
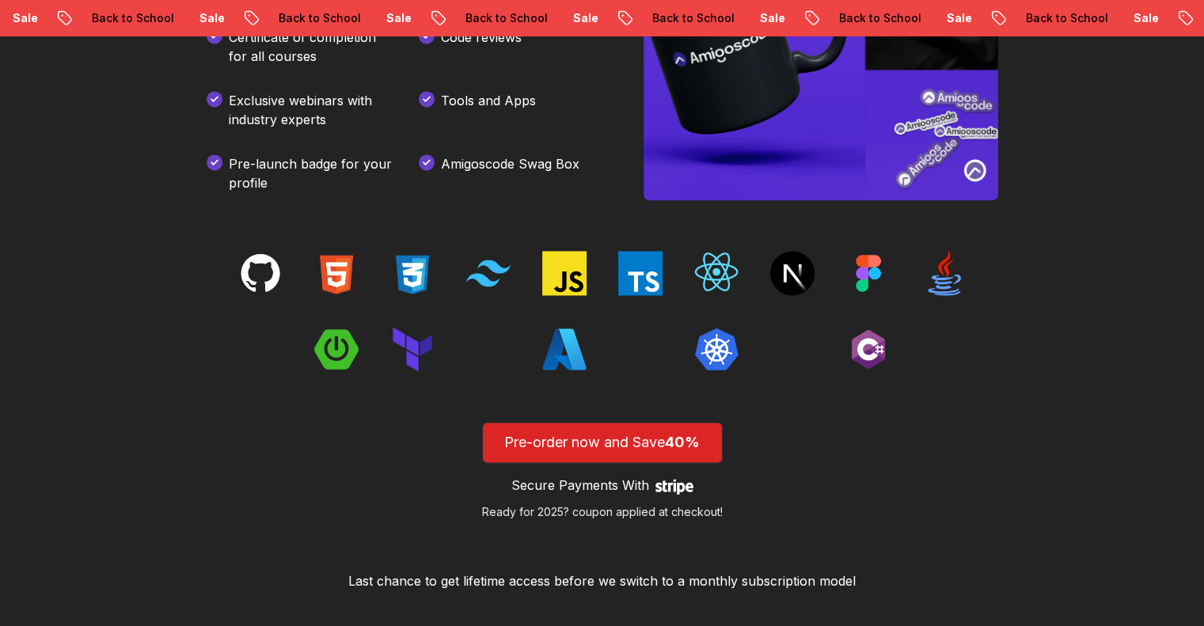
scroll to position [2375, 0]
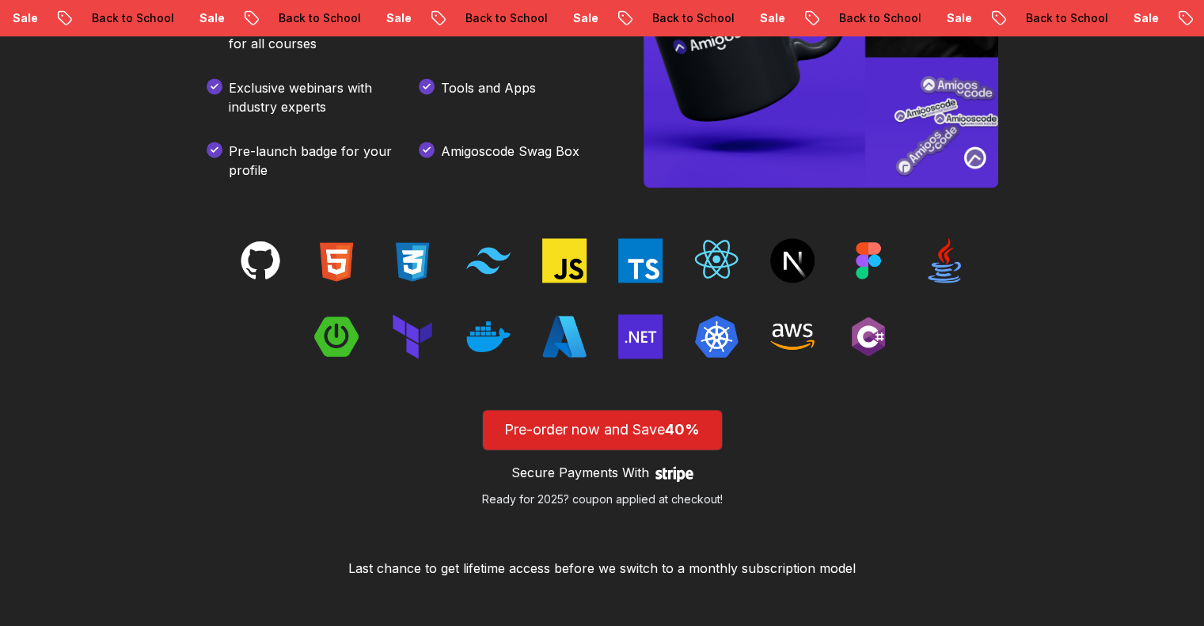
click at [707, 271] on img at bounding box center [716, 260] width 44 height 44
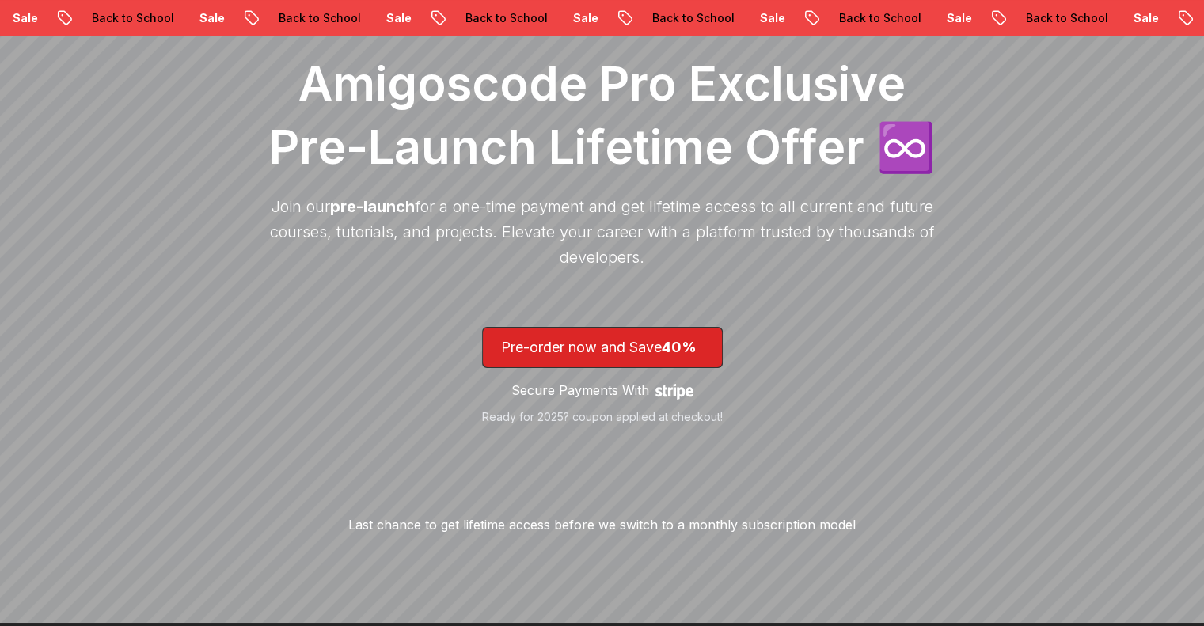
scroll to position [0, 0]
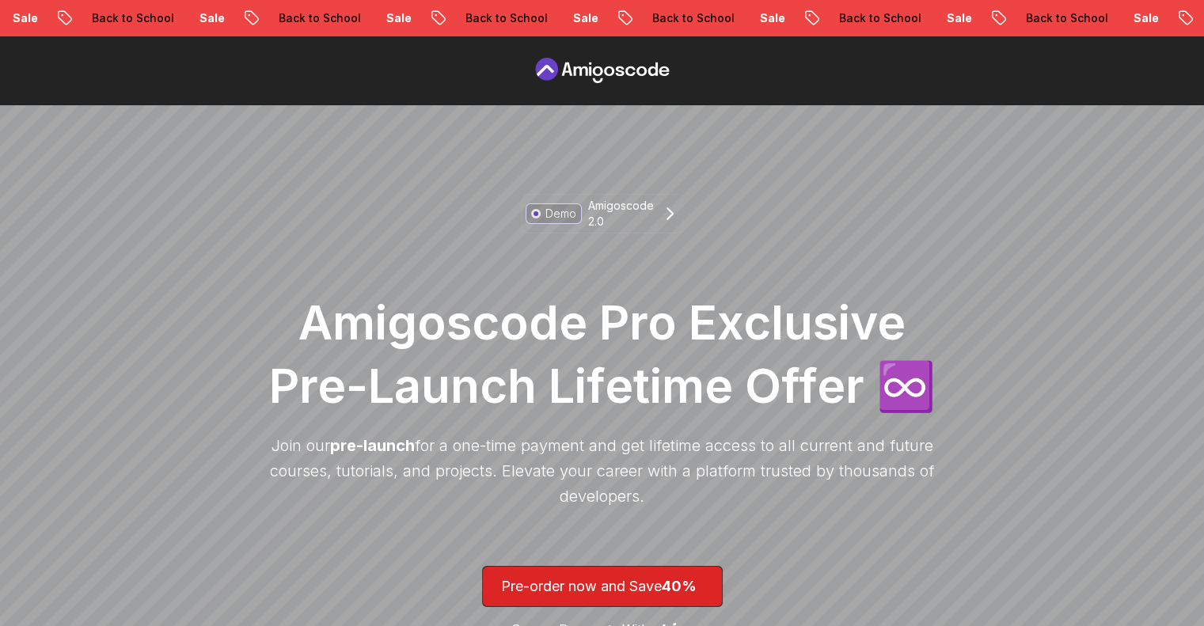
click at [620, 74] on icon at bounding box center [602, 70] width 143 height 25
drag, startPoint x: 403, startPoint y: 18, endPoint x: 723, endPoint y: 37, distance: 320.5
click at [709, 34] on div "Sale Back to School Sale Back to School Sale Back to School Sale Back to School…" at bounding box center [602, 18] width 1204 height 36
click at [647, 69] on icon at bounding box center [602, 70] width 143 height 25
